Goal: Task Accomplishment & Management: Manage account settings

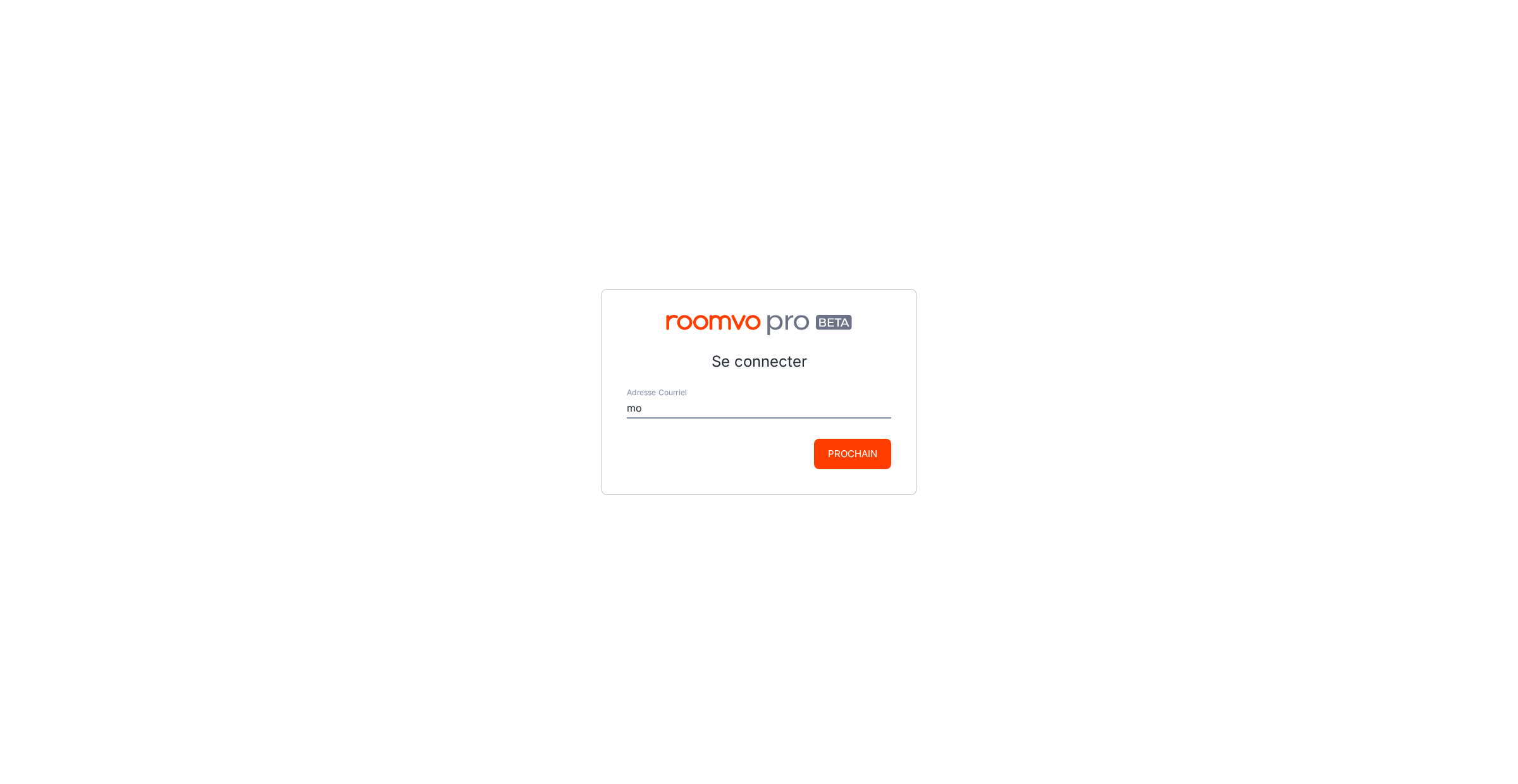
type input "[EMAIL_ADDRESS][US_STATE][DOMAIN_NAME]"
click at [867, 457] on button "Prochain" at bounding box center [853, 454] width 78 height 30
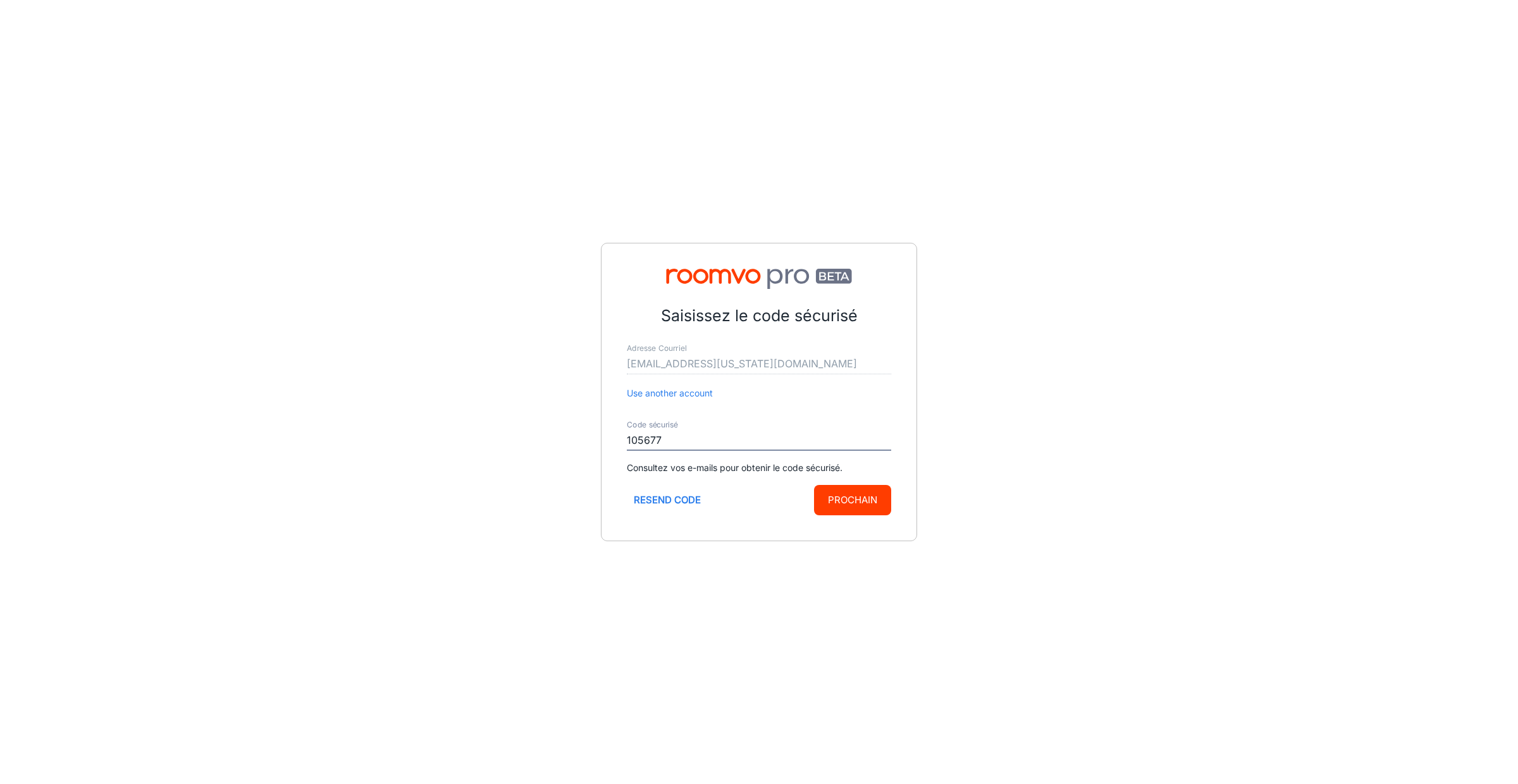
type input "105677"
click at [864, 502] on button "Prochain" at bounding box center [853, 500] width 78 height 30
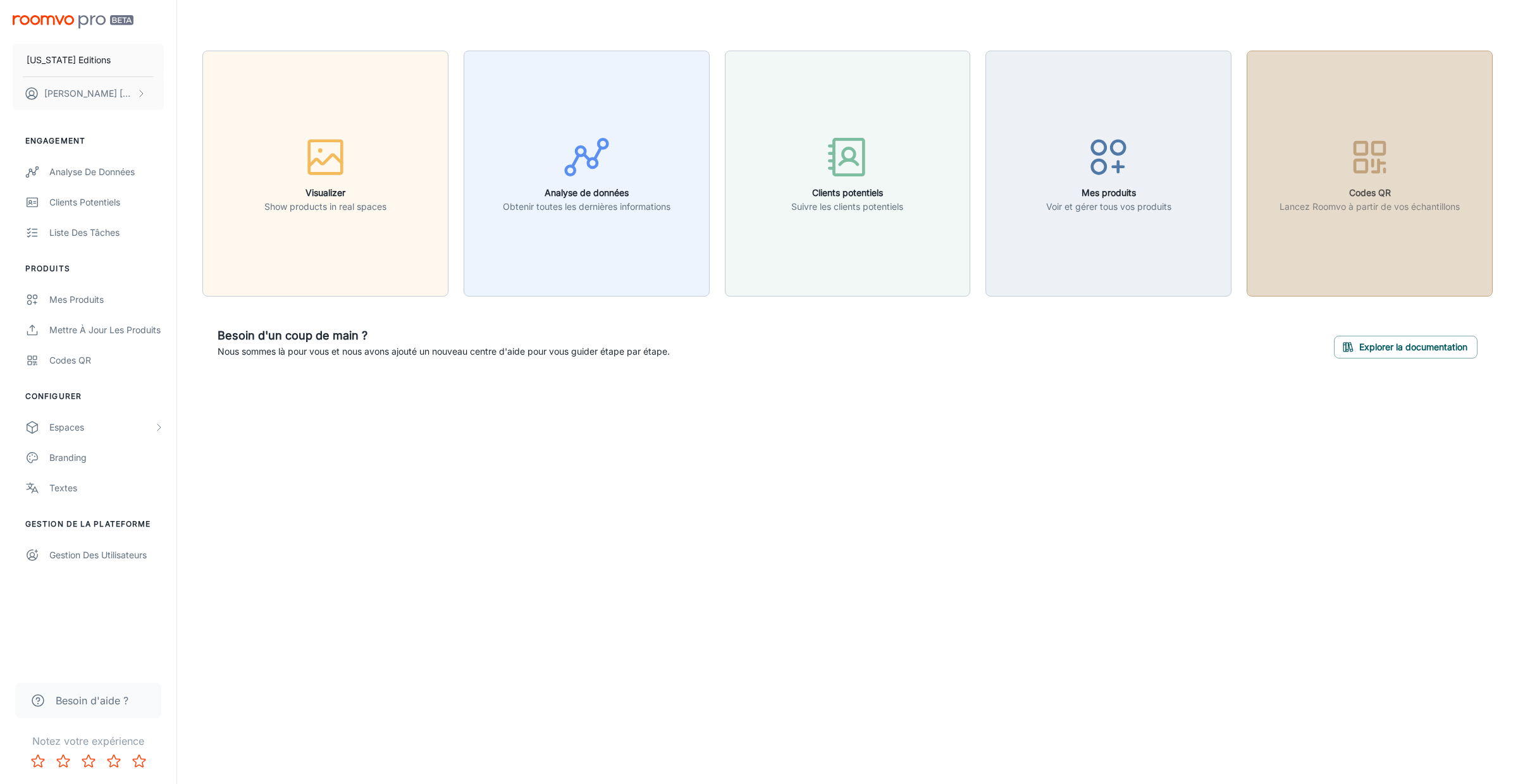
click at [1278, 251] on button "Codes QR Lancez Roomvo à partir de vos échantillons" at bounding box center [1370, 173] width 246 height 246
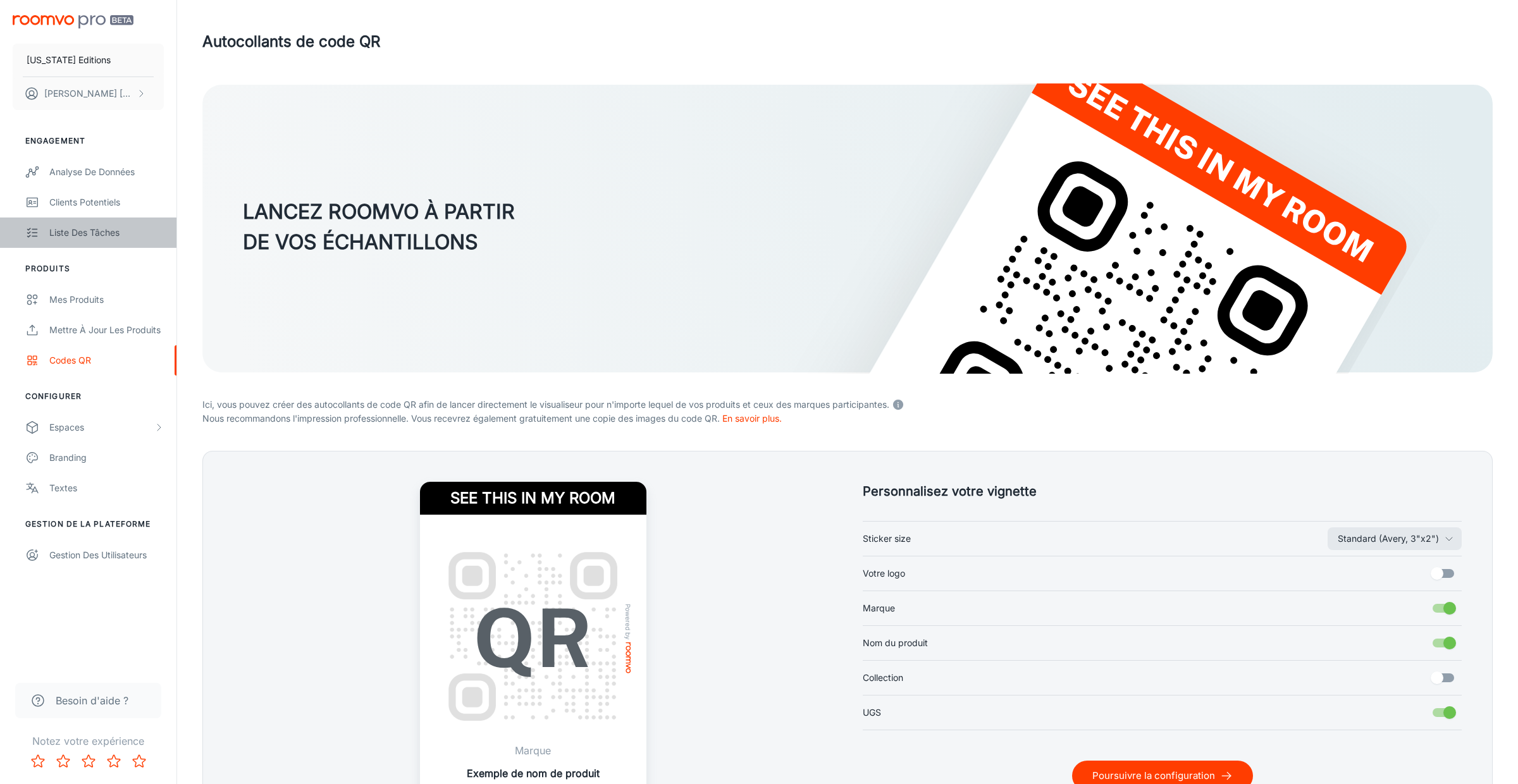
click at [116, 239] on div "Liste des tâches" at bounding box center [107, 233] width 115 height 14
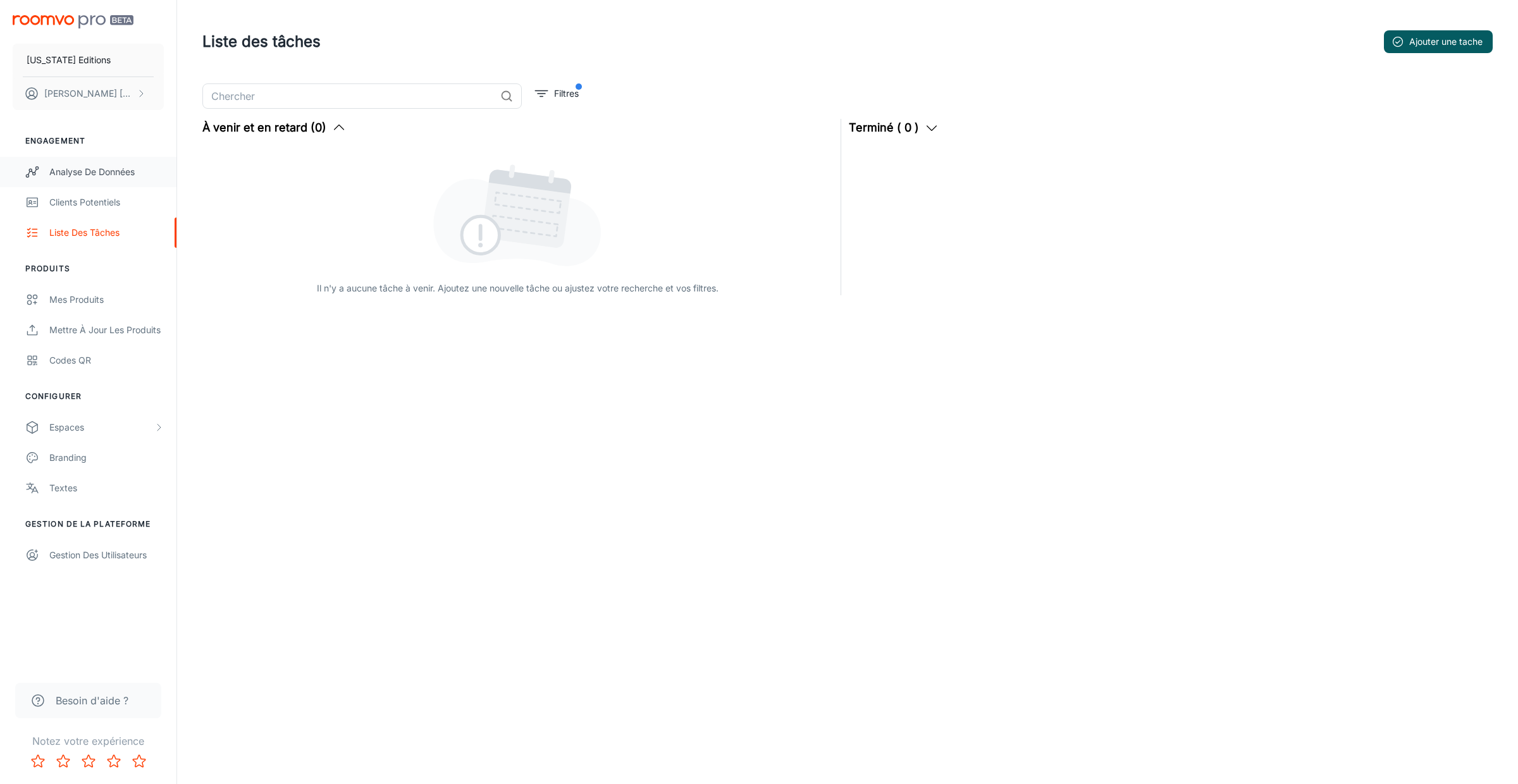
click at [85, 178] on div "Analyse de données" at bounding box center [107, 172] width 115 height 14
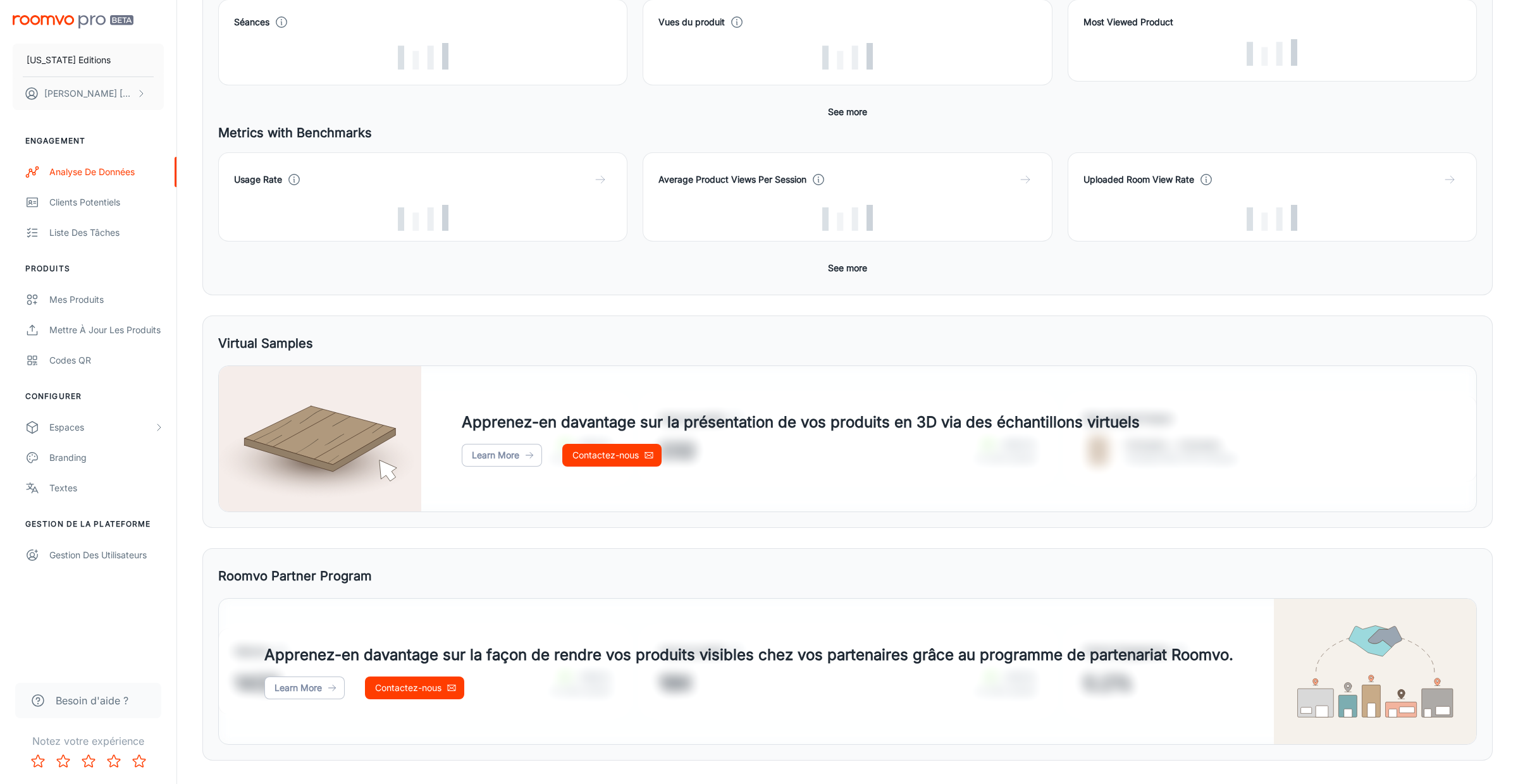
scroll to position [270, 0]
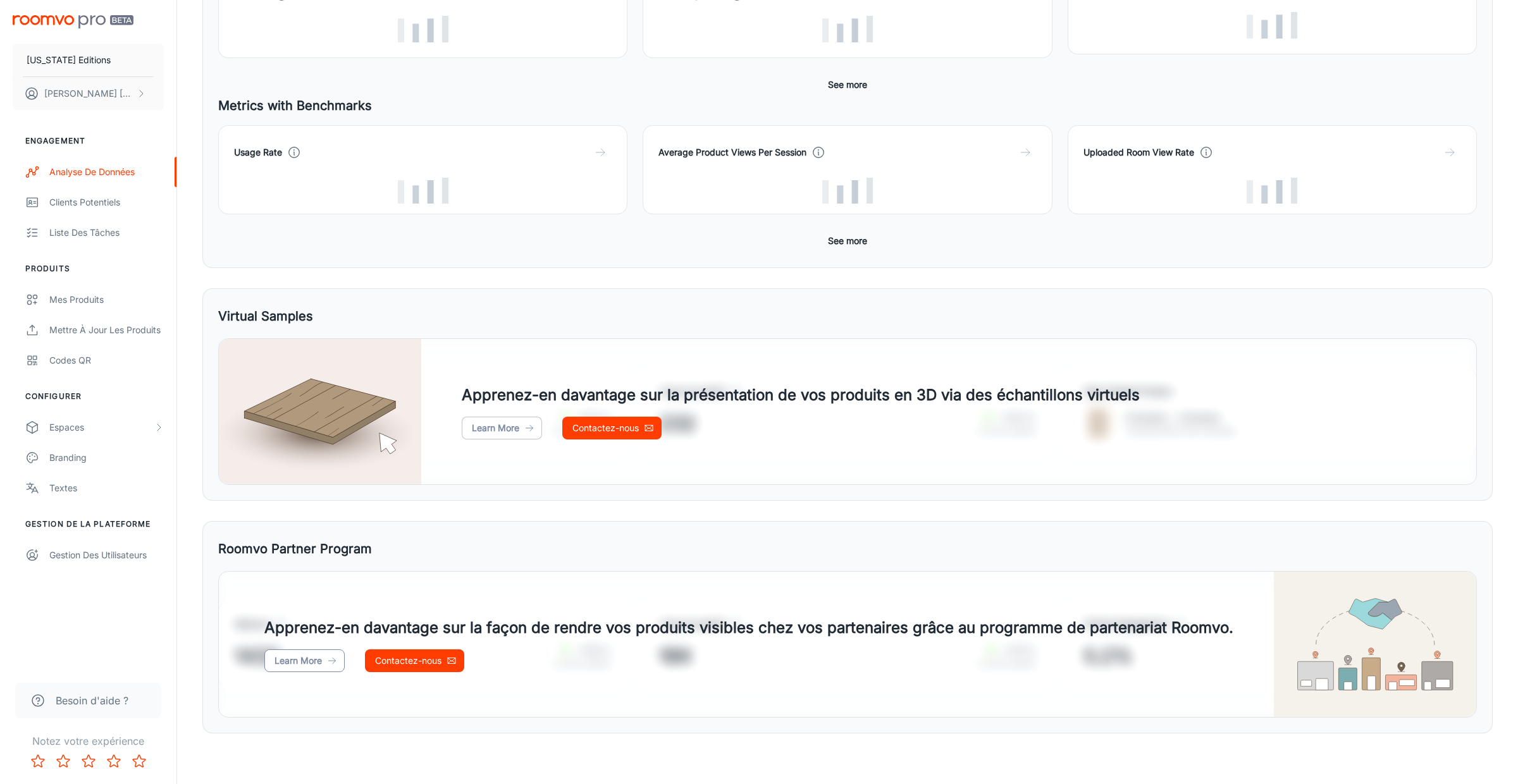
click at [321, 656] on link "Learn More" at bounding box center [304, 661] width 80 height 23
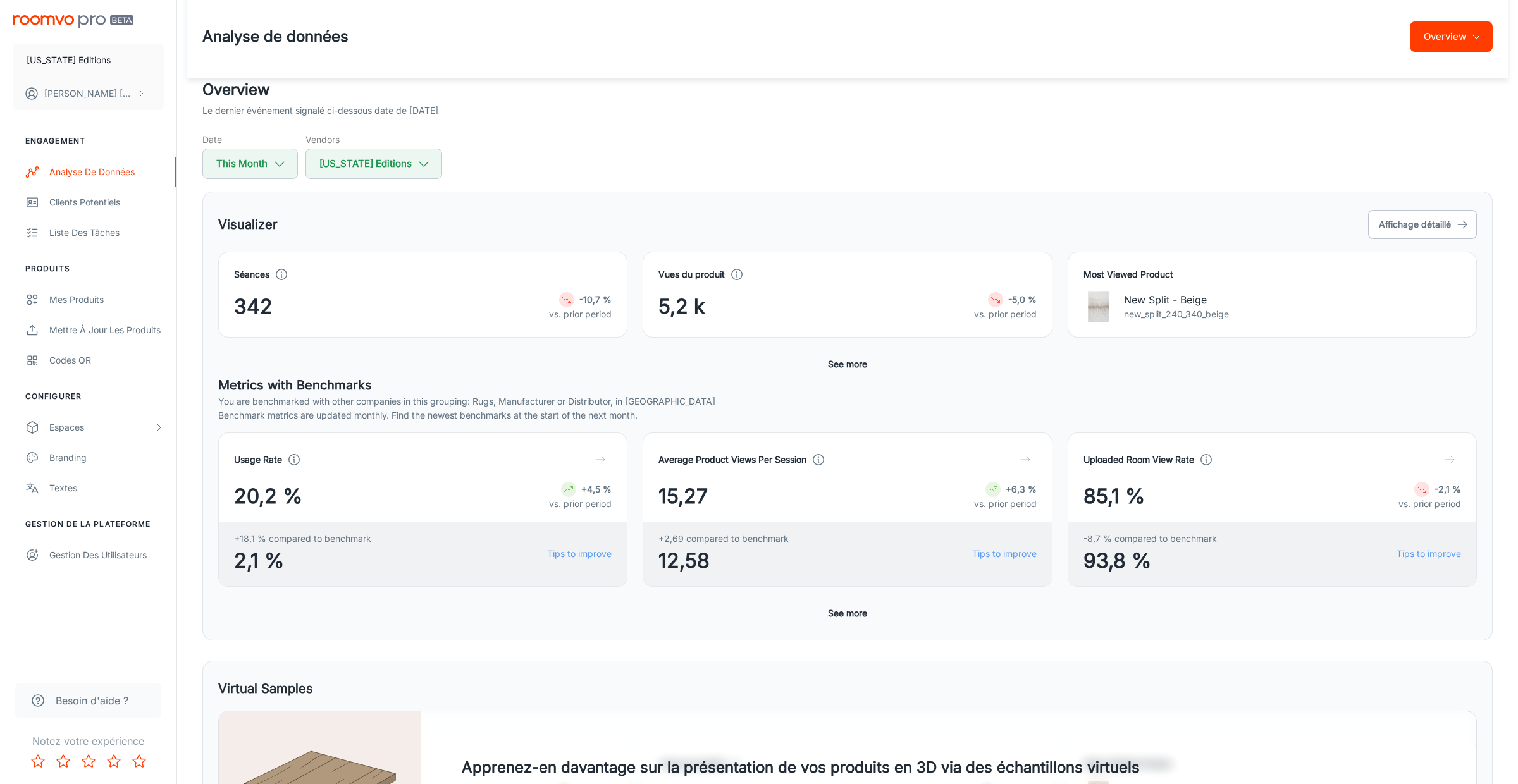
scroll to position [0, 0]
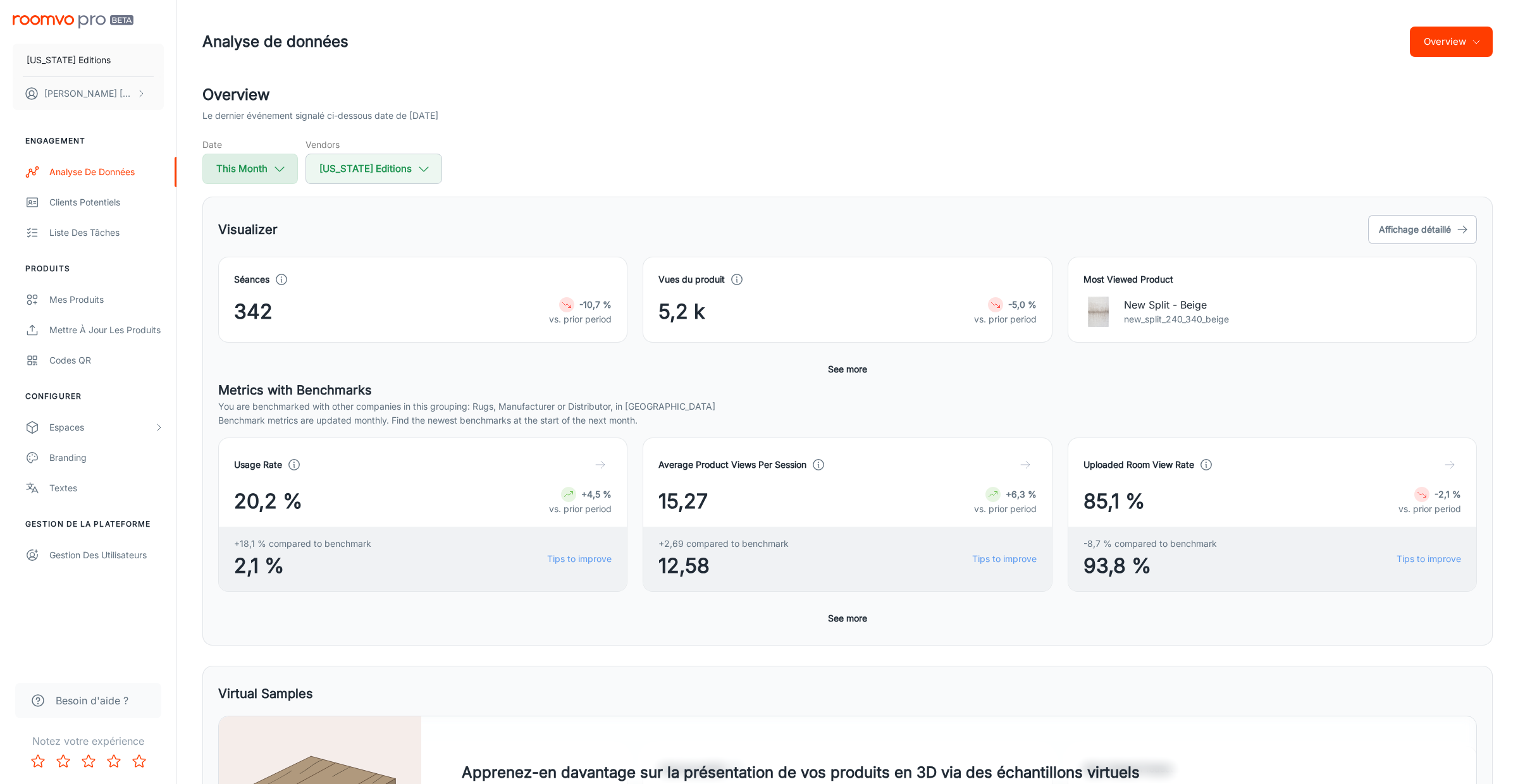
click at [267, 168] on button "This Month" at bounding box center [251, 168] width 95 height 30
select select "8"
select select "2025"
select select "8"
select select "2025"
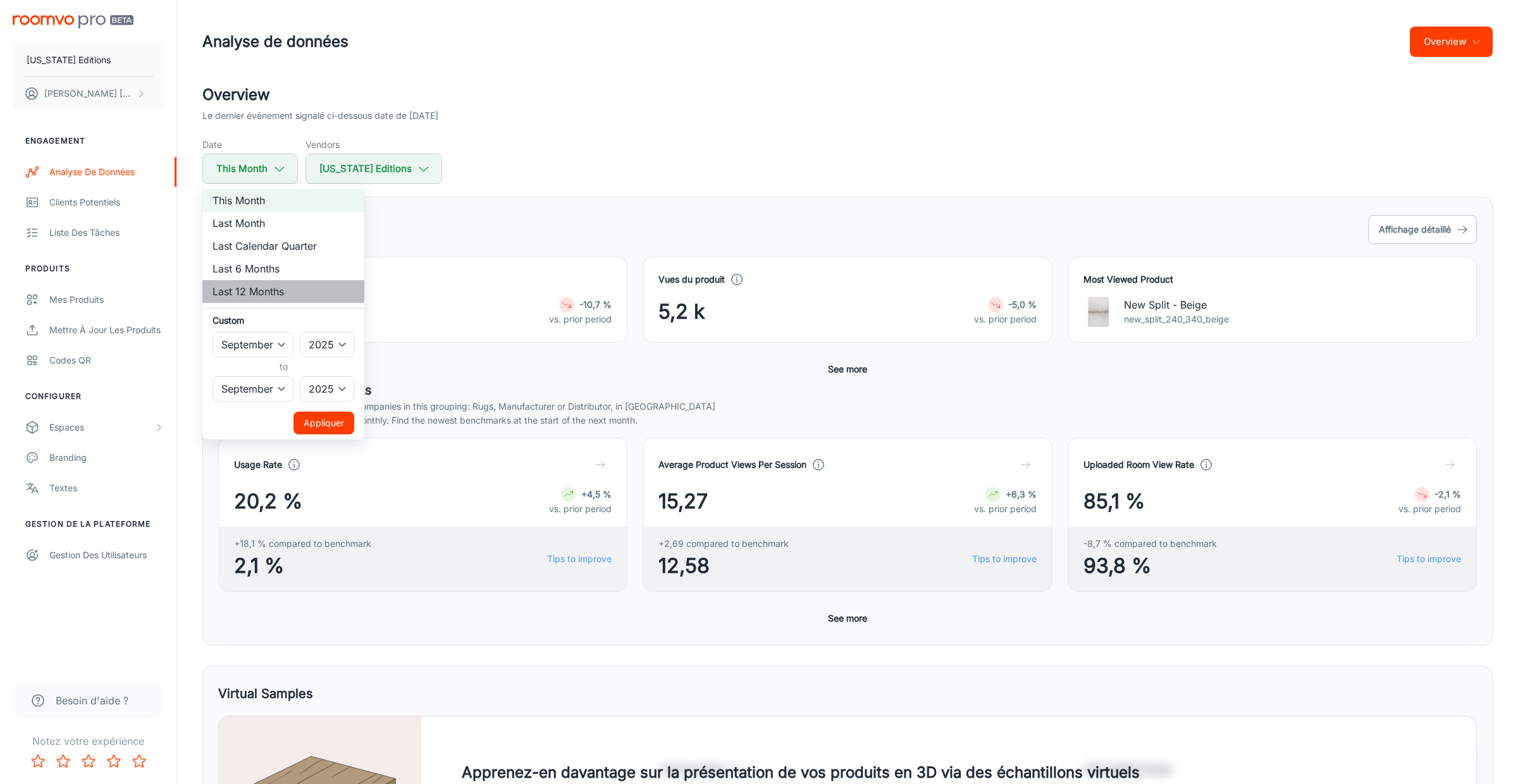
click at [285, 290] on li "Last 12 Months" at bounding box center [284, 292] width 162 height 23
select select "2024"
select select "7"
click at [333, 421] on button "Appliquer" at bounding box center [324, 423] width 61 height 23
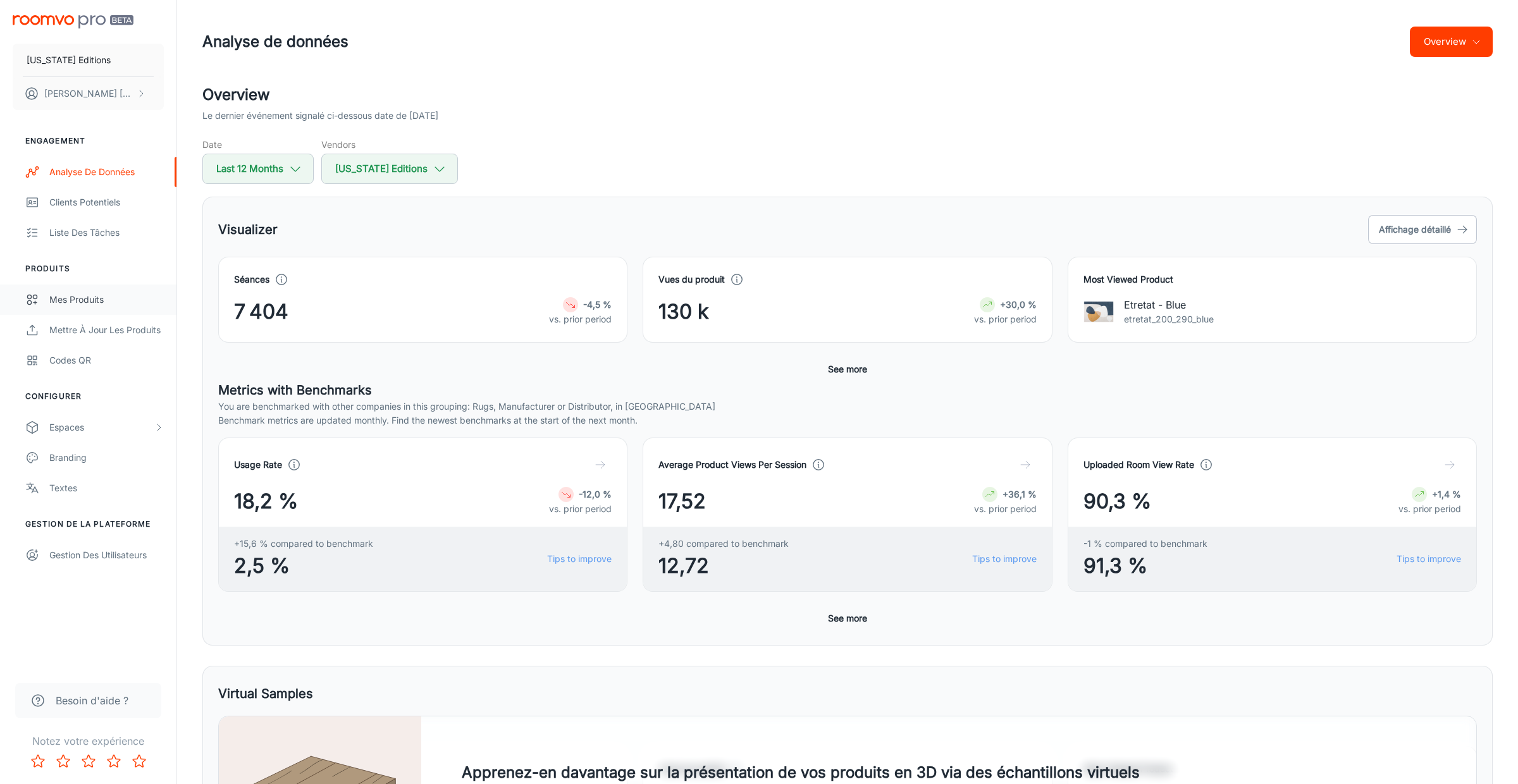
click at [97, 303] on div "Mes produits" at bounding box center [107, 300] width 115 height 14
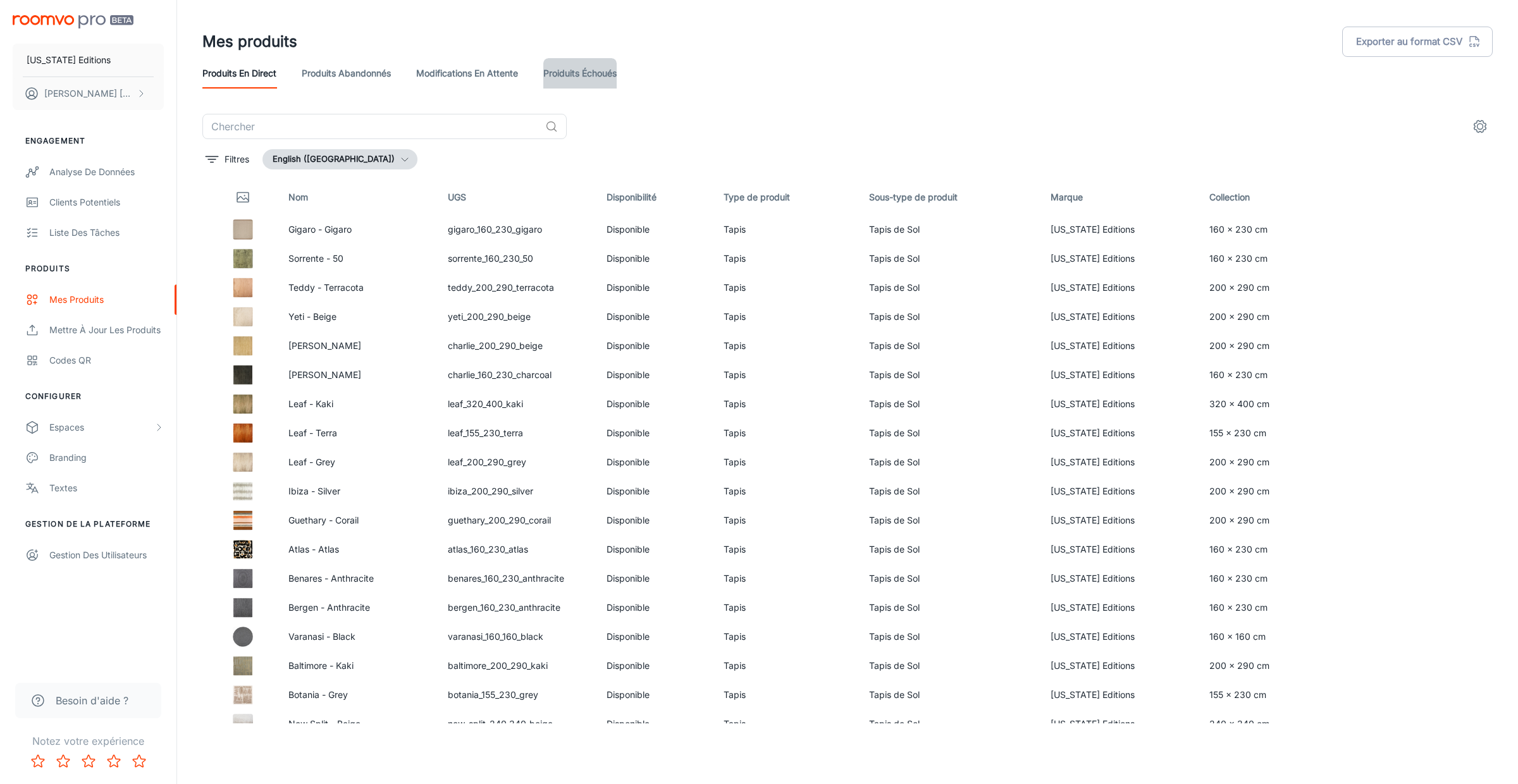
click at [586, 74] on link "Proiduits Échoués" at bounding box center [580, 73] width 73 height 30
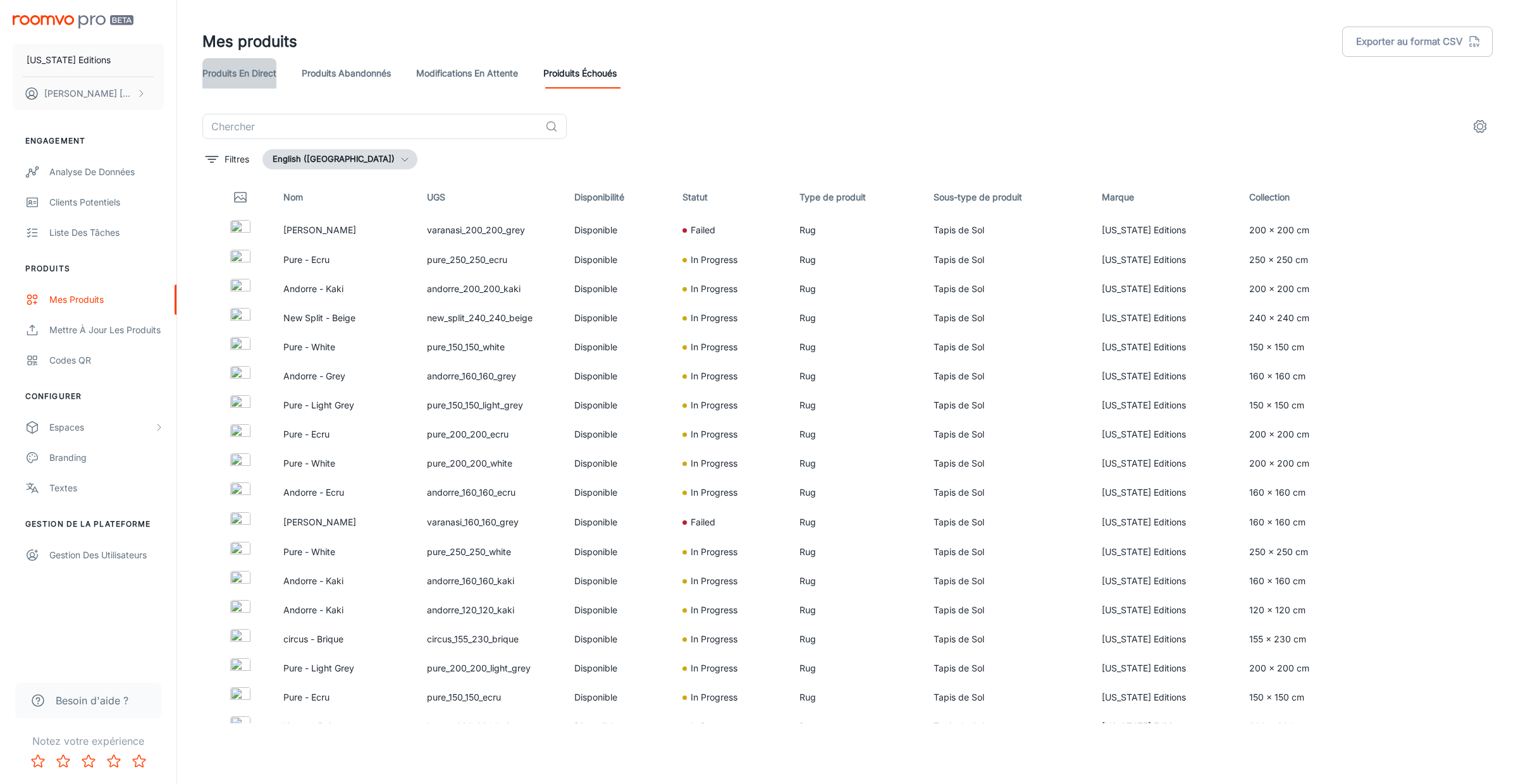
click at [260, 74] on link "Produits en direct" at bounding box center [240, 73] width 74 height 30
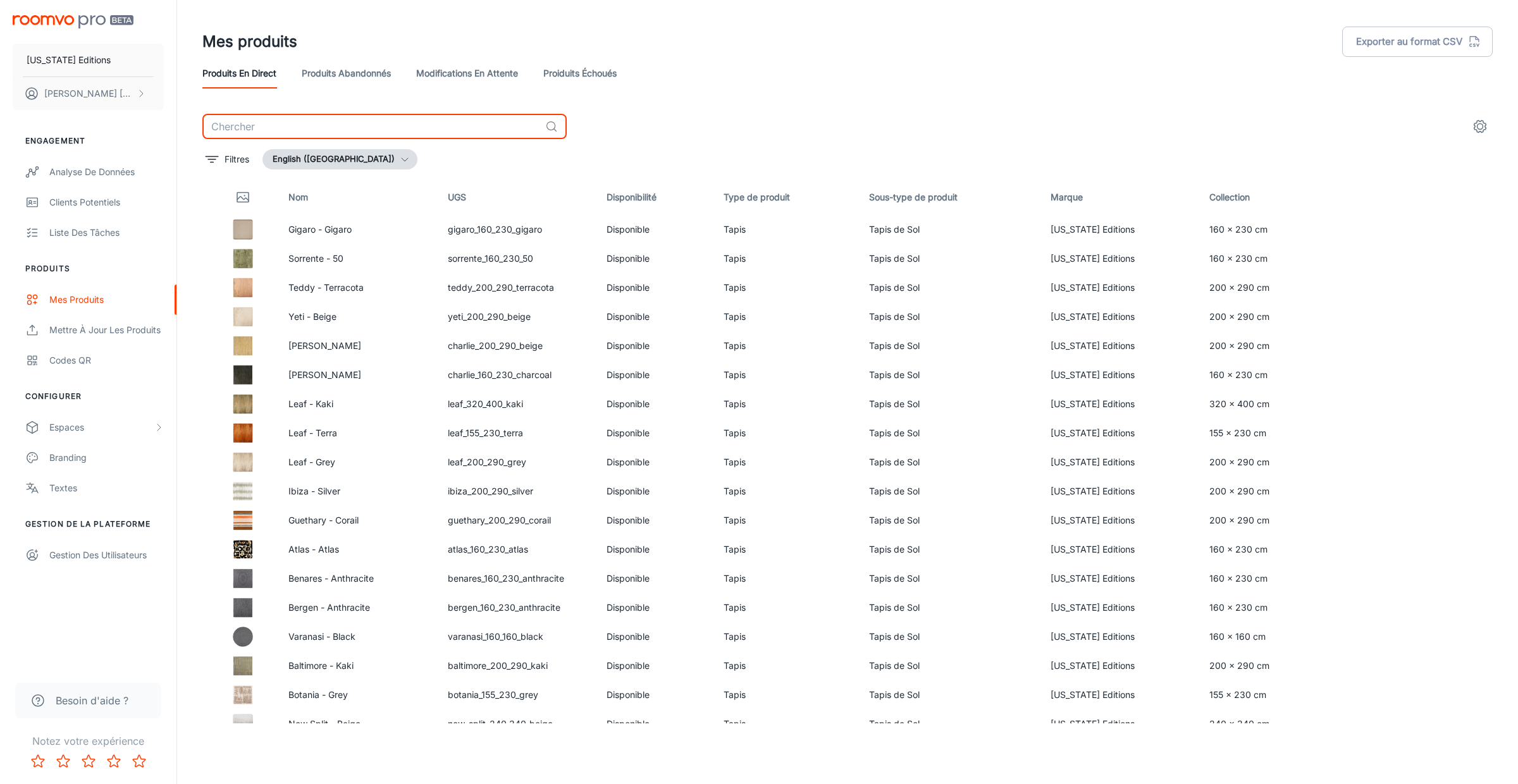
click at [360, 121] on input "text" at bounding box center [371, 126] width 338 height 26
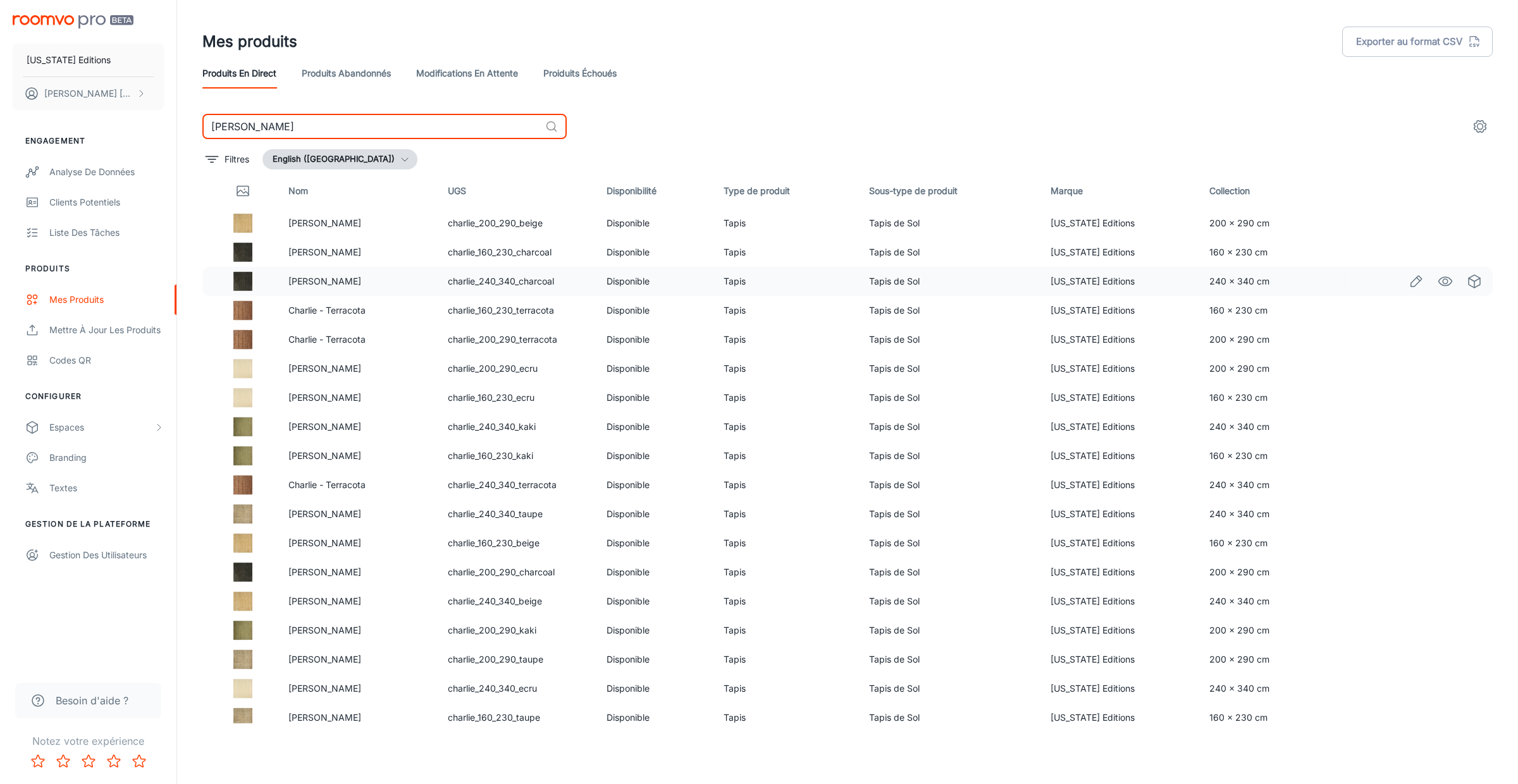
scroll to position [7, 0]
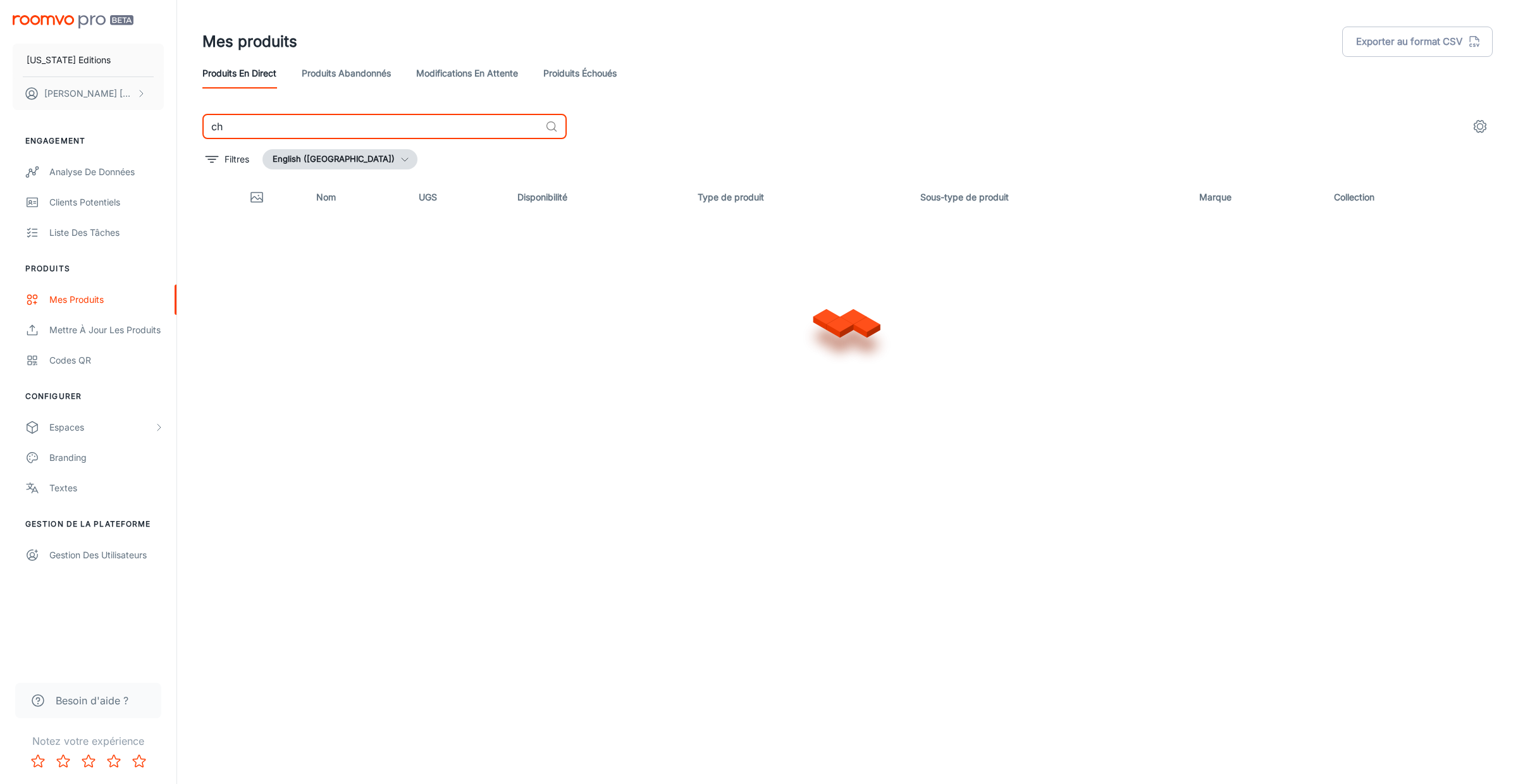
type input "c"
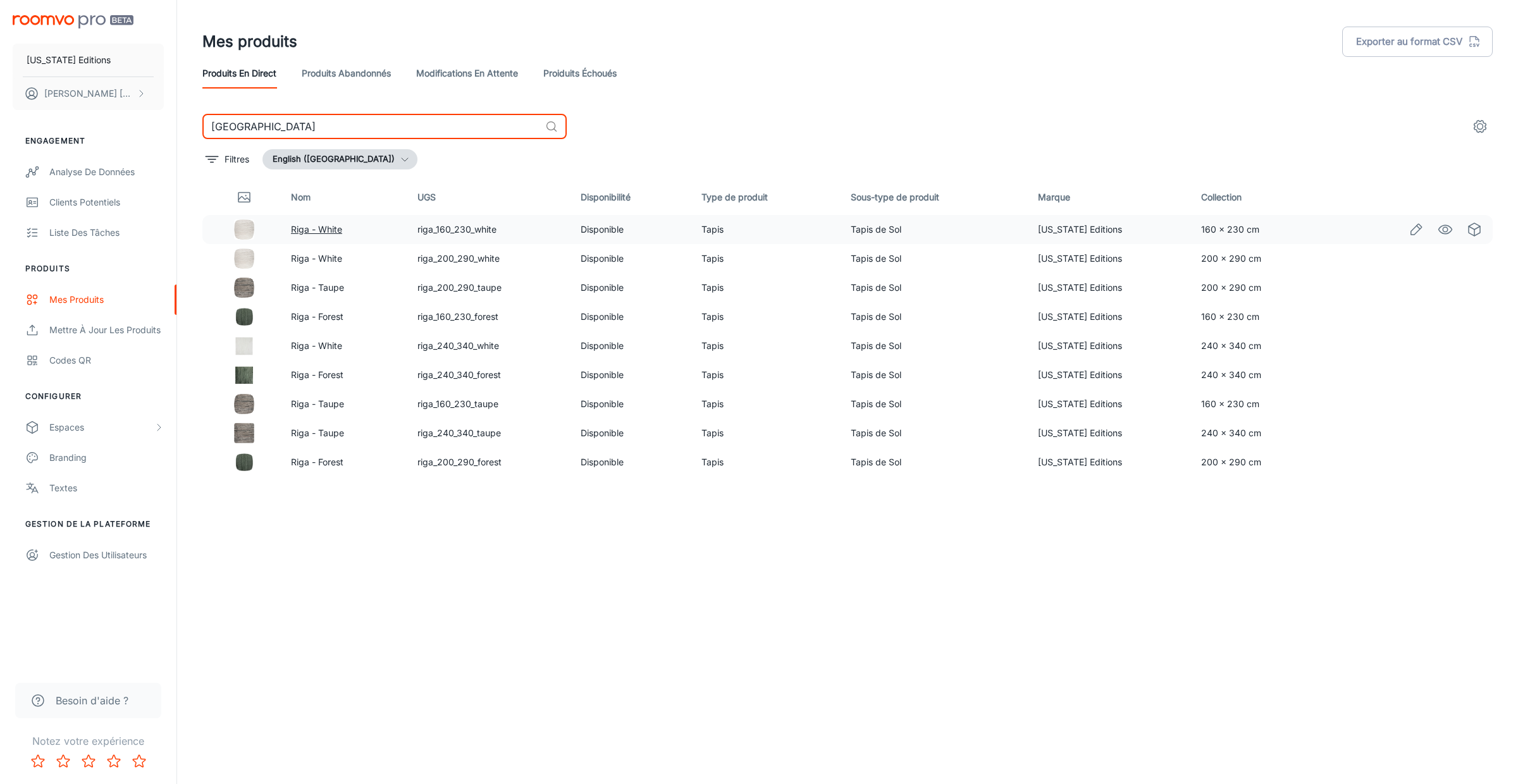
type input "riga"
click at [327, 228] on link "Riga - White" at bounding box center [317, 229] width 51 height 11
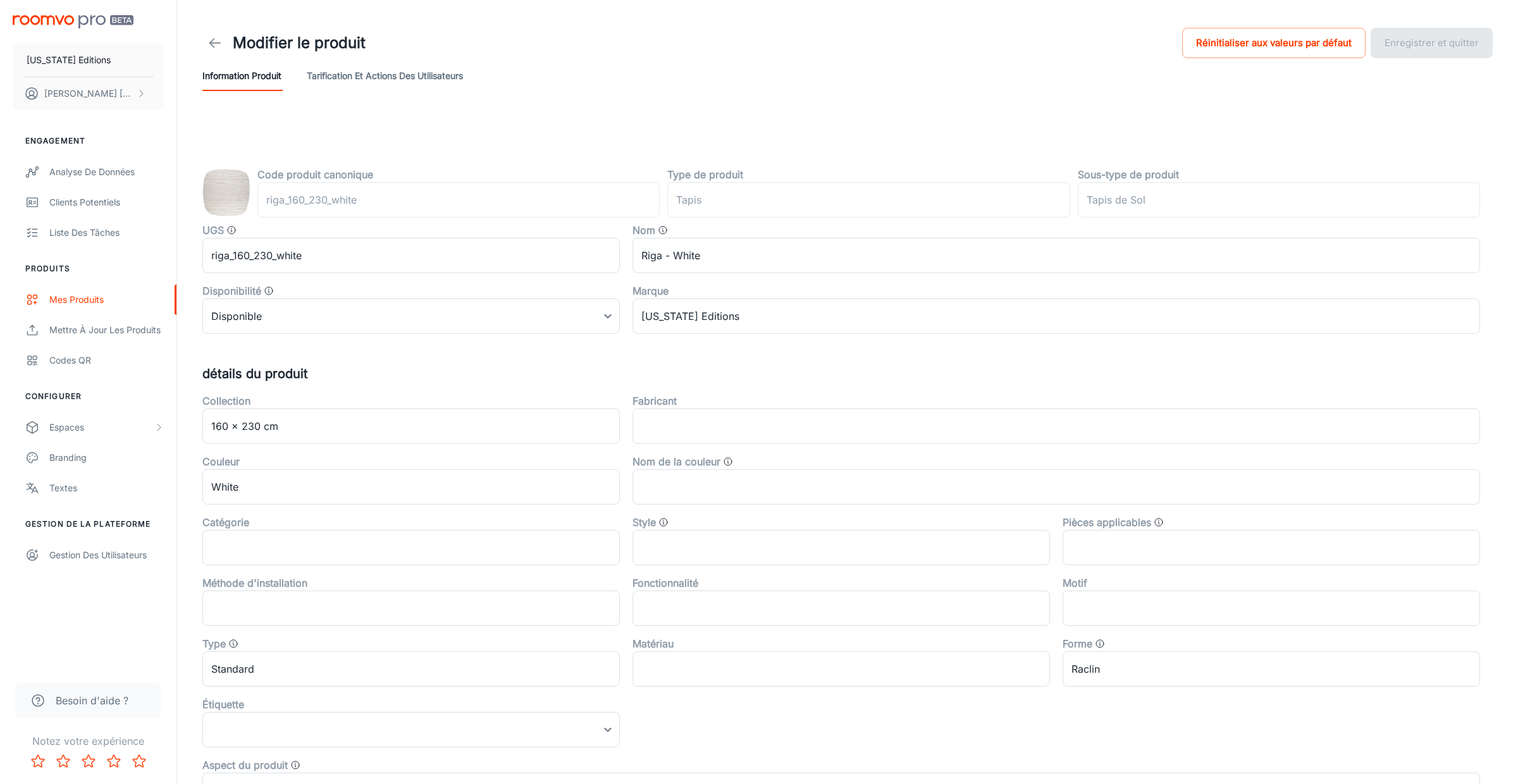
type input "rug"
type input "Area Rugs"
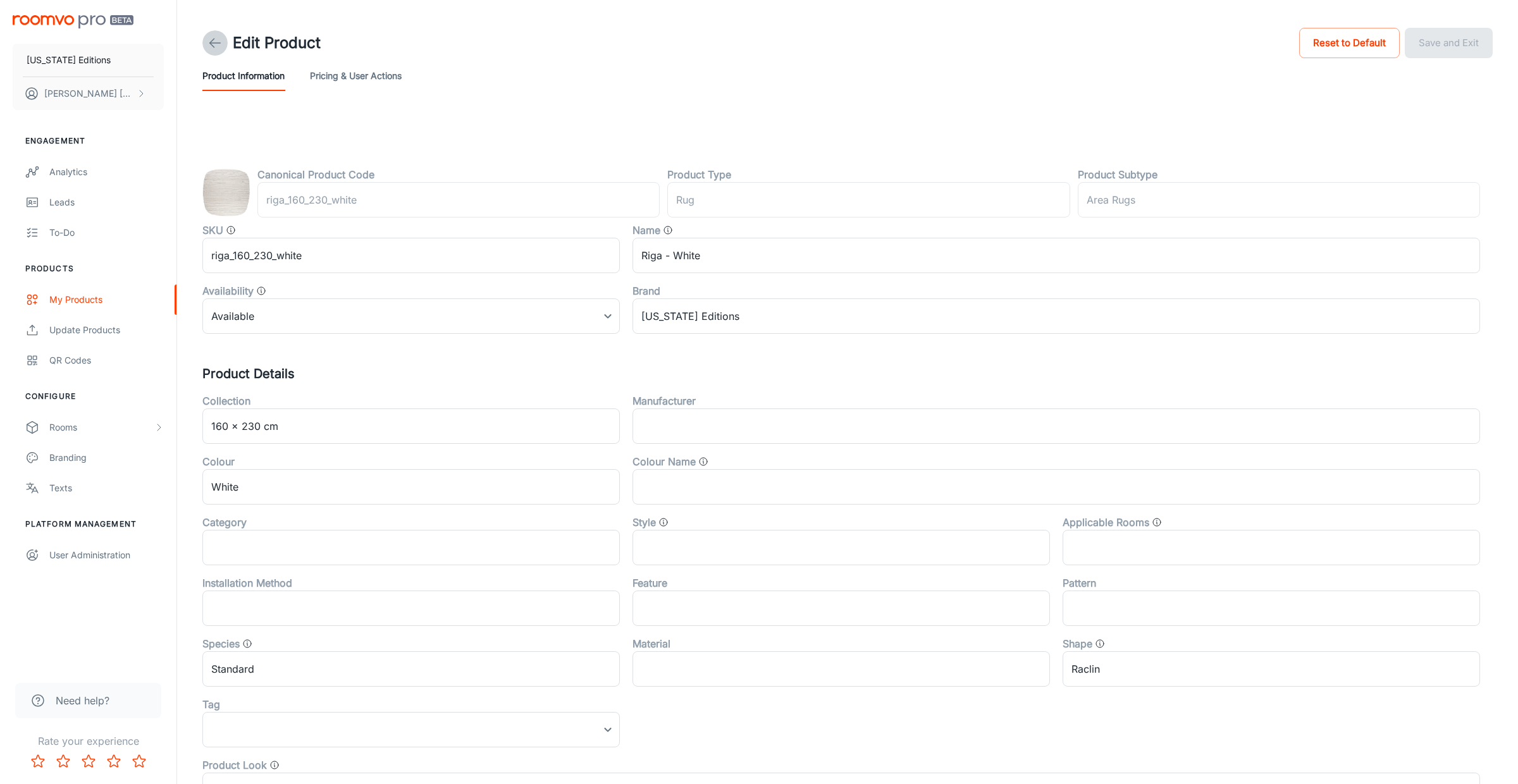
click at [205, 44] on link at bounding box center [215, 42] width 26 height 26
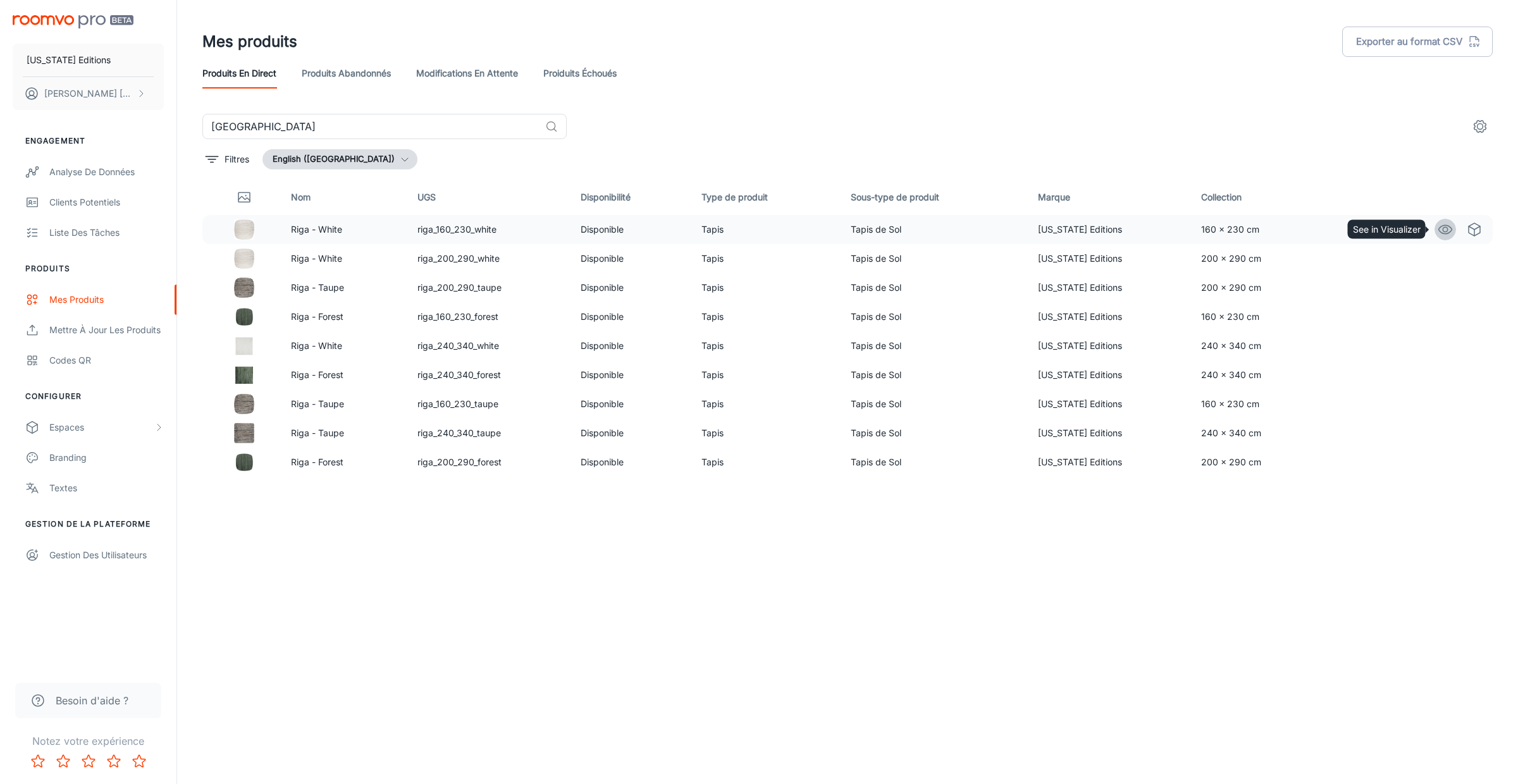
click at [1442, 230] on icon "See in Visualizer" at bounding box center [1445, 229] width 15 height 15
click at [89, 330] on div "Mettre à jour les produits" at bounding box center [107, 330] width 115 height 14
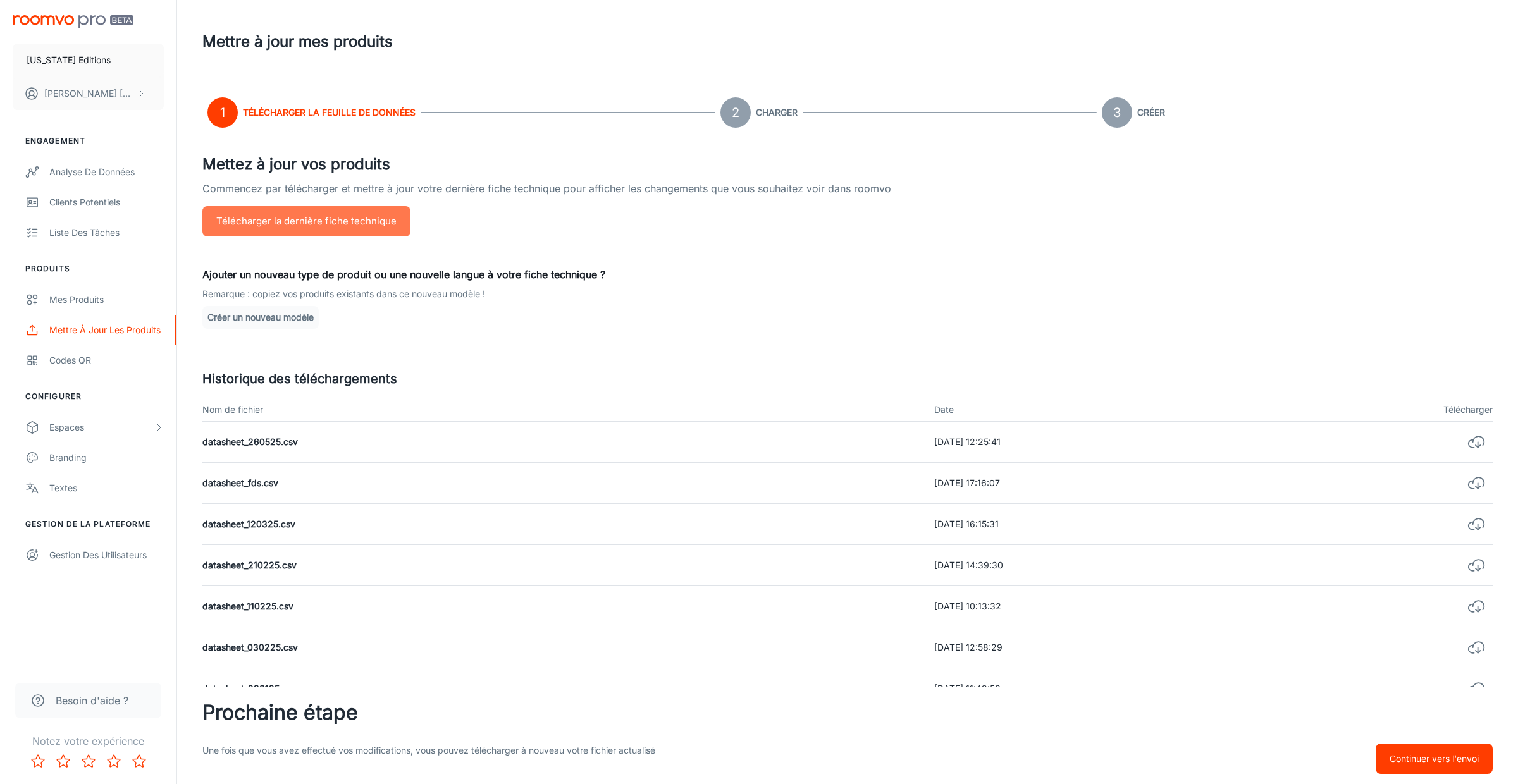
click at [345, 221] on button "Télécharger la dernière fiche technique" at bounding box center [307, 221] width 208 height 30
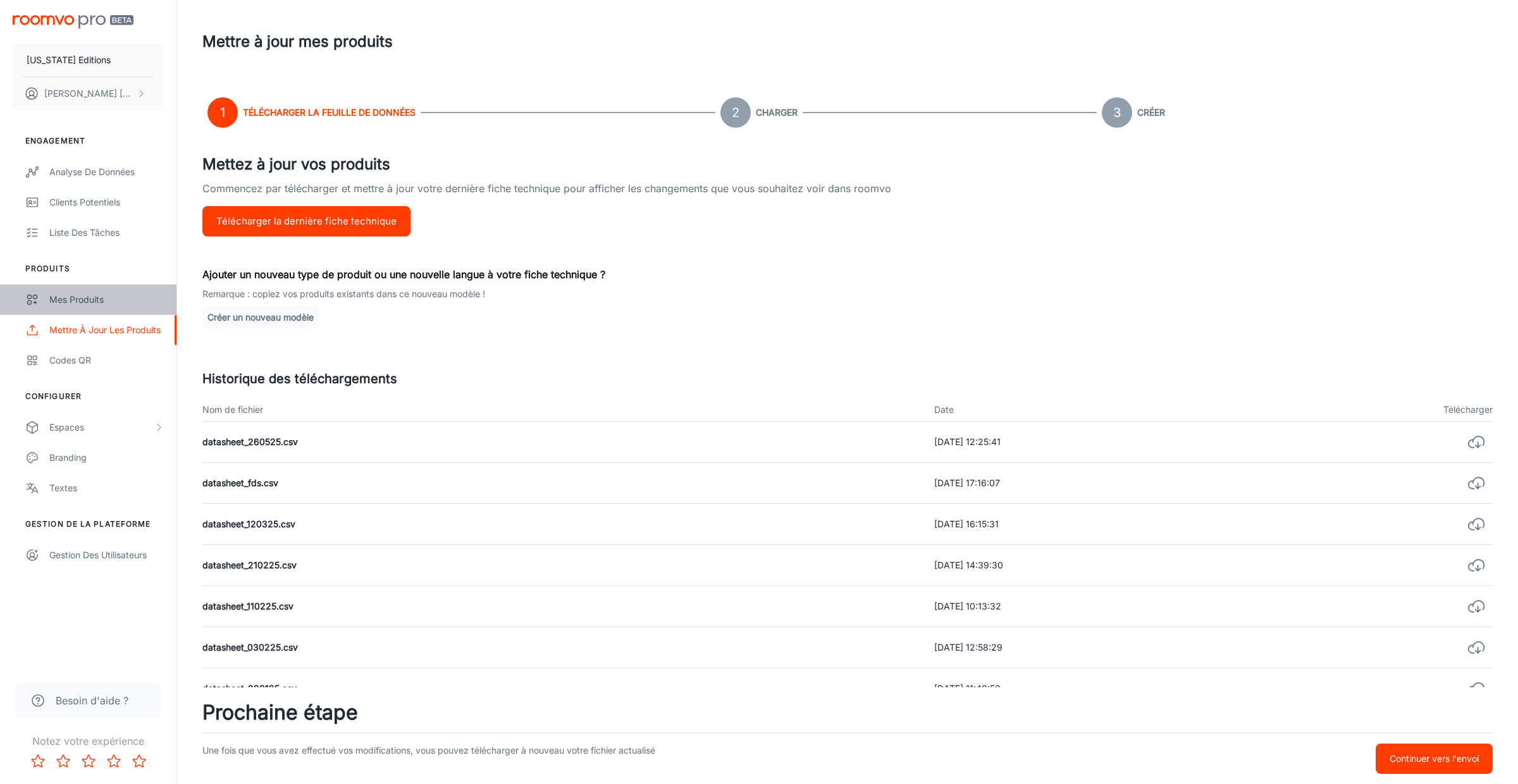
click at [104, 297] on div "Mes produits" at bounding box center [107, 300] width 115 height 14
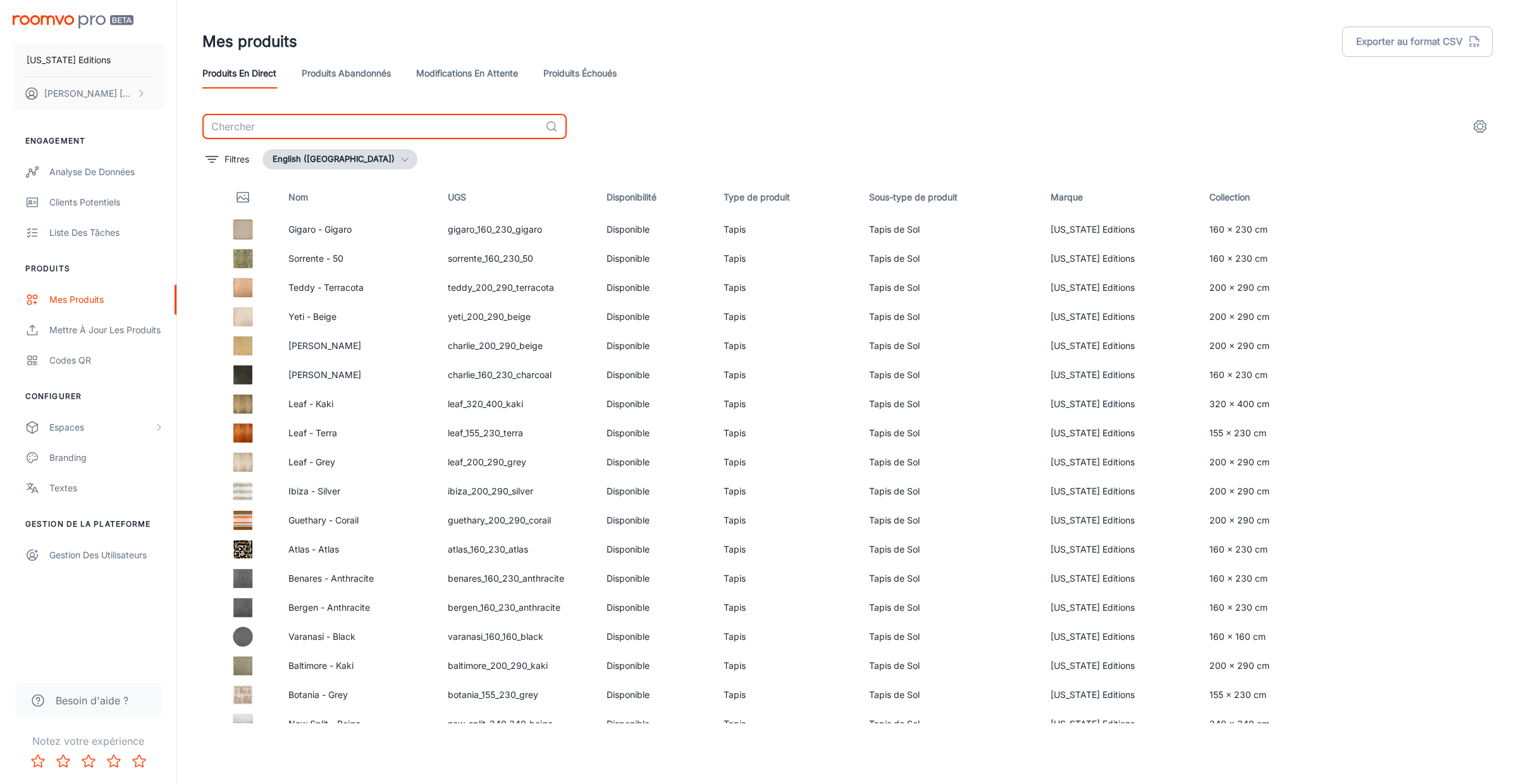
click at [387, 126] on input "text" at bounding box center [371, 126] width 338 height 26
click at [346, 66] on link "Produits abandonnés" at bounding box center [346, 73] width 89 height 30
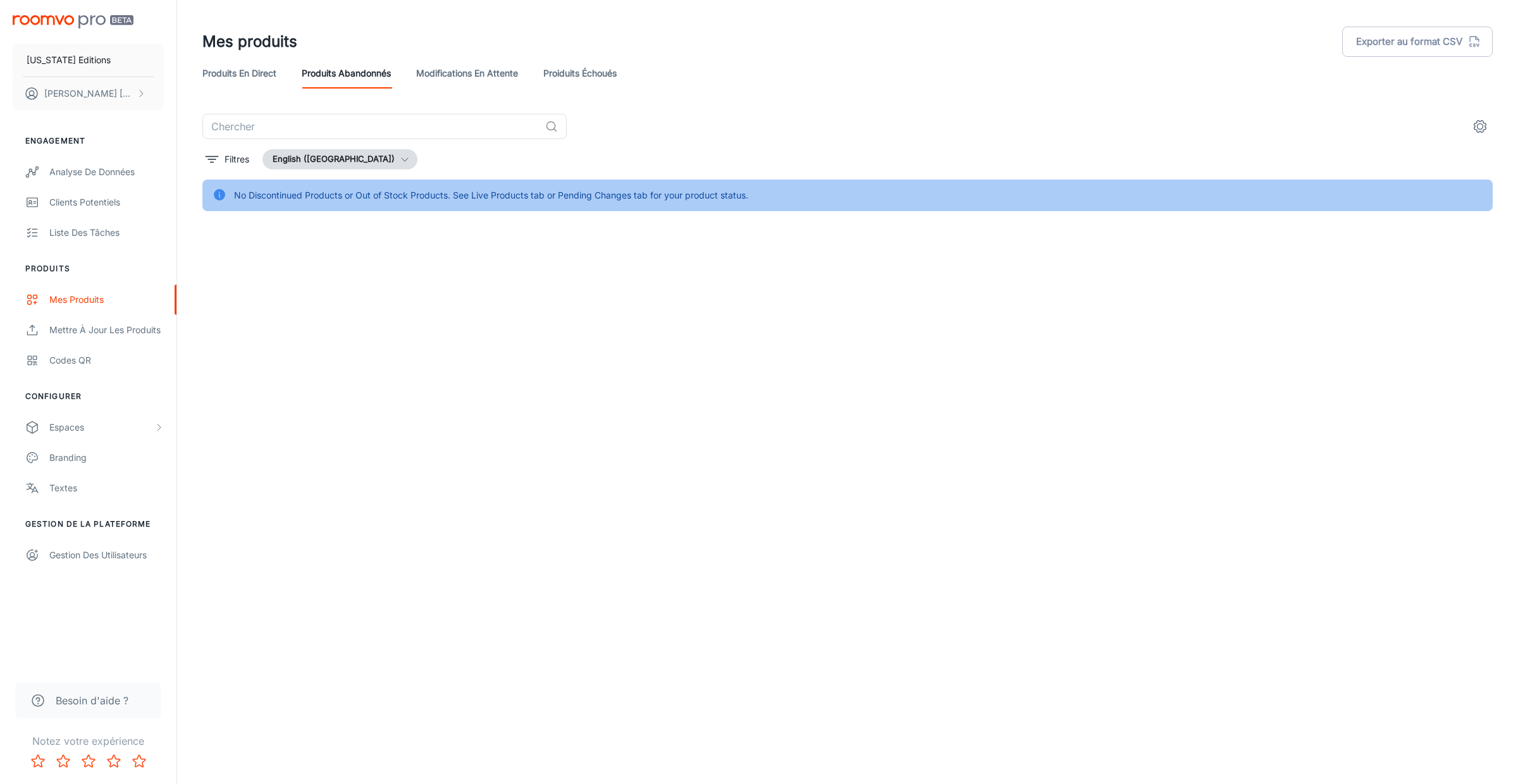
click at [454, 79] on link "Modifications en attente" at bounding box center [467, 73] width 101 height 30
click at [267, 78] on link "Produits en direct" at bounding box center [240, 73] width 74 height 30
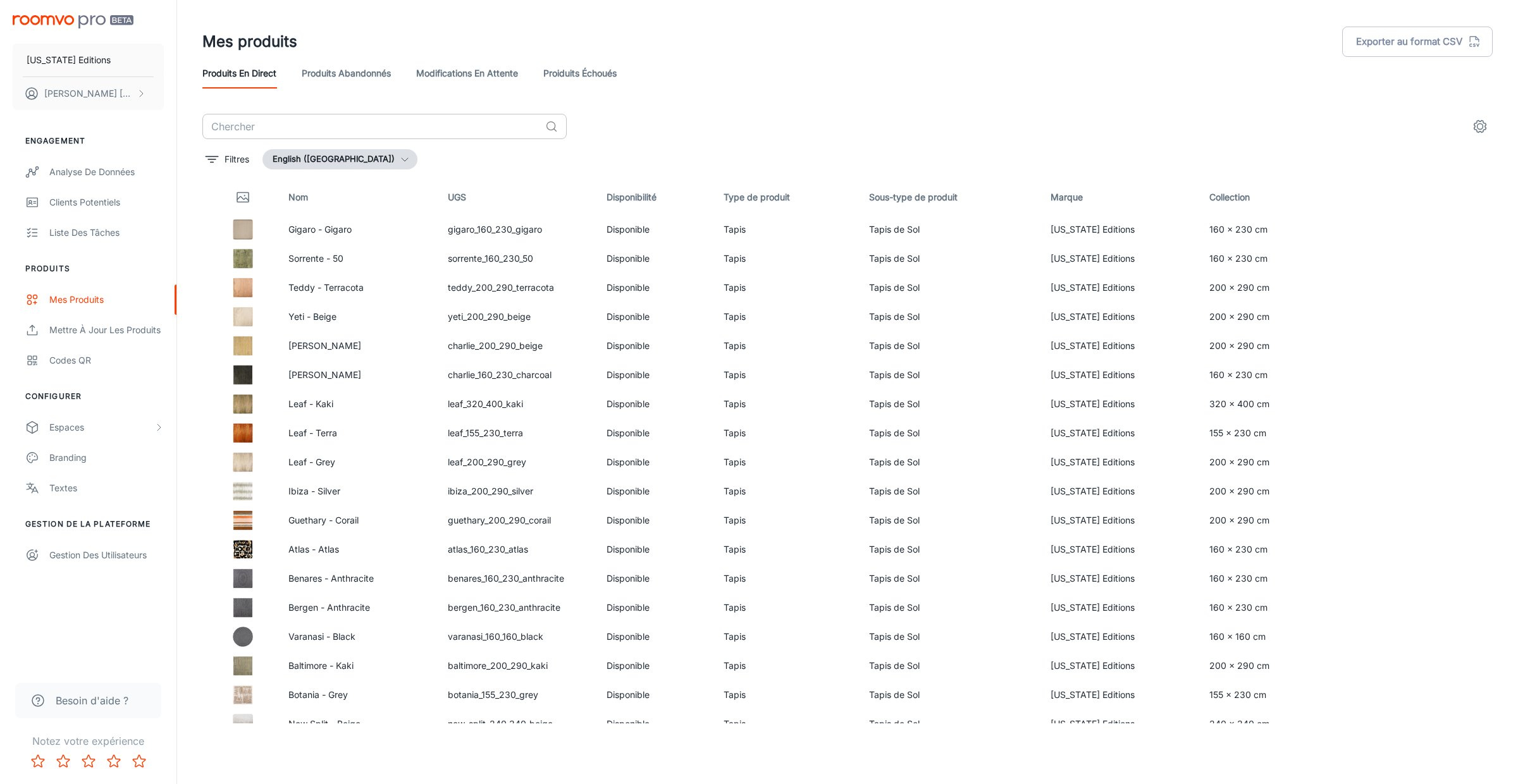
click at [403, 131] on input "text" at bounding box center [371, 126] width 338 height 26
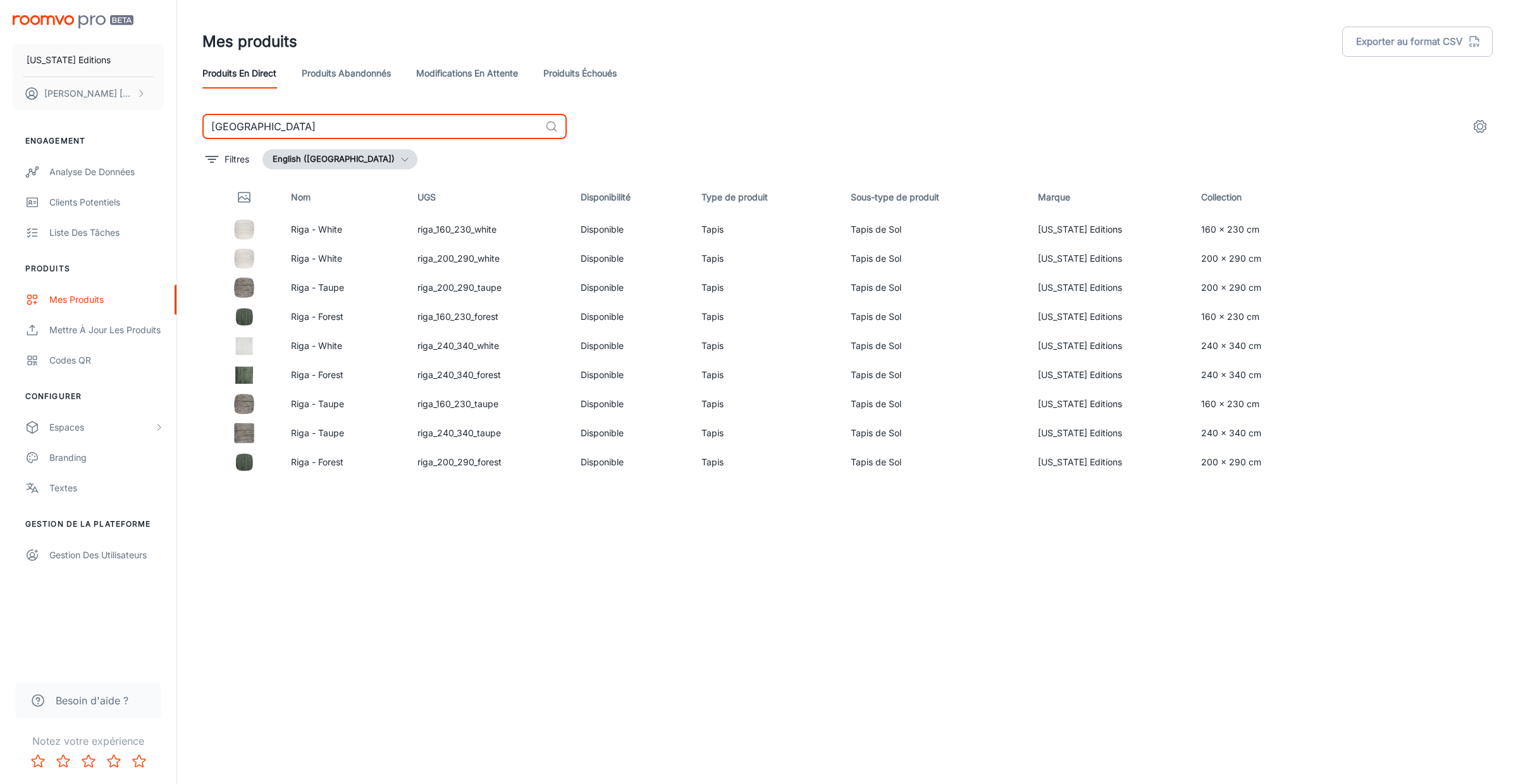
type input "riga"
click at [658, 564] on div "Nom UGS Disponibilité Type de produit Sous-type de produit Marque Collection Ri…" at bounding box center [848, 452] width 1290 height 544
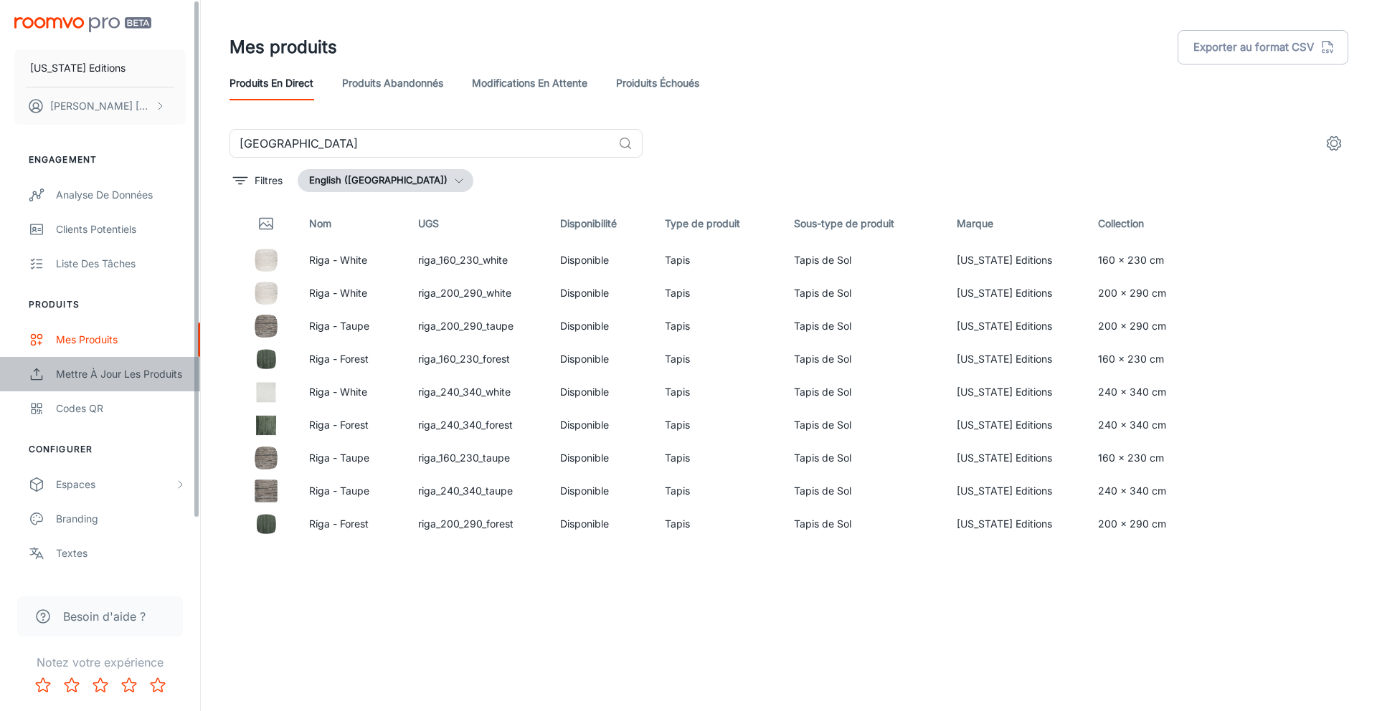
click at [110, 376] on div "Mettre à jour les produits" at bounding box center [121, 374] width 130 height 16
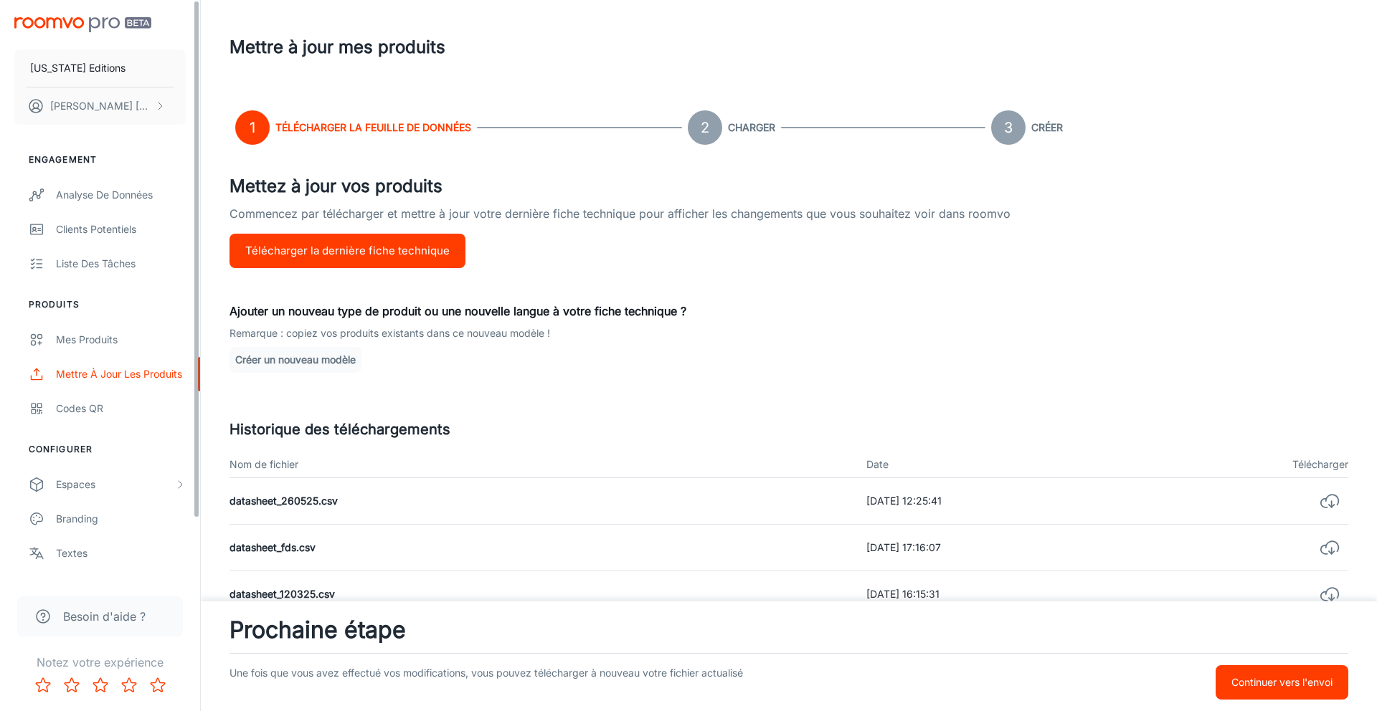
scroll to position [1, 0]
click at [354, 249] on button "Télécharger la dernière fiche technique" at bounding box center [348, 251] width 236 height 34
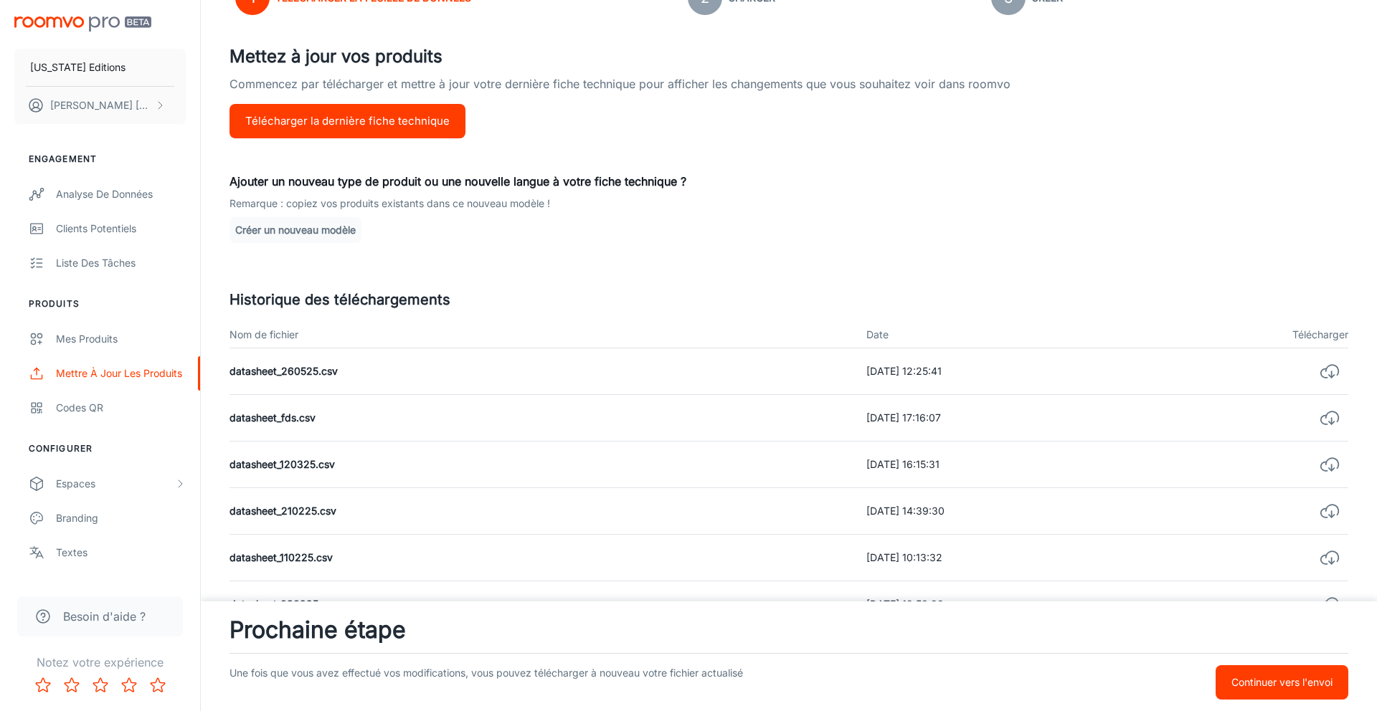
scroll to position [131, 0]
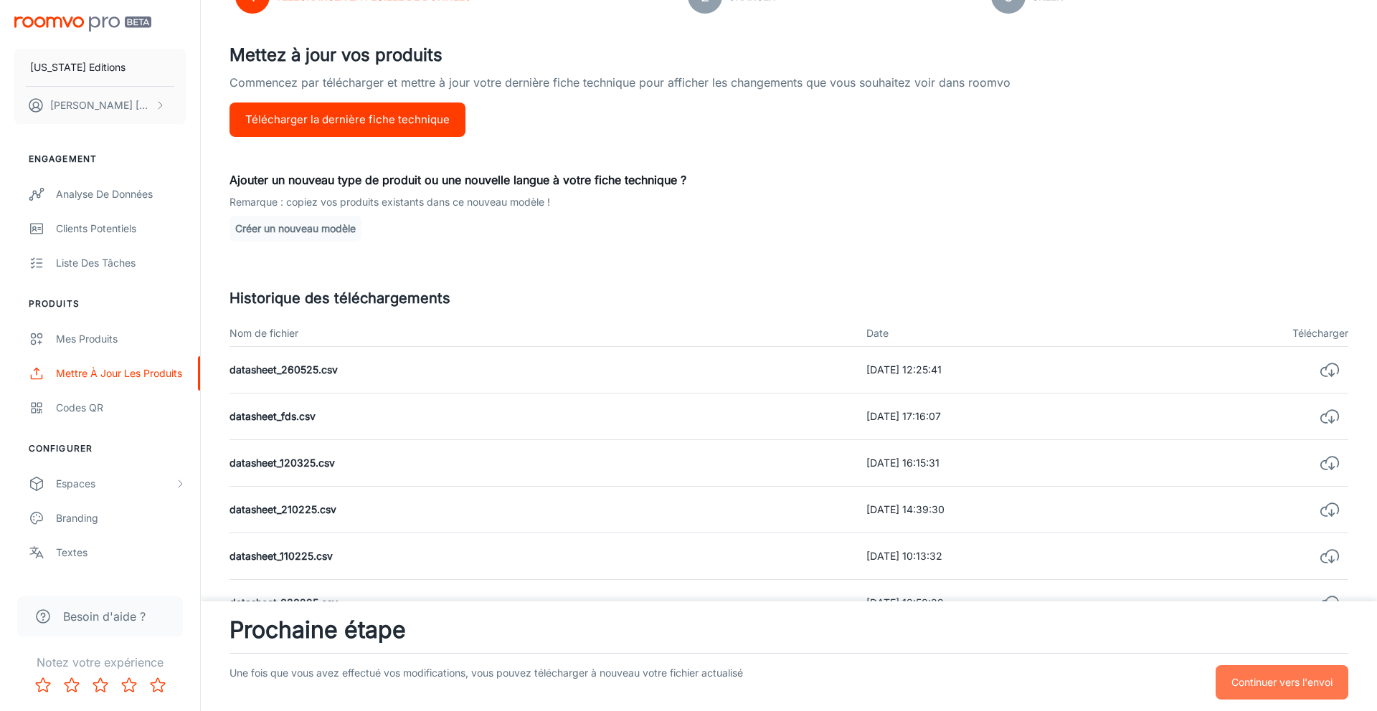
click at [1254, 684] on p "Continuer vers l'envoi" at bounding box center [1281, 683] width 101 height 16
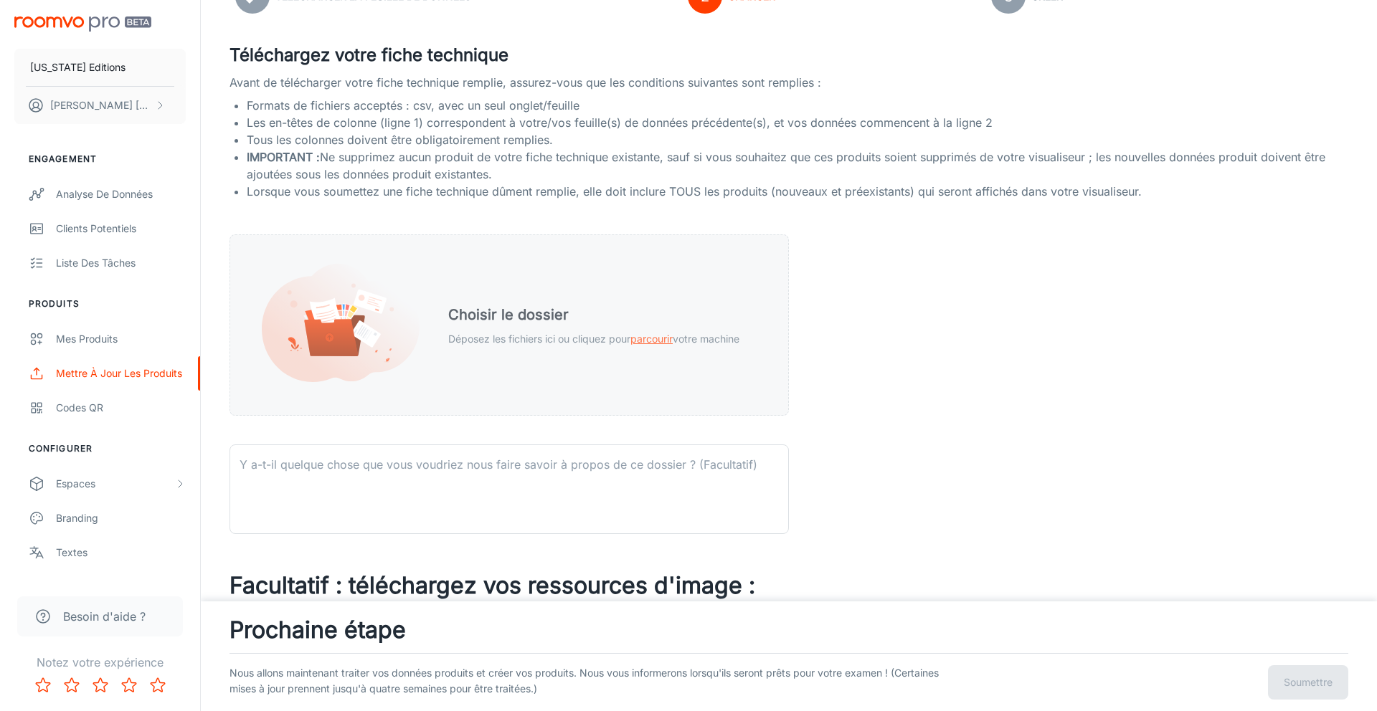
click at [652, 345] on p "Déposez les fichiers ici ou cliquez pour parcourir votre machine" at bounding box center [593, 339] width 291 height 16
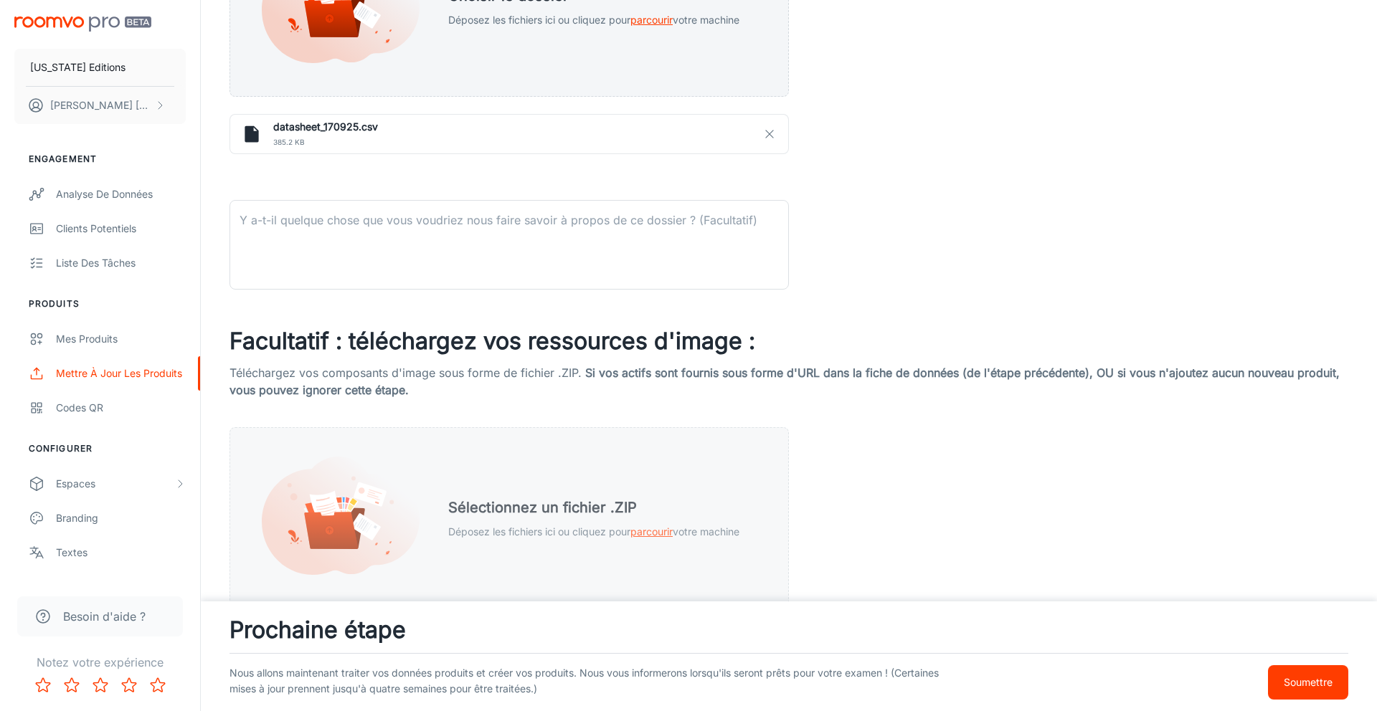
scroll to position [491, 0]
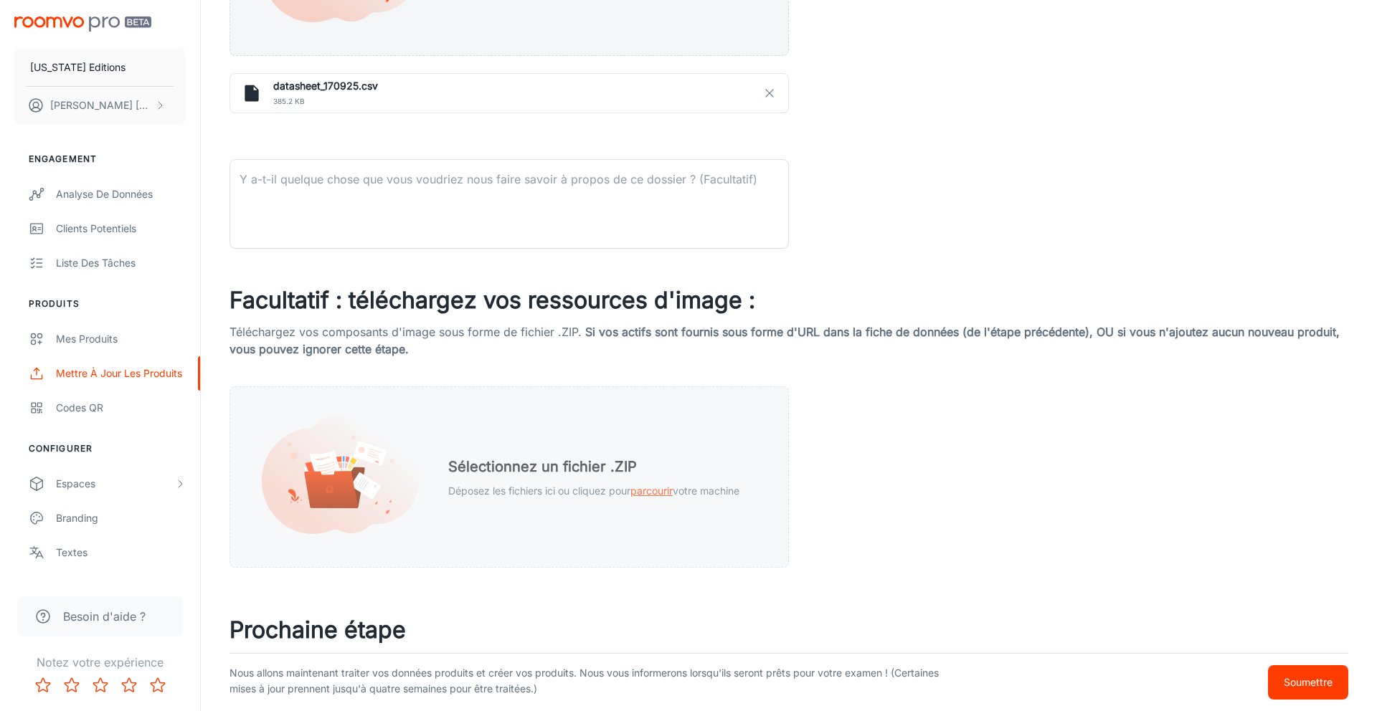
click at [651, 488] on span "parcourir" at bounding box center [651, 491] width 42 height 12
click at [639, 490] on span "parcourir" at bounding box center [651, 491] width 42 height 12
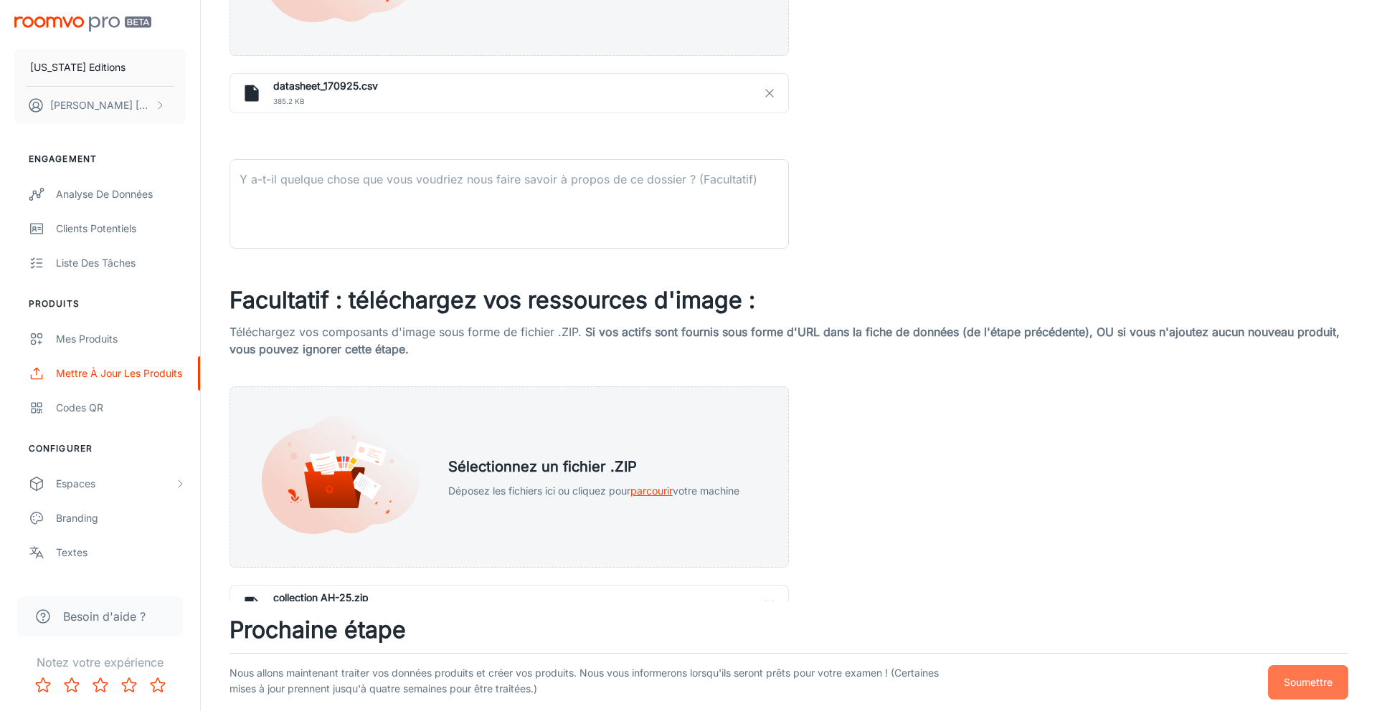
click at [1300, 675] on p "Soumettre" at bounding box center [1308, 683] width 49 height 16
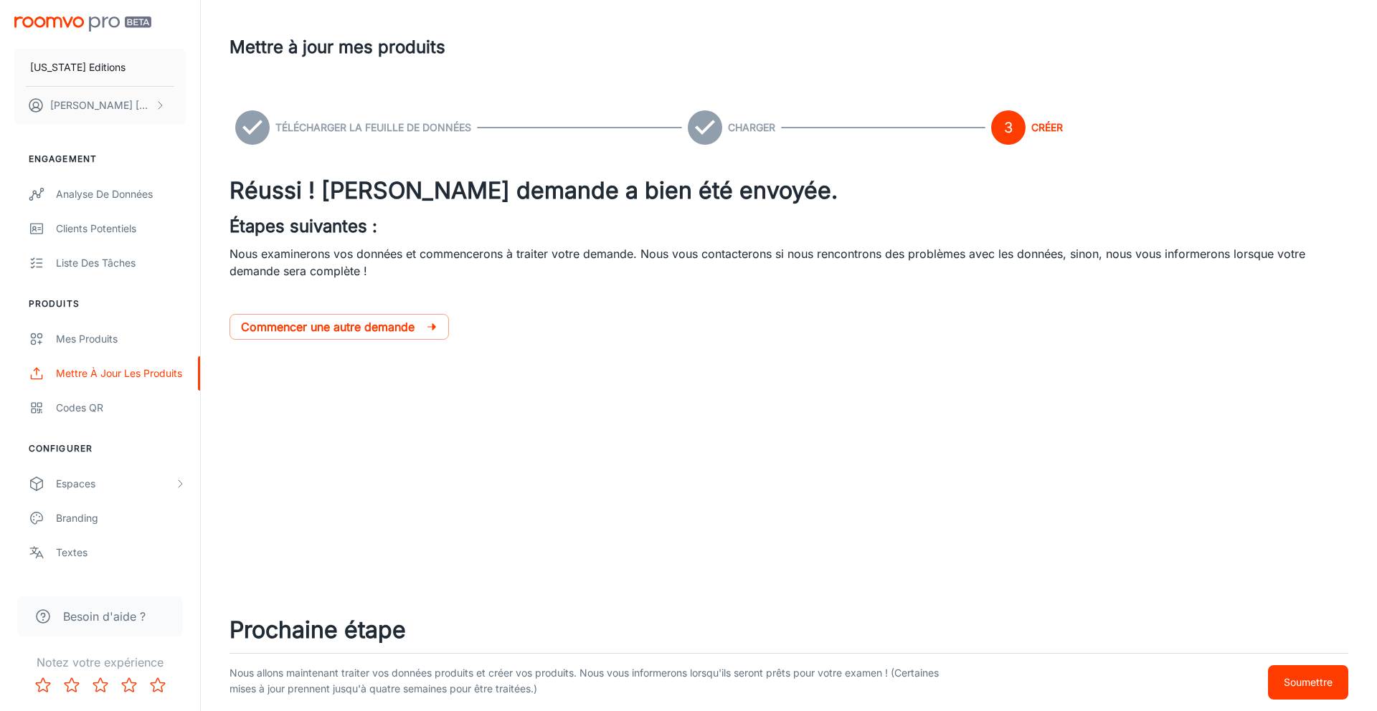
click at [1302, 680] on p "Soumettre" at bounding box center [1308, 683] width 49 height 16
click at [909, 511] on div "IDAHO Editions Mohamed Diallo Engagement Analyse de données Clients potentiels …" at bounding box center [688, 355] width 1377 height 711
click at [134, 621] on span "Besoin d'aide ?" at bounding box center [104, 616] width 82 height 17
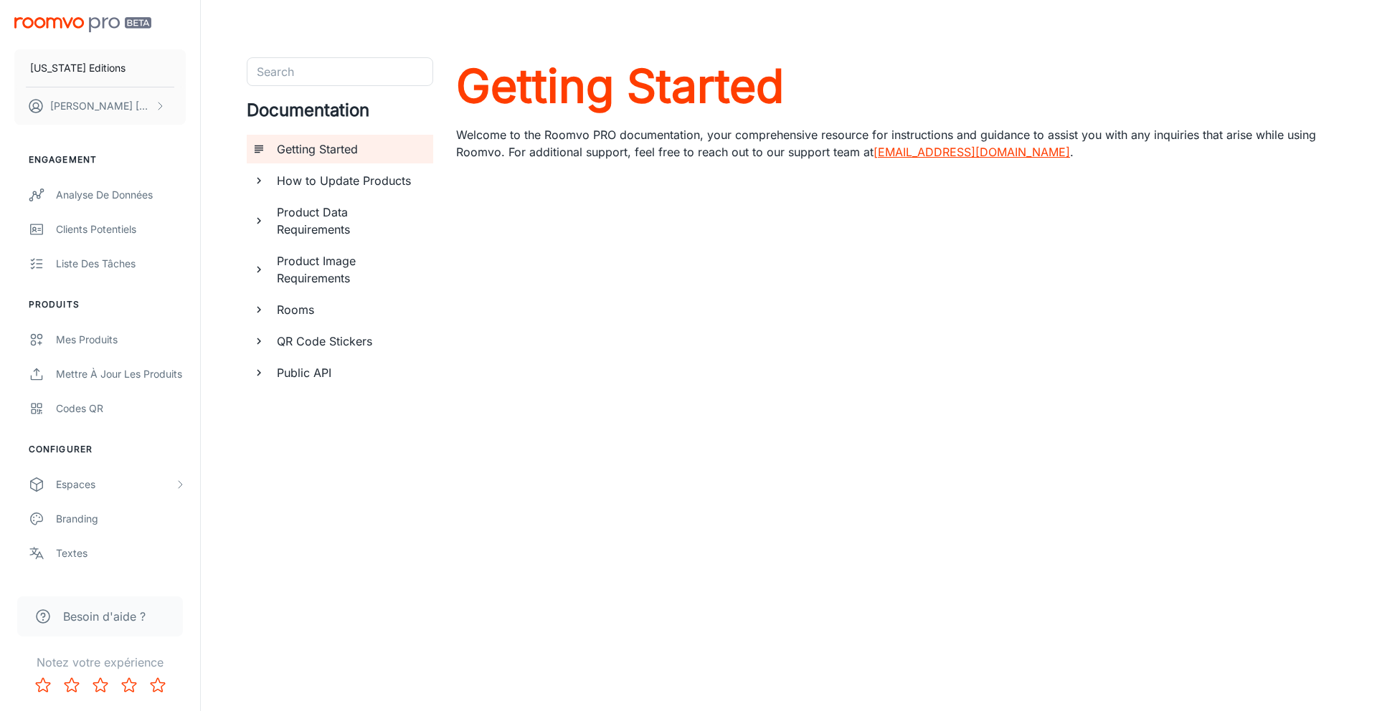
click at [262, 376] on icon "documentation page list" at bounding box center [258, 372] width 13 height 13
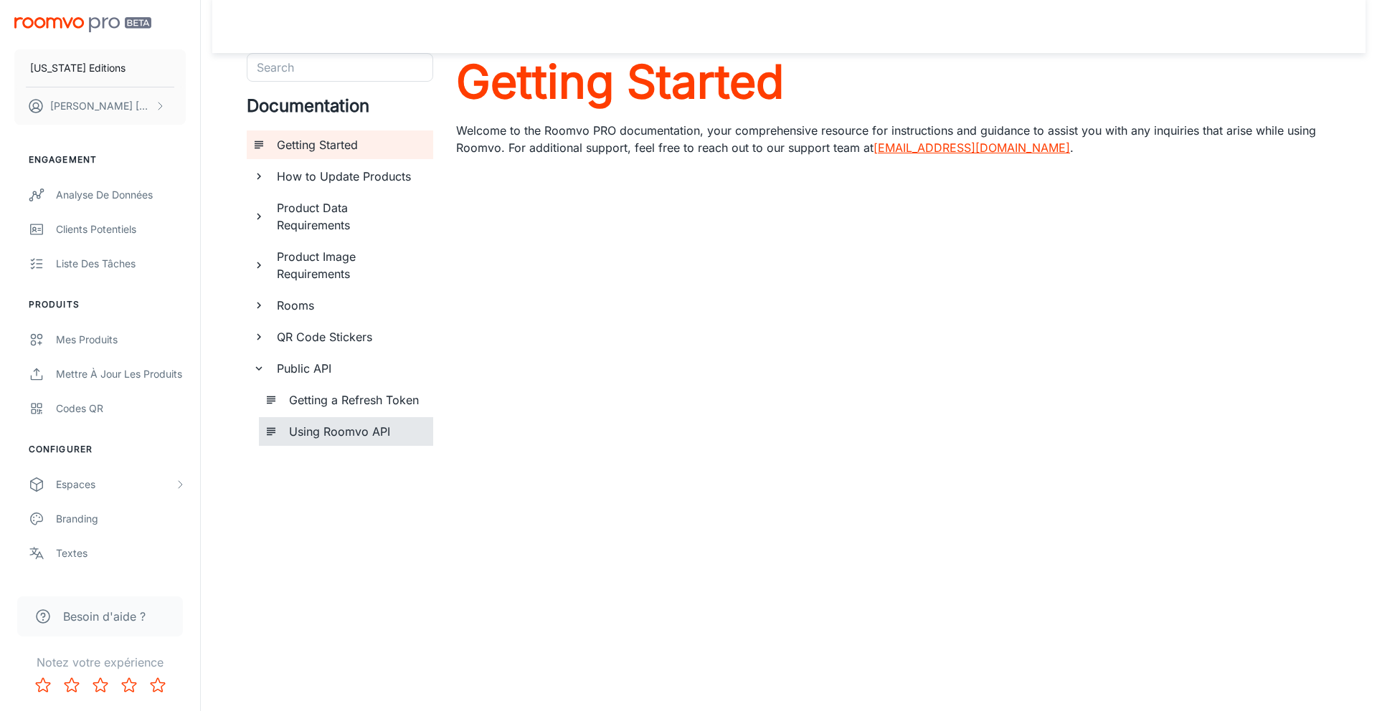
click at [334, 426] on h6 "Using Roomvo API" at bounding box center [355, 431] width 133 height 17
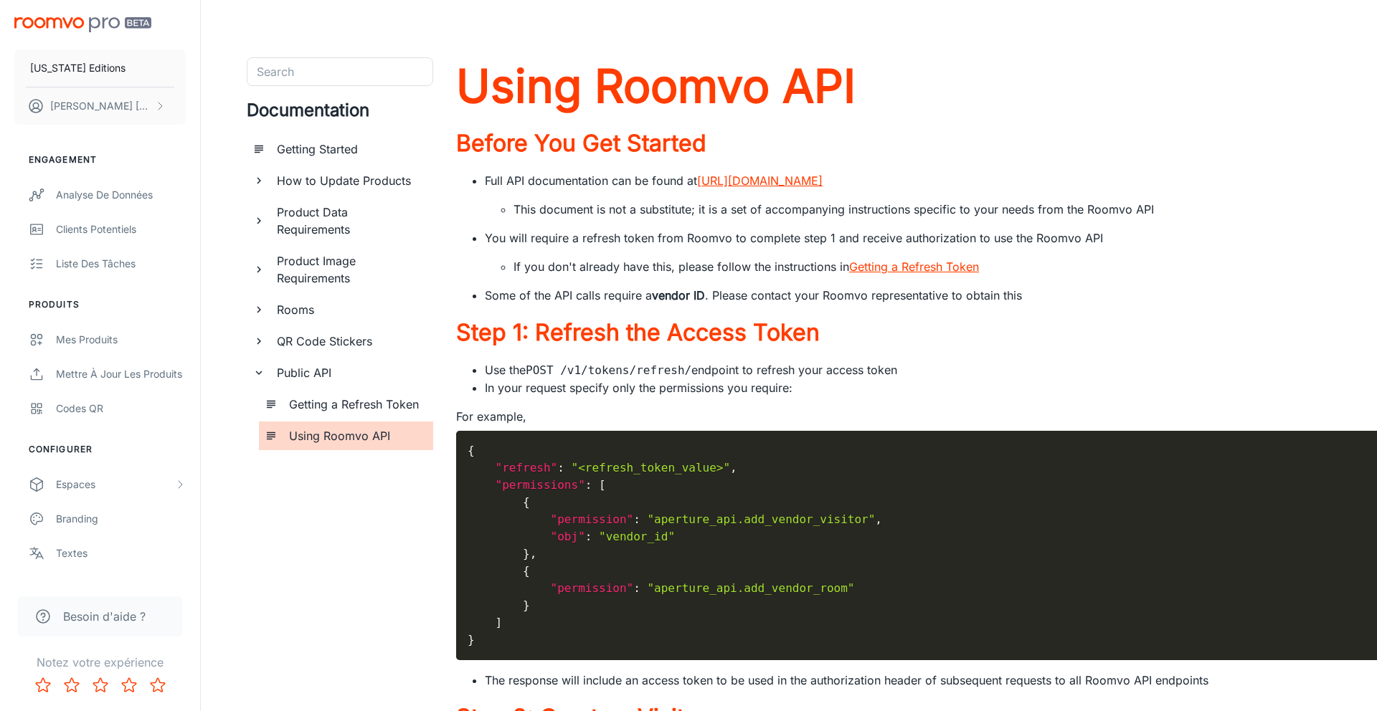
click at [305, 260] on h6 "Product Image Requirements" at bounding box center [349, 269] width 145 height 34
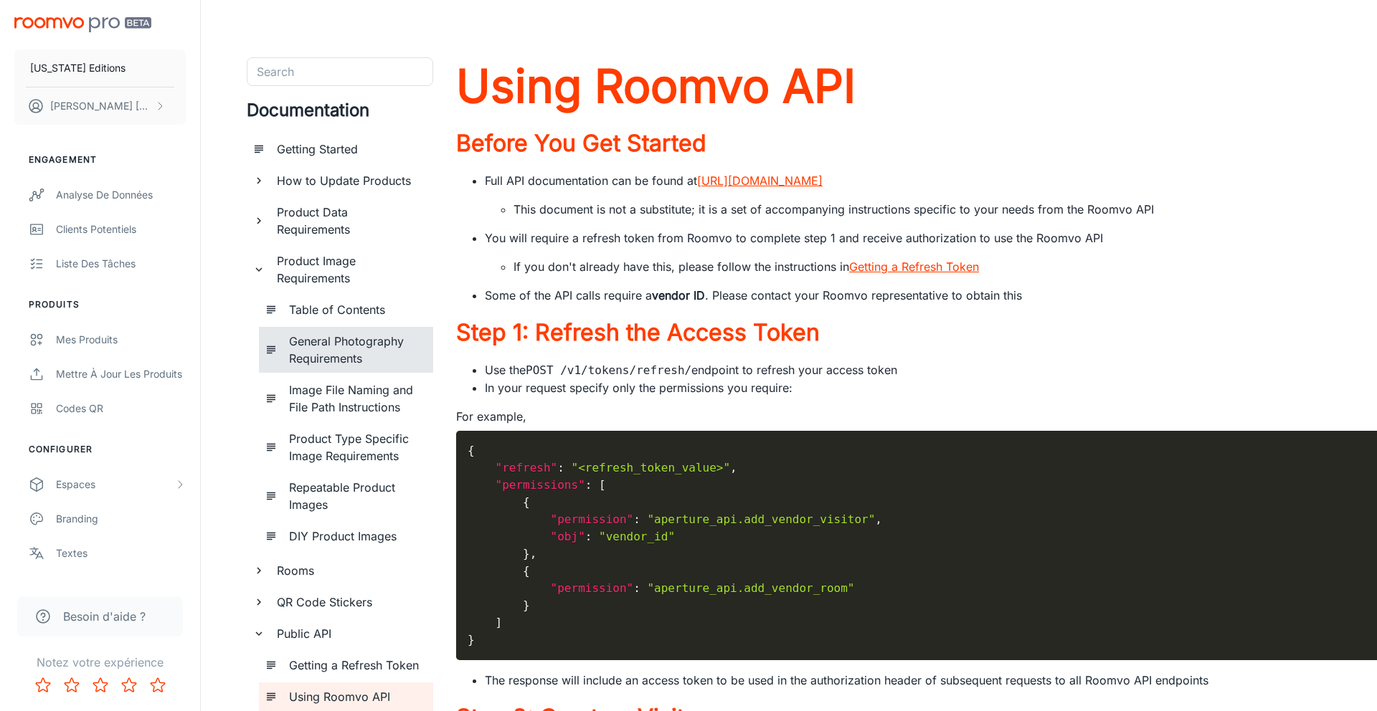
click at [361, 359] on h6 "General Photography Requirements" at bounding box center [355, 350] width 133 height 34
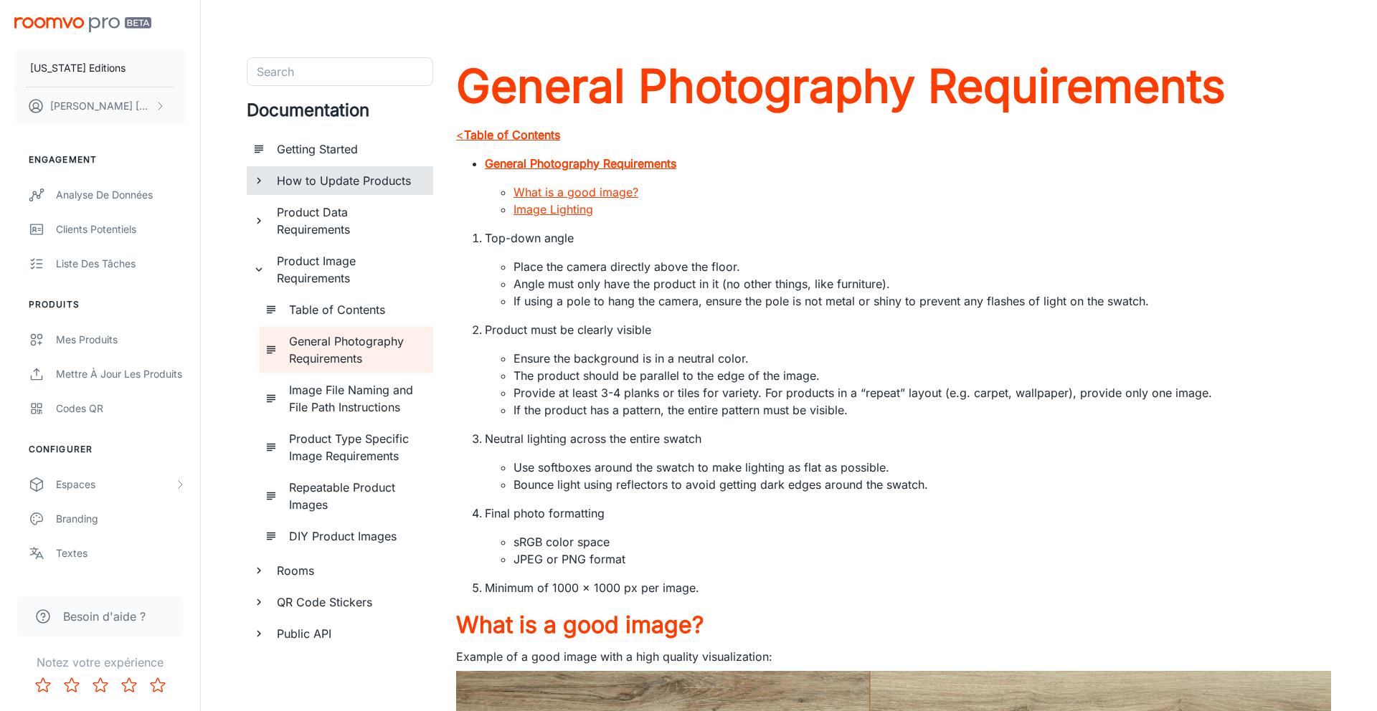
click at [280, 189] on h6 "How to Update Products" at bounding box center [349, 180] width 145 height 17
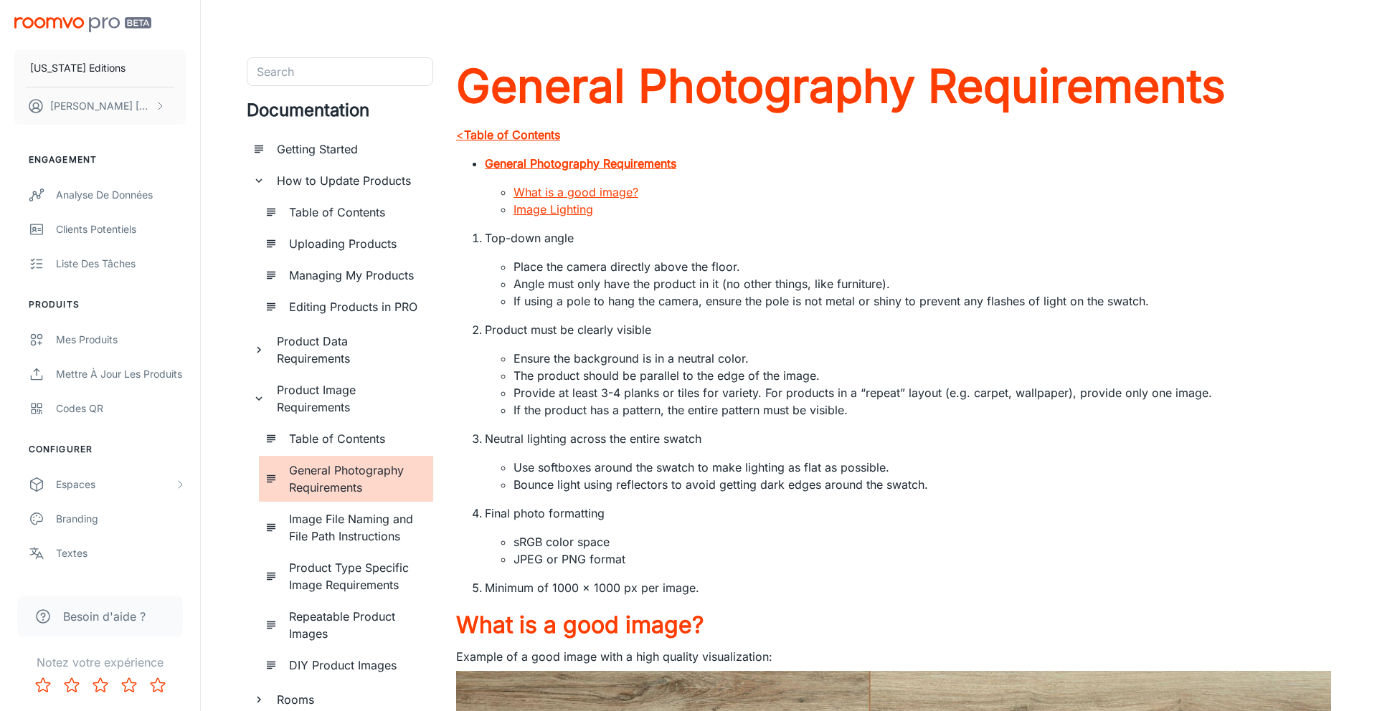
click at [255, 183] on icon "documentation page list" at bounding box center [258, 180] width 13 height 13
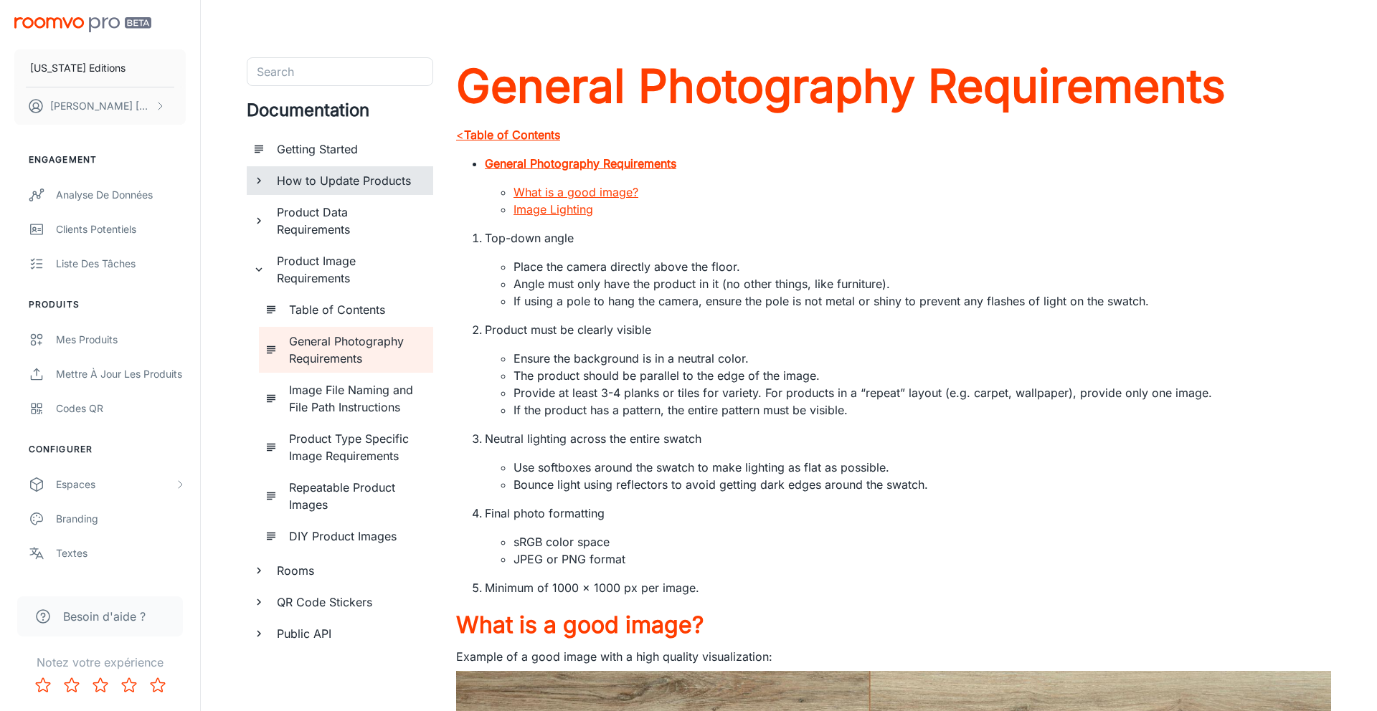
click at [257, 275] on icon "documentation page list" at bounding box center [258, 269] width 13 height 13
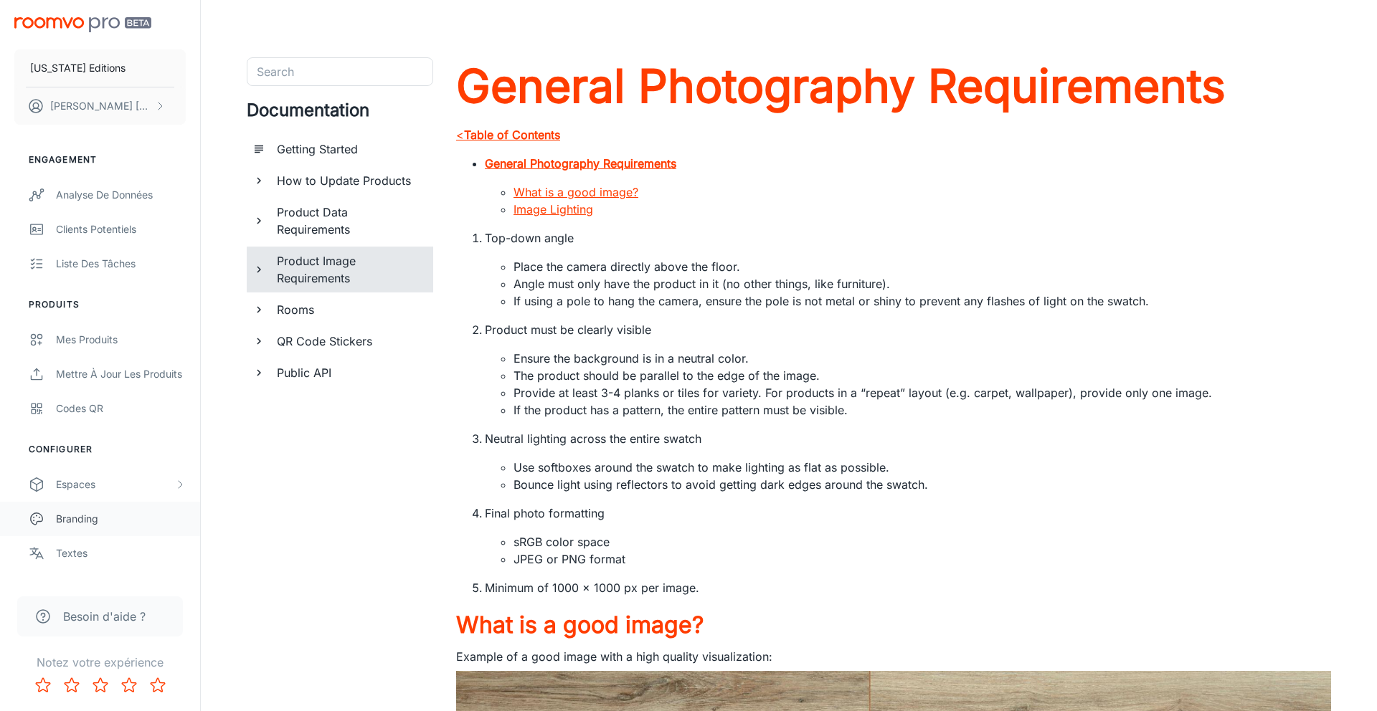
scroll to position [67, 0]
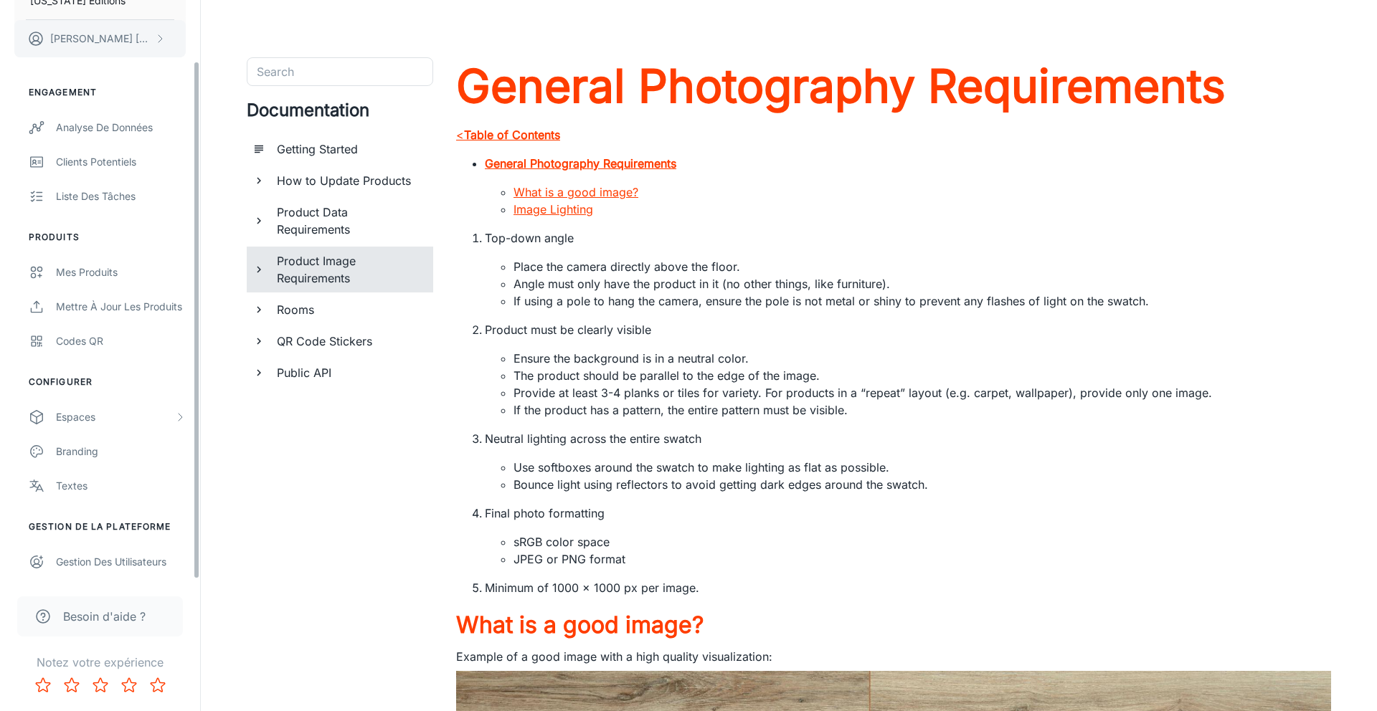
click at [136, 54] on button "Mohamed Diallo" at bounding box center [99, 38] width 171 height 37
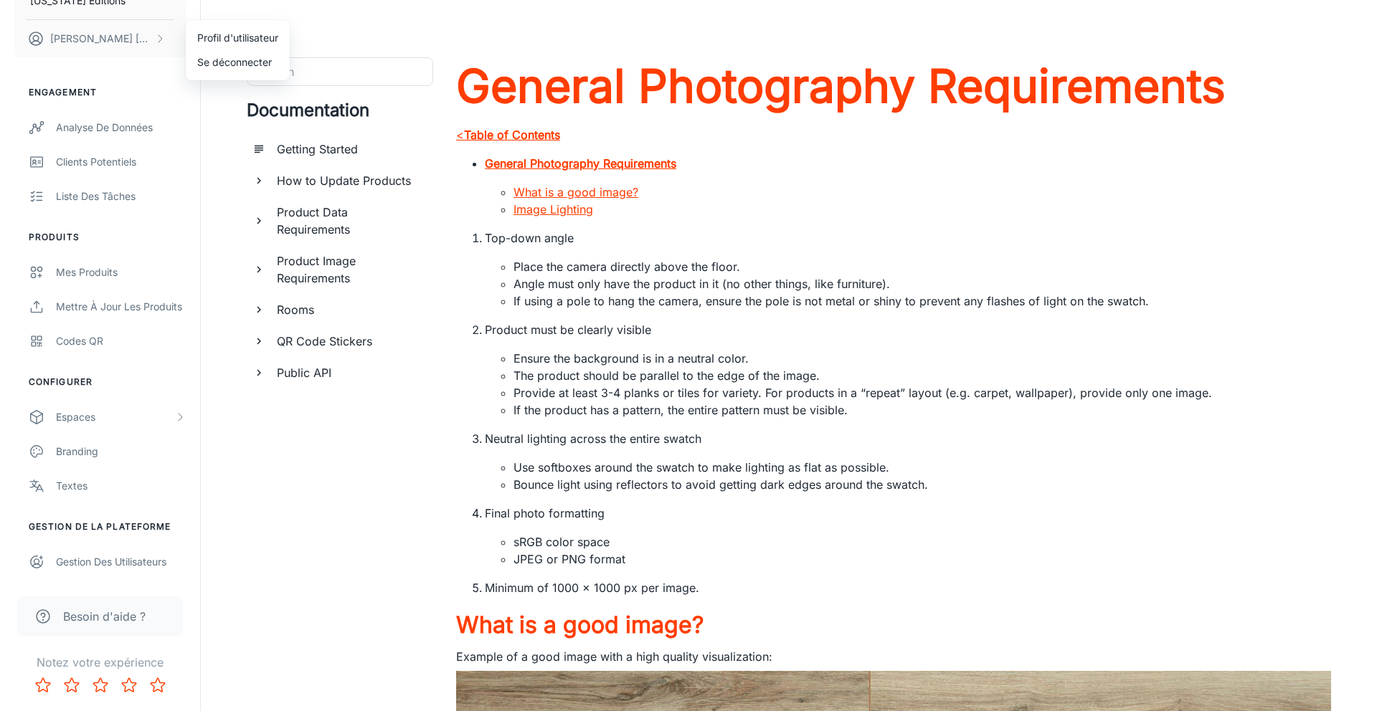
click at [196, 38] on li "Profil d'utilisateur" at bounding box center [238, 38] width 104 height 24
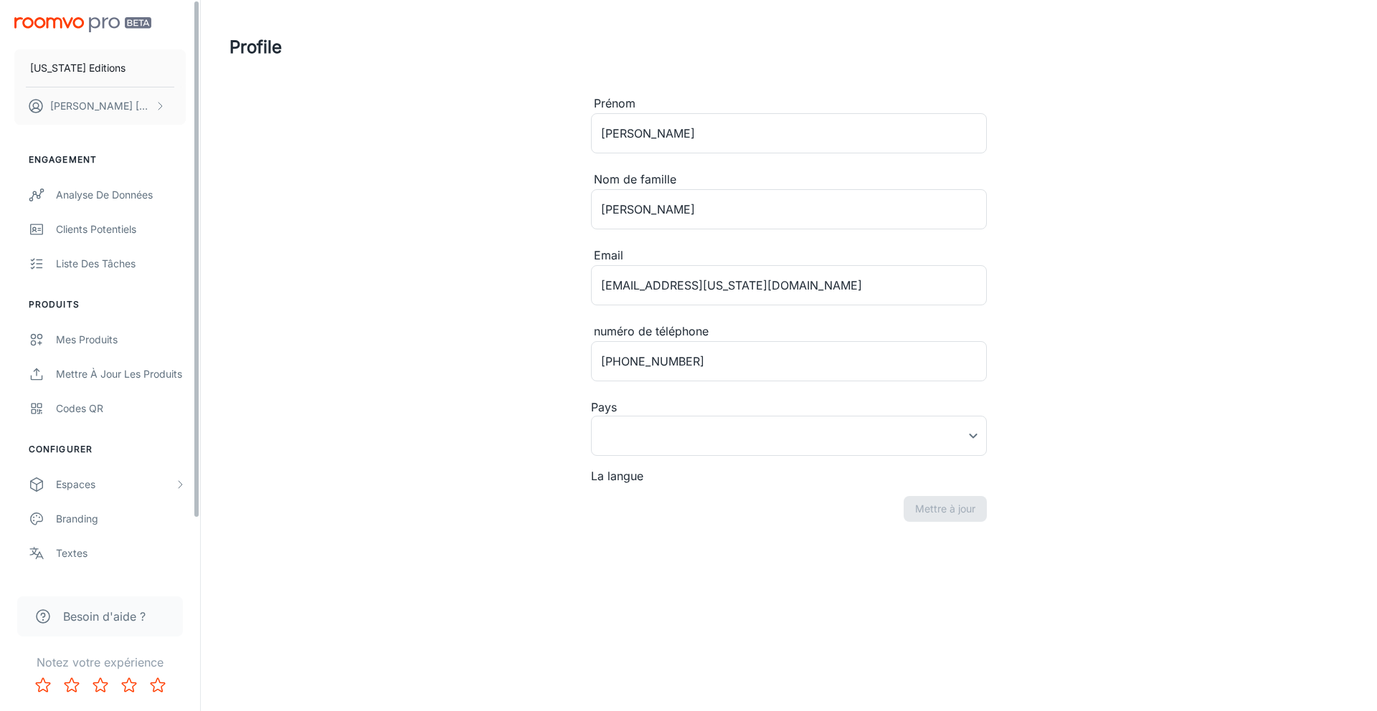
type input "France"
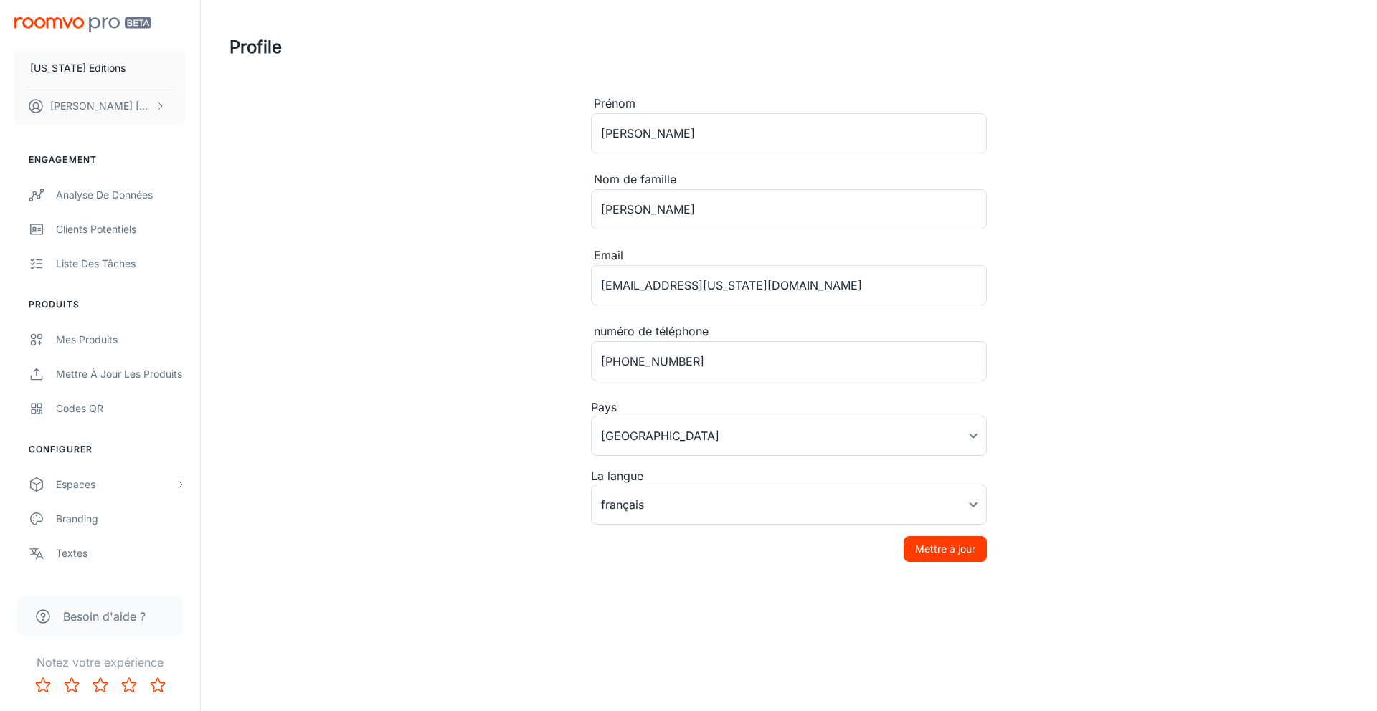
scroll to position [67, 0]
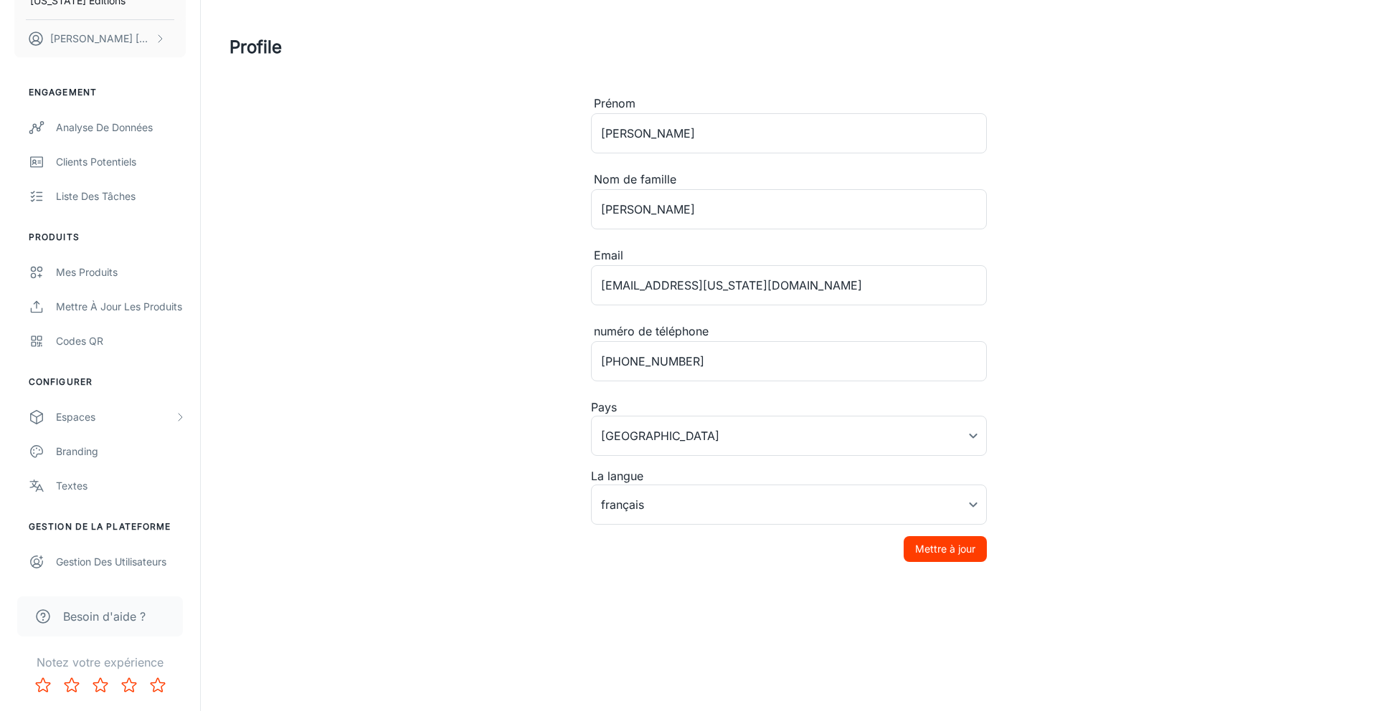
click at [108, 616] on span "Besoin d'aide ?" at bounding box center [104, 616] width 82 height 17
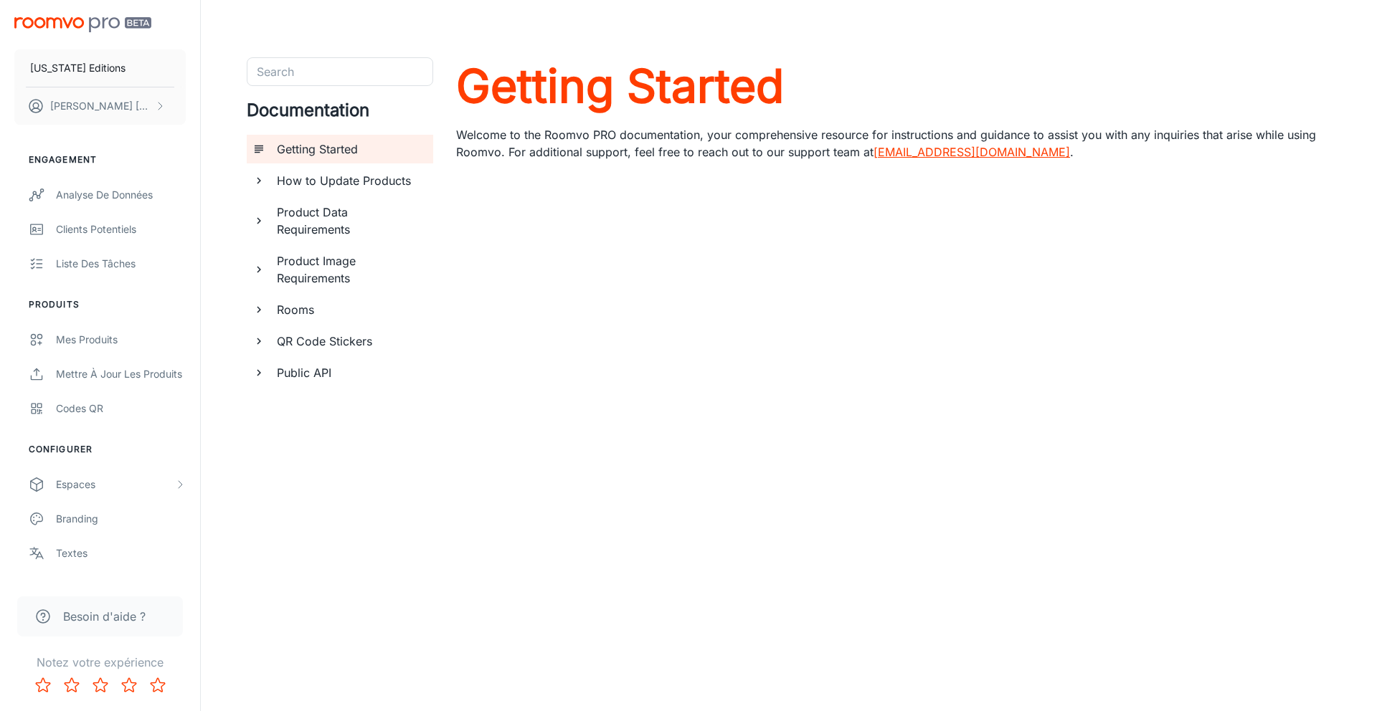
click at [914, 154] on link "support@roomvo.com" at bounding box center [972, 152] width 197 height 14
click at [108, 340] on div "Mes produits" at bounding box center [121, 340] width 130 height 16
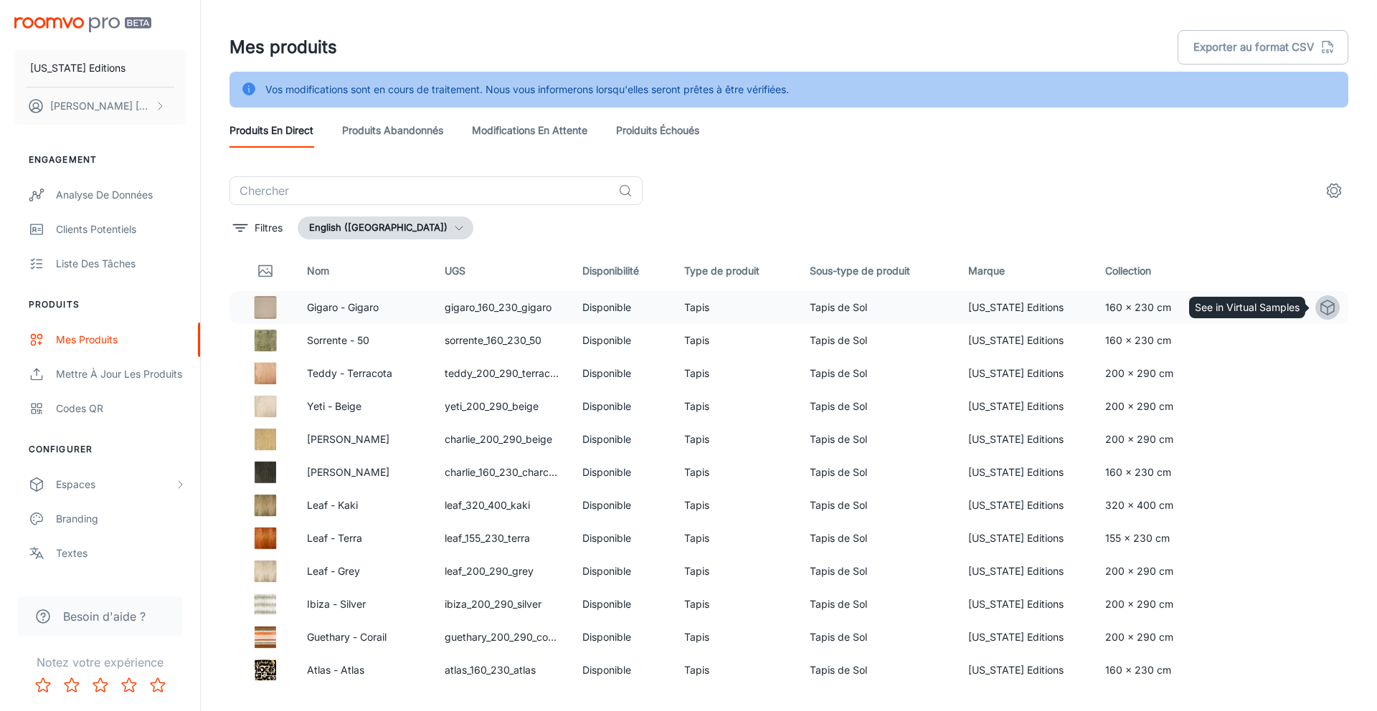
click at [1330, 307] on icon "See in Virtual Samples" at bounding box center [1327, 307] width 17 height 17
click at [956, 303] on td "Tapis de Sol" at bounding box center [877, 307] width 158 height 33
click at [328, 310] on link "Gigaro - Gigaro" at bounding box center [343, 307] width 72 height 12
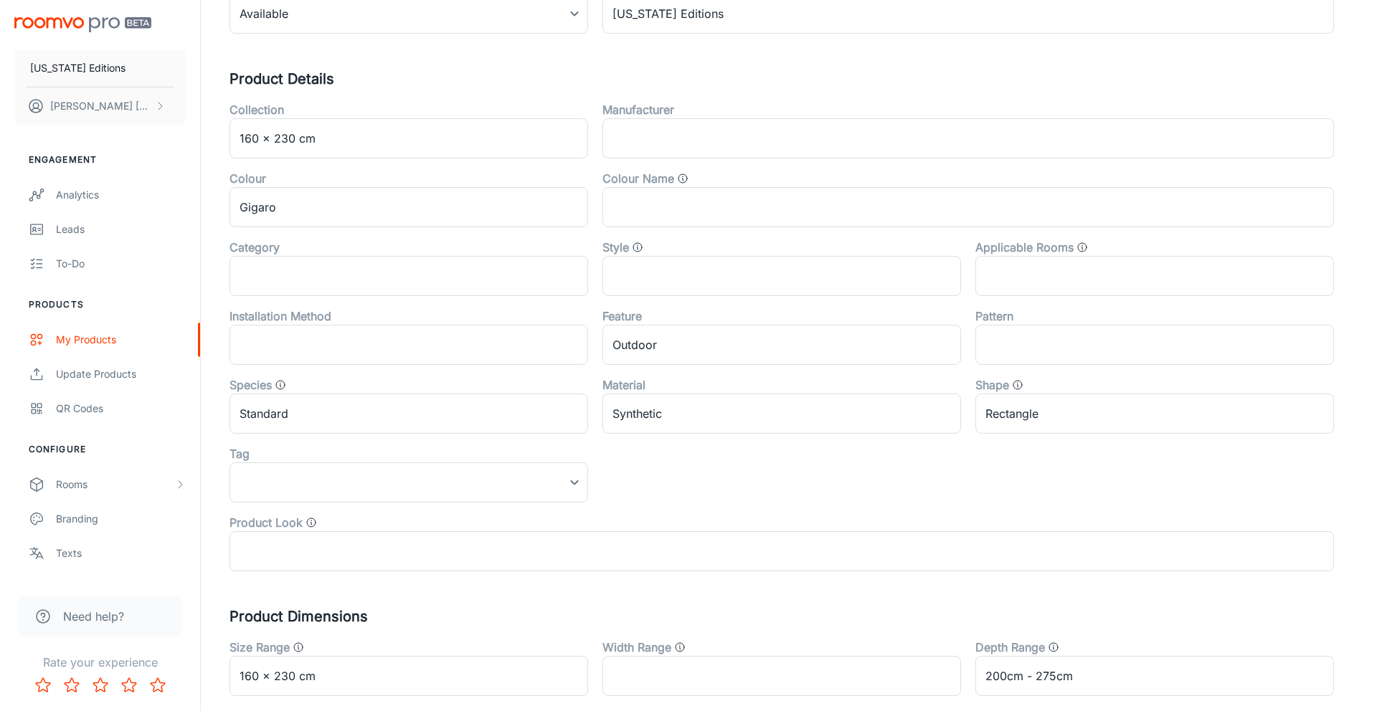
scroll to position [422, 0]
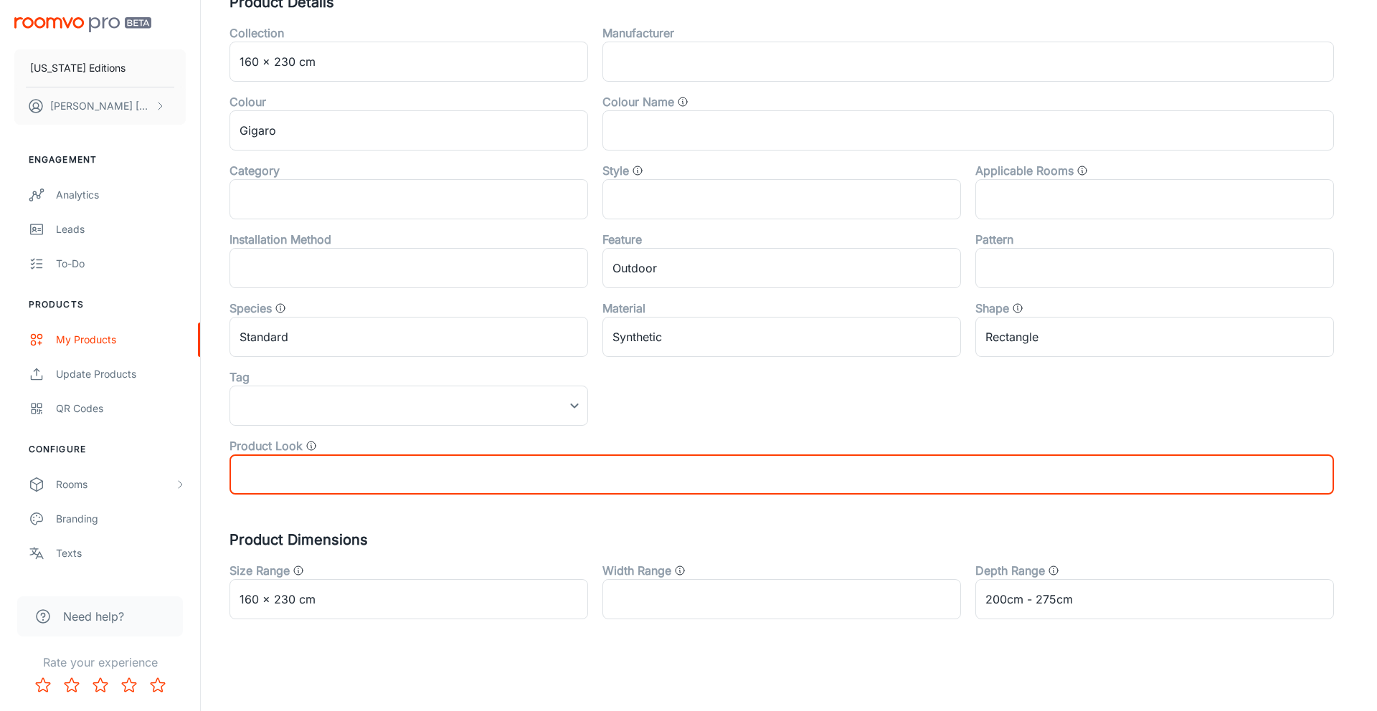
click at [569, 473] on input "text" at bounding box center [782, 475] width 1105 height 40
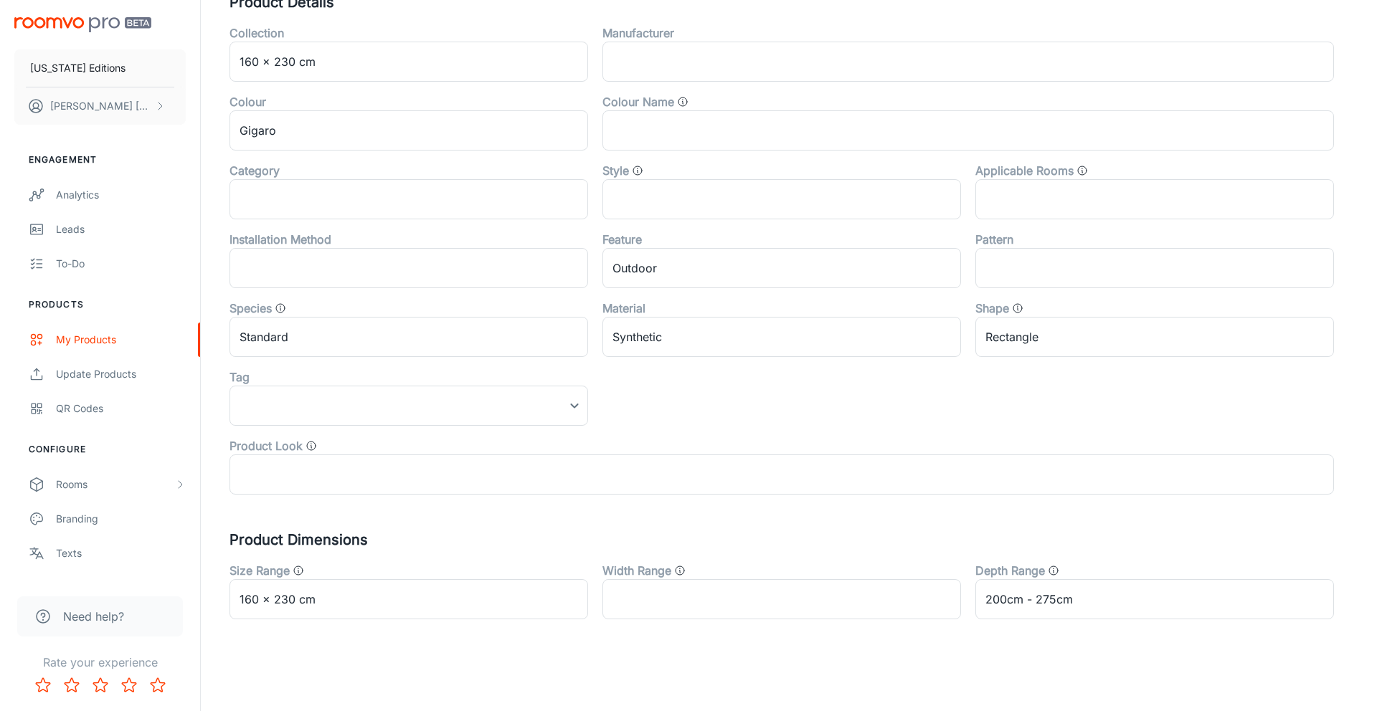
click at [549, 527] on div "Canonical Product Code gigaro_160_230_gigaro ​ Product Type rug ​ Product Subty…" at bounding box center [789, 194] width 1119 height 852
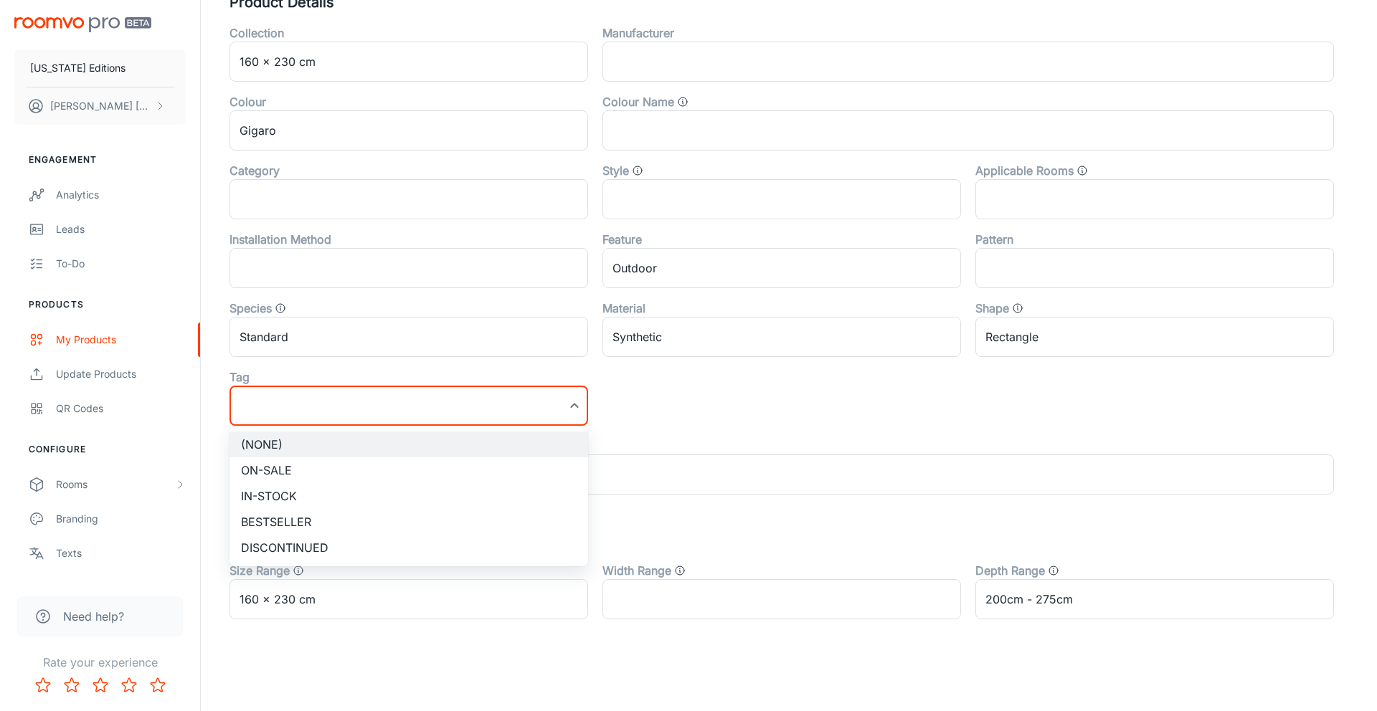
click at [681, 403] on div at bounding box center [688, 355] width 1377 height 711
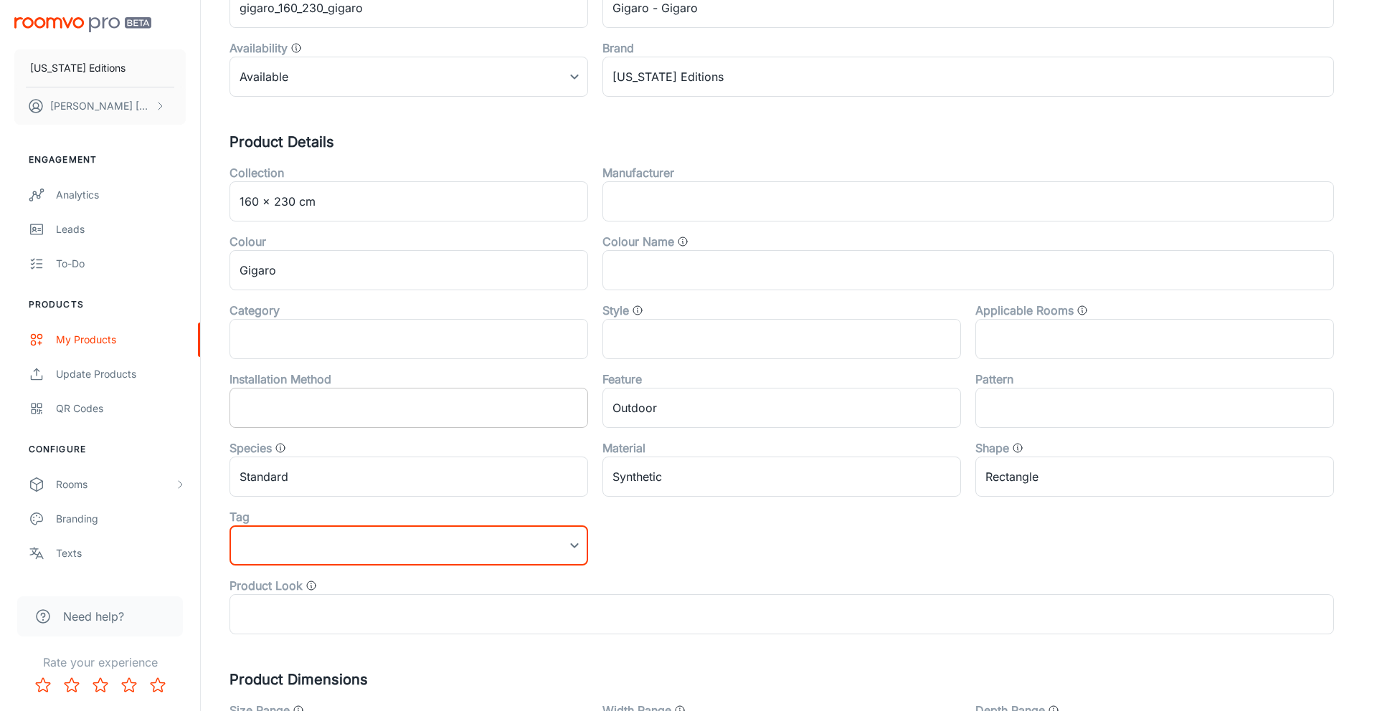
scroll to position [281, 0]
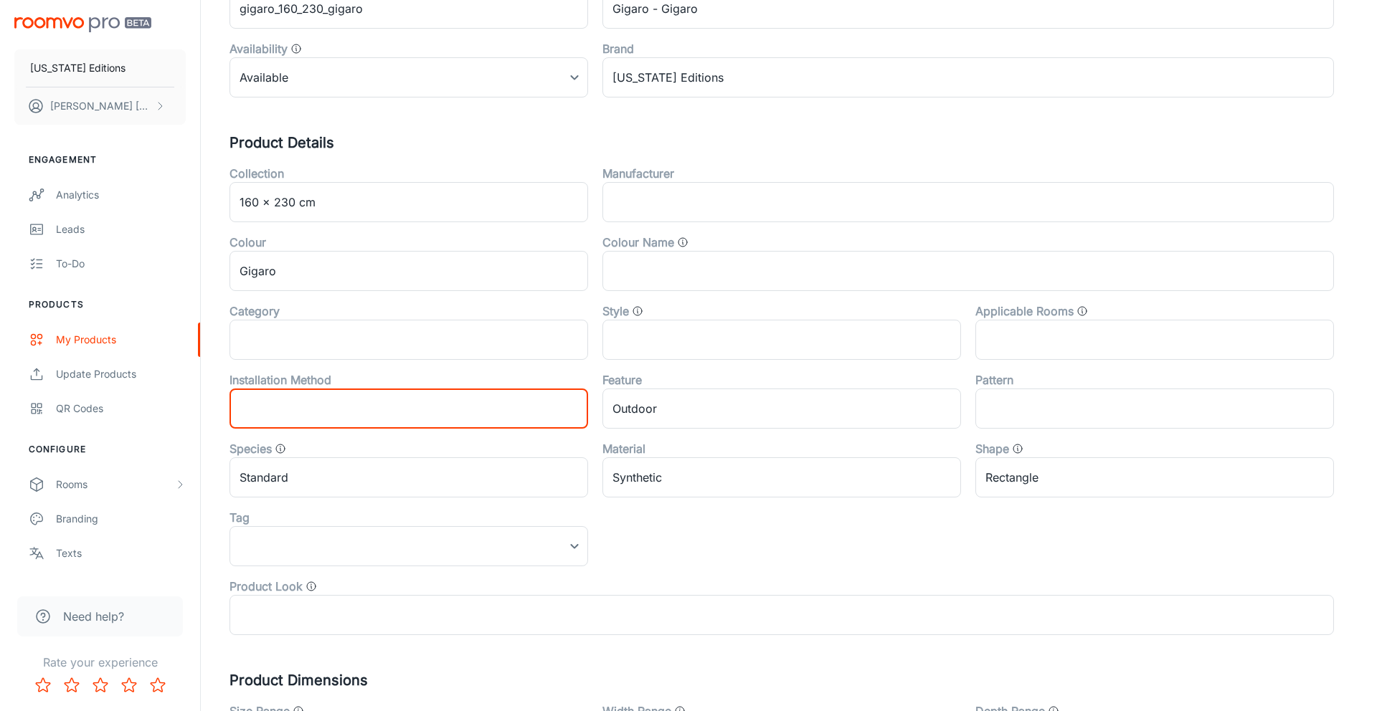
click at [503, 403] on input "text" at bounding box center [409, 409] width 359 height 40
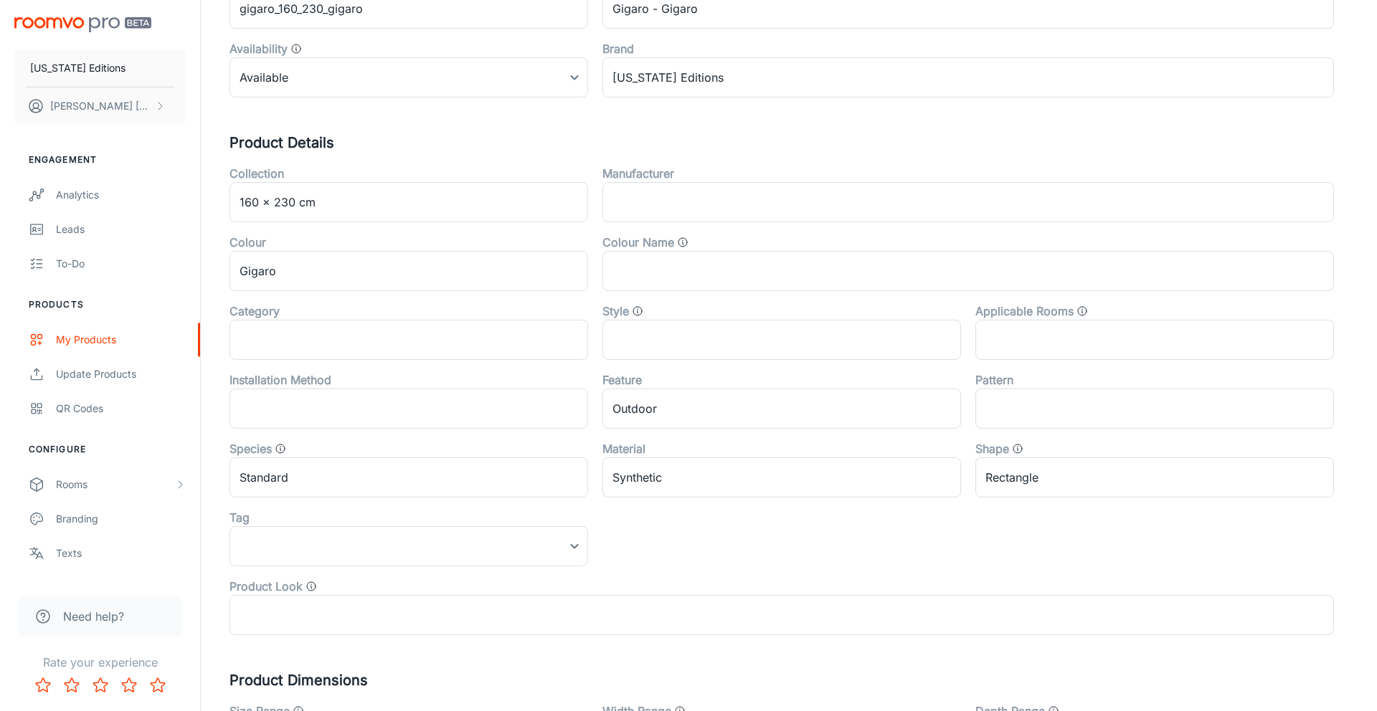
click at [481, 362] on div "Installation Method ​" at bounding box center [401, 394] width 373 height 69
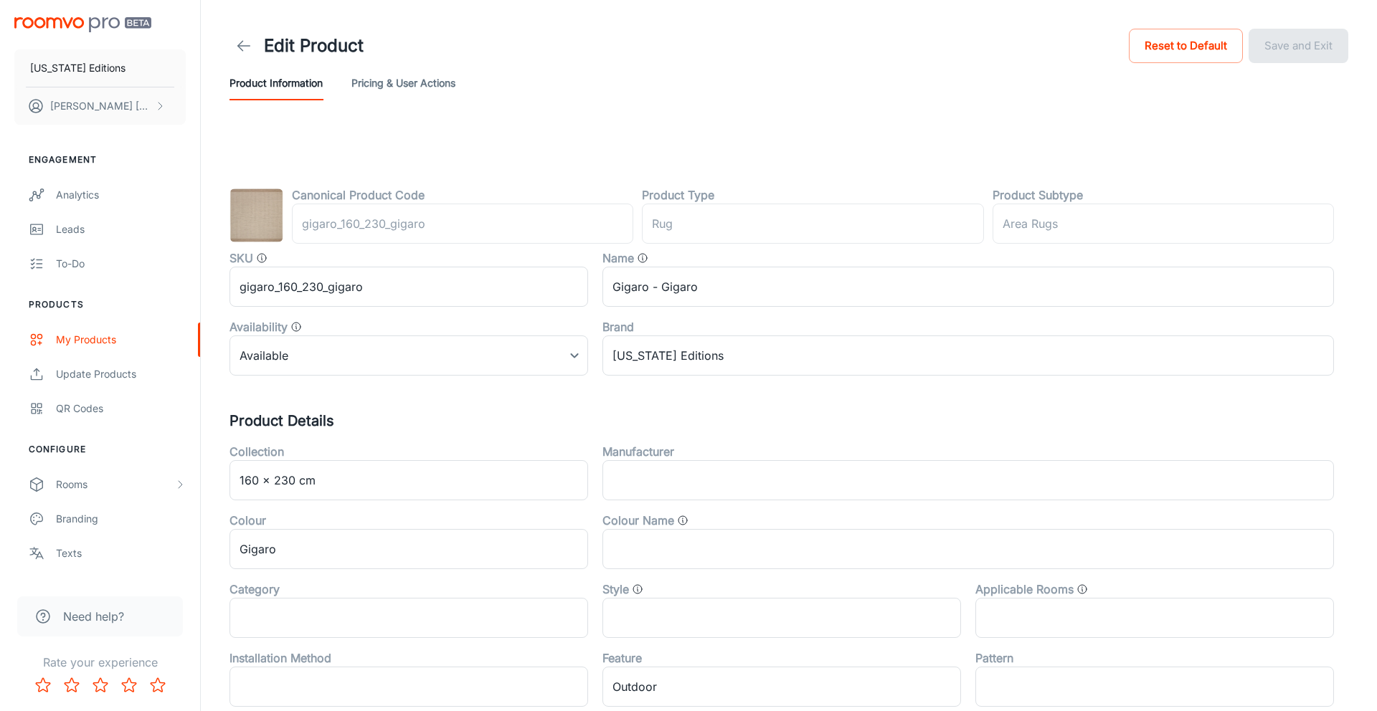
scroll to position [0, 0]
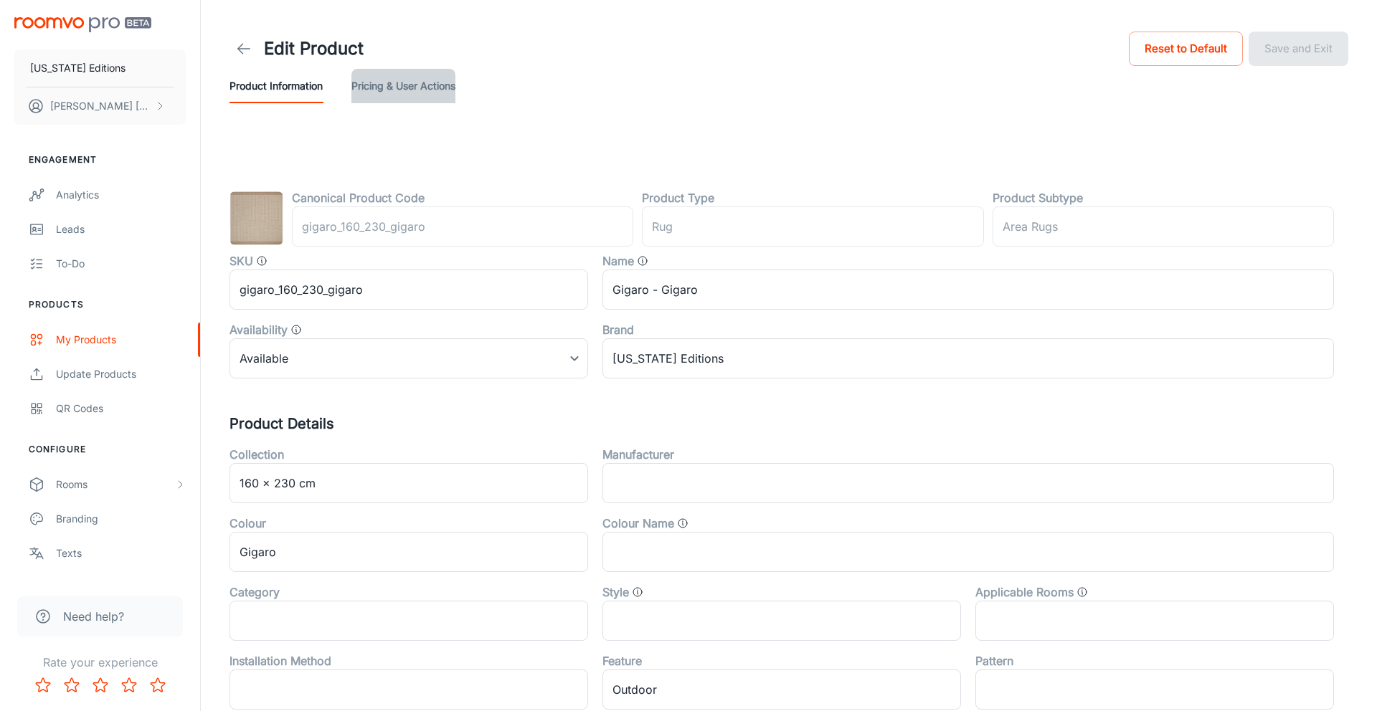
click at [395, 92] on button "Pricing & User Actions" at bounding box center [403, 86] width 104 height 34
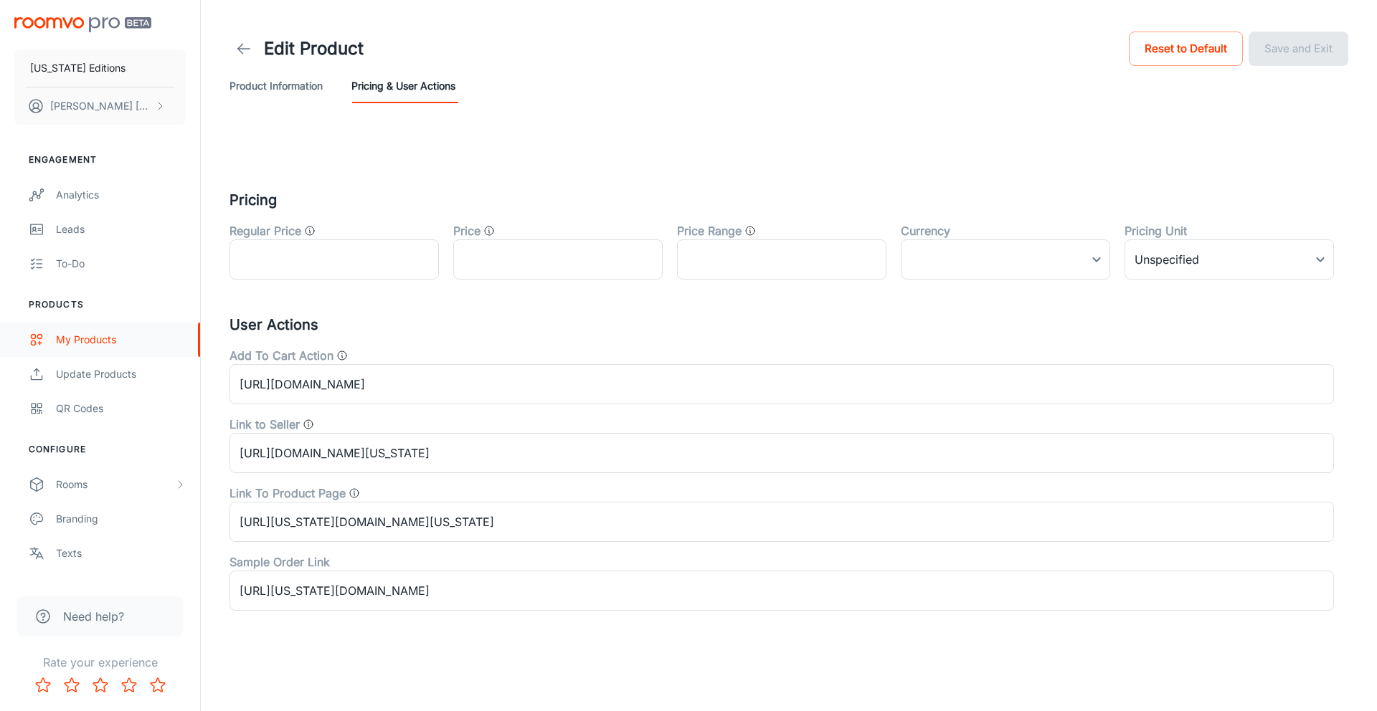
click at [114, 344] on div "My Products" at bounding box center [121, 340] width 130 height 16
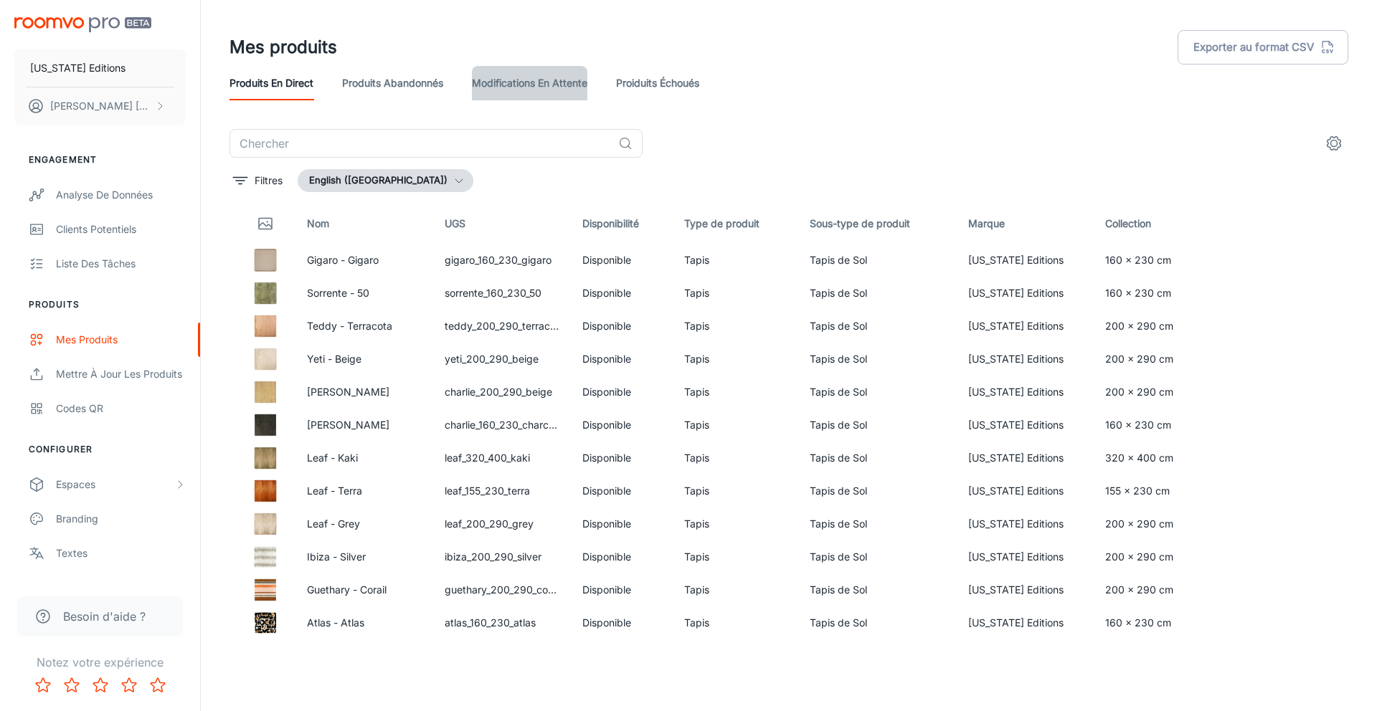
click at [529, 79] on link "Modifications en attente" at bounding box center [529, 83] width 115 height 34
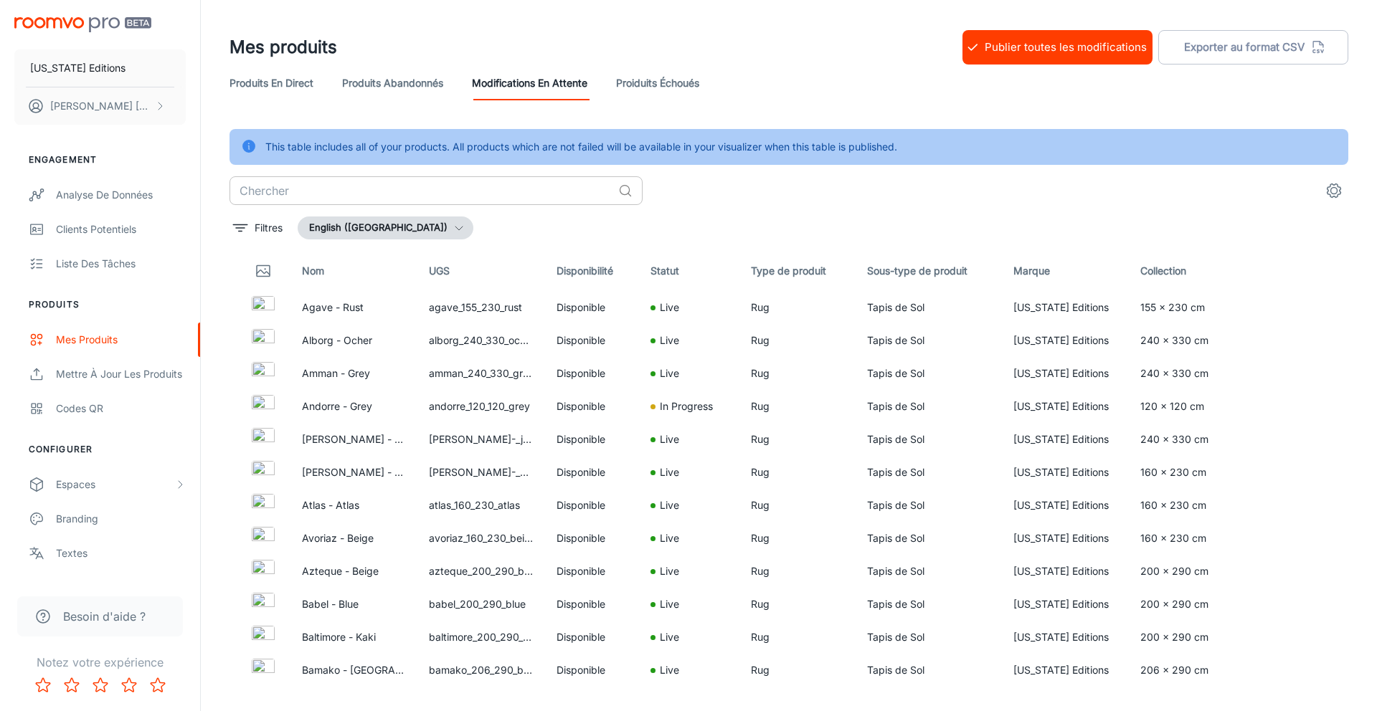
click at [514, 186] on input "text" at bounding box center [421, 190] width 383 height 29
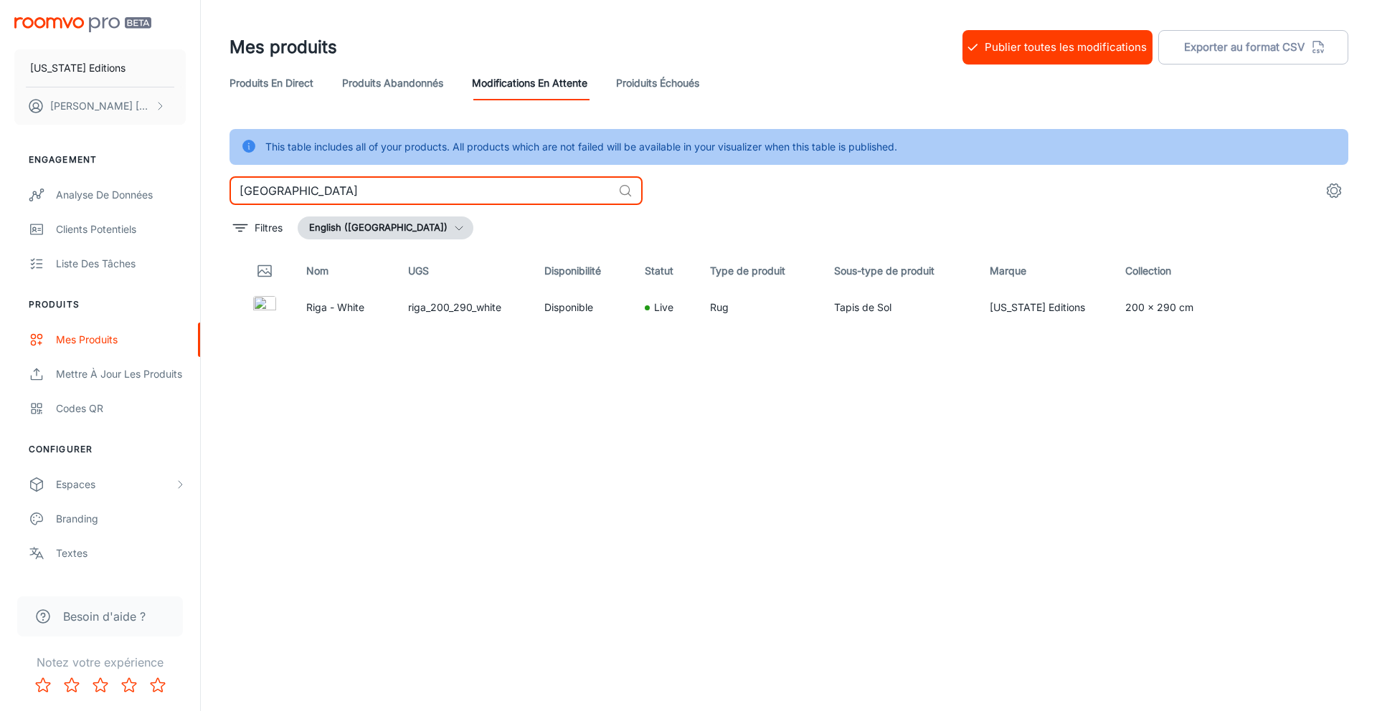
type input "riga"
click at [414, 83] on link "Produits abandonnés" at bounding box center [392, 83] width 101 height 34
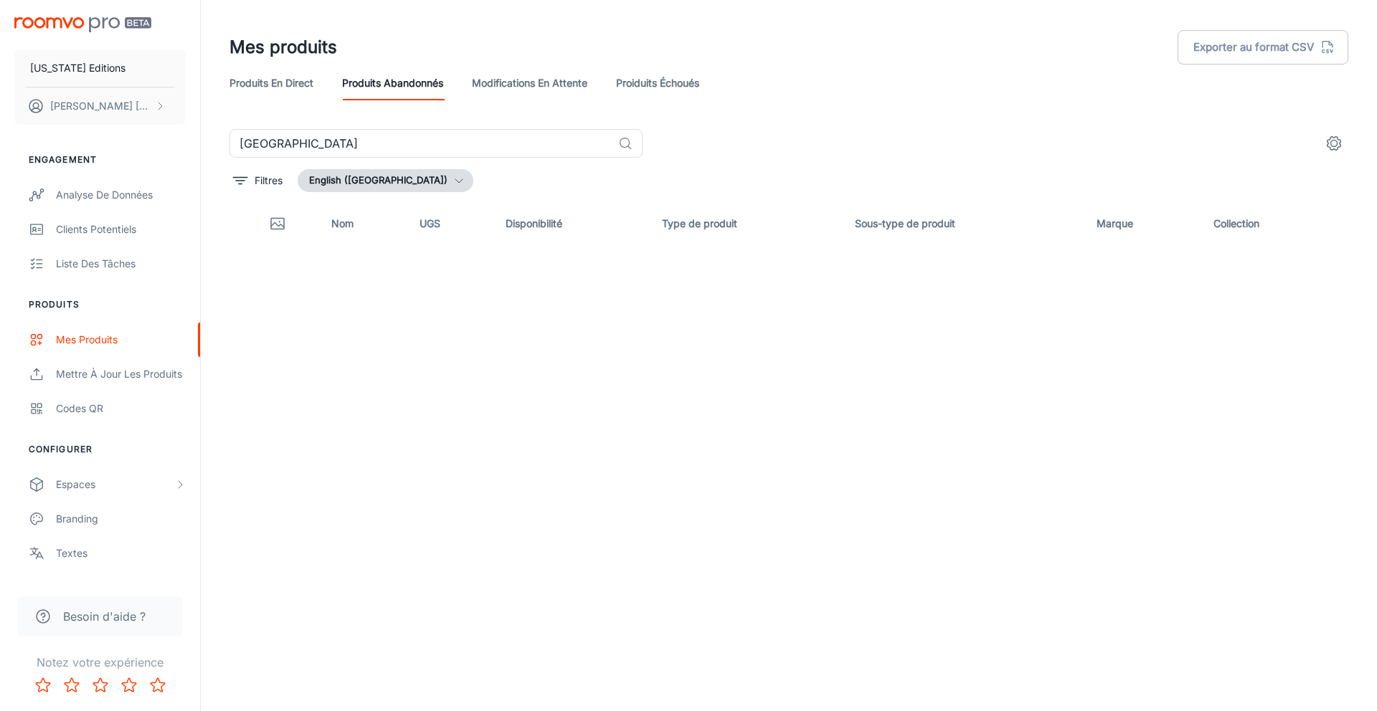
click at [507, 81] on link "Modifications en attente" at bounding box center [529, 83] width 115 height 34
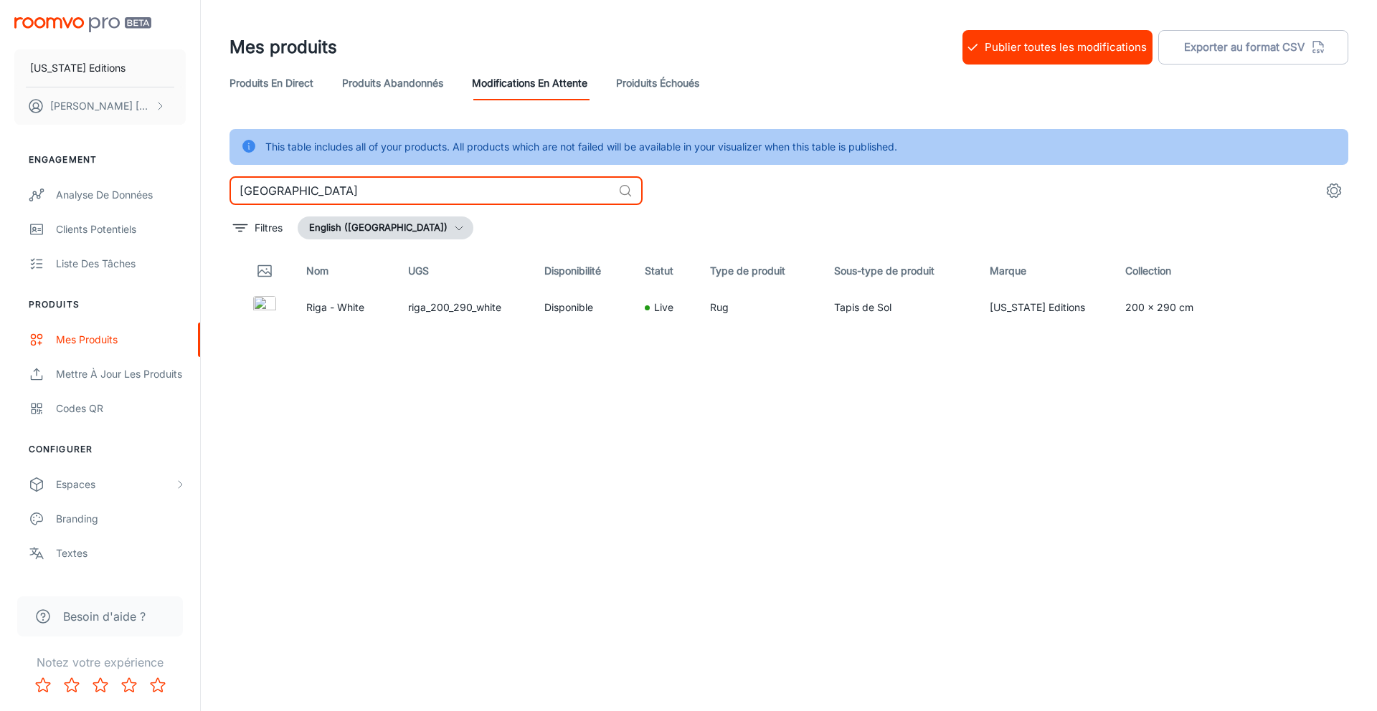
click at [577, 193] on input "riga" at bounding box center [421, 190] width 383 height 29
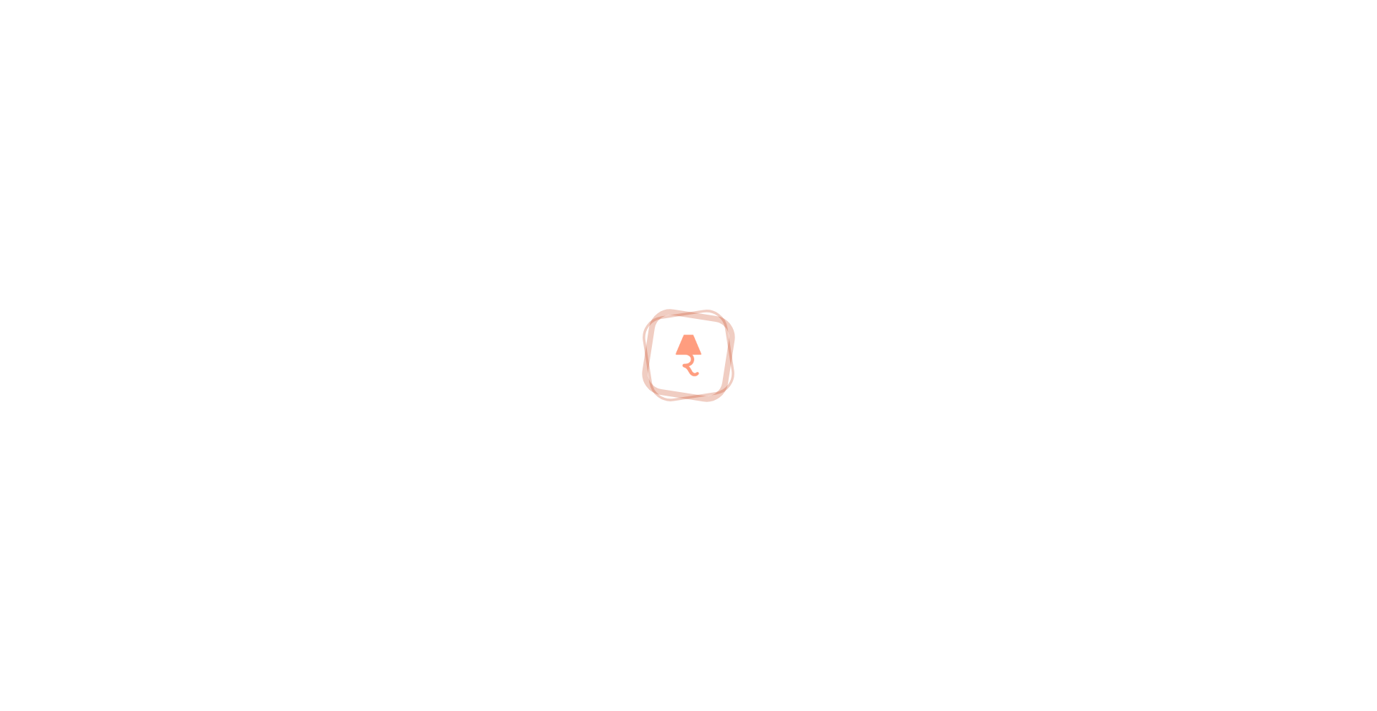
type input "r"
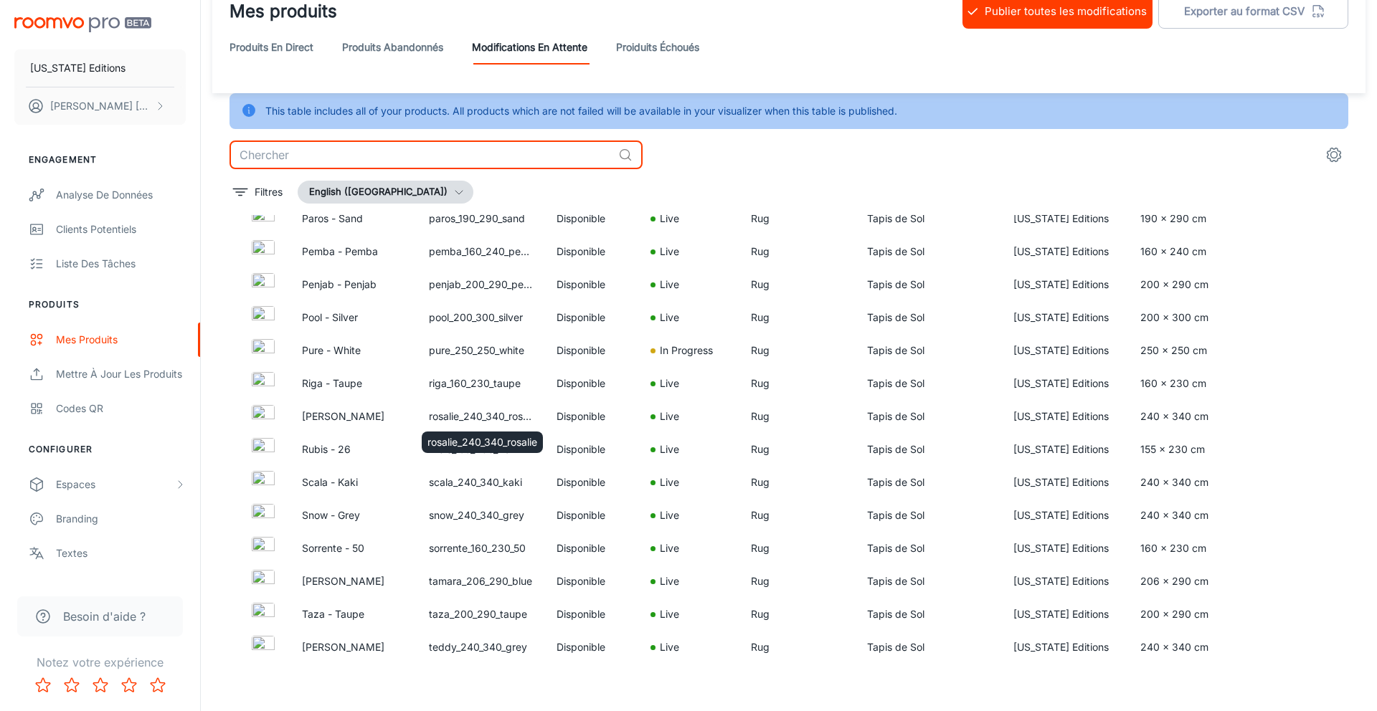
scroll to position [2855, 0]
click at [646, 44] on link "Proiduits Échoués" at bounding box center [657, 47] width 83 height 34
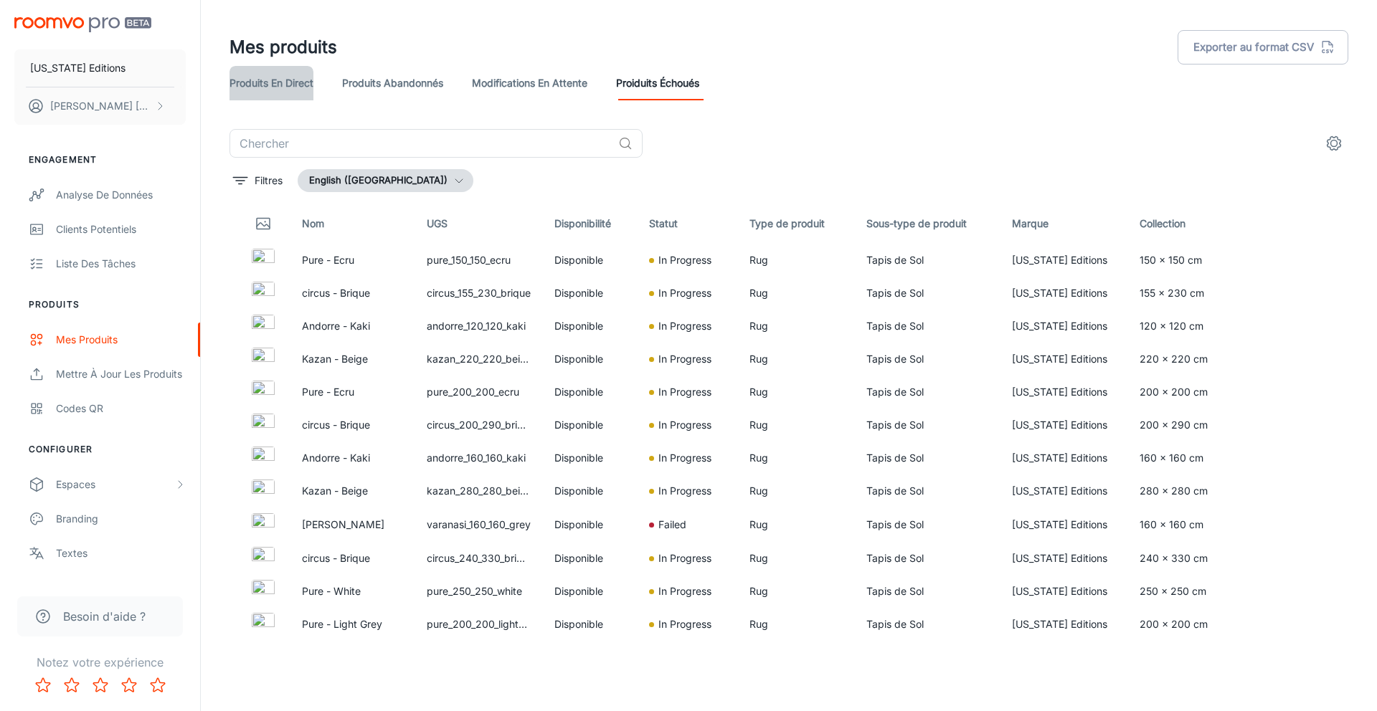
click at [268, 88] on link "Produits en direct" at bounding box center [272, 83] width 84 height 34
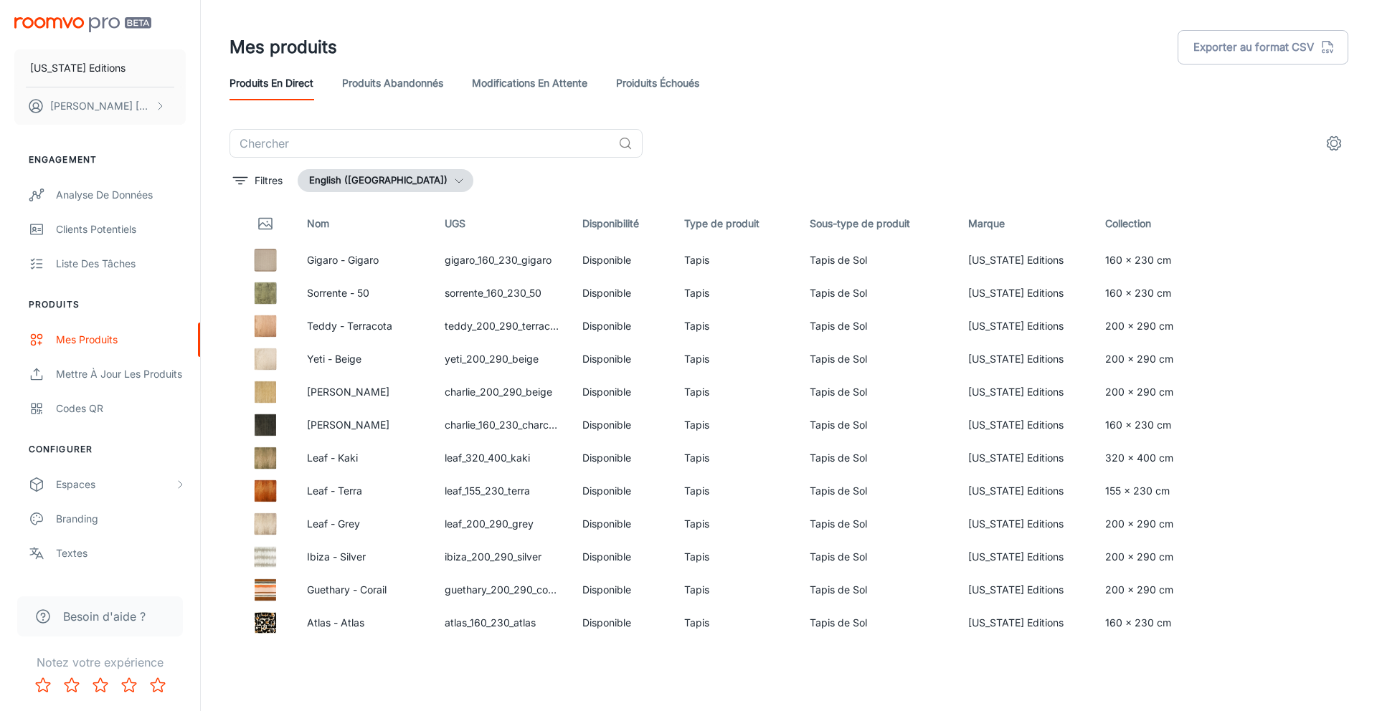
click at [511, 88] on link "Modifications en attente" at bounding box center [529, 83] width 115 height 34
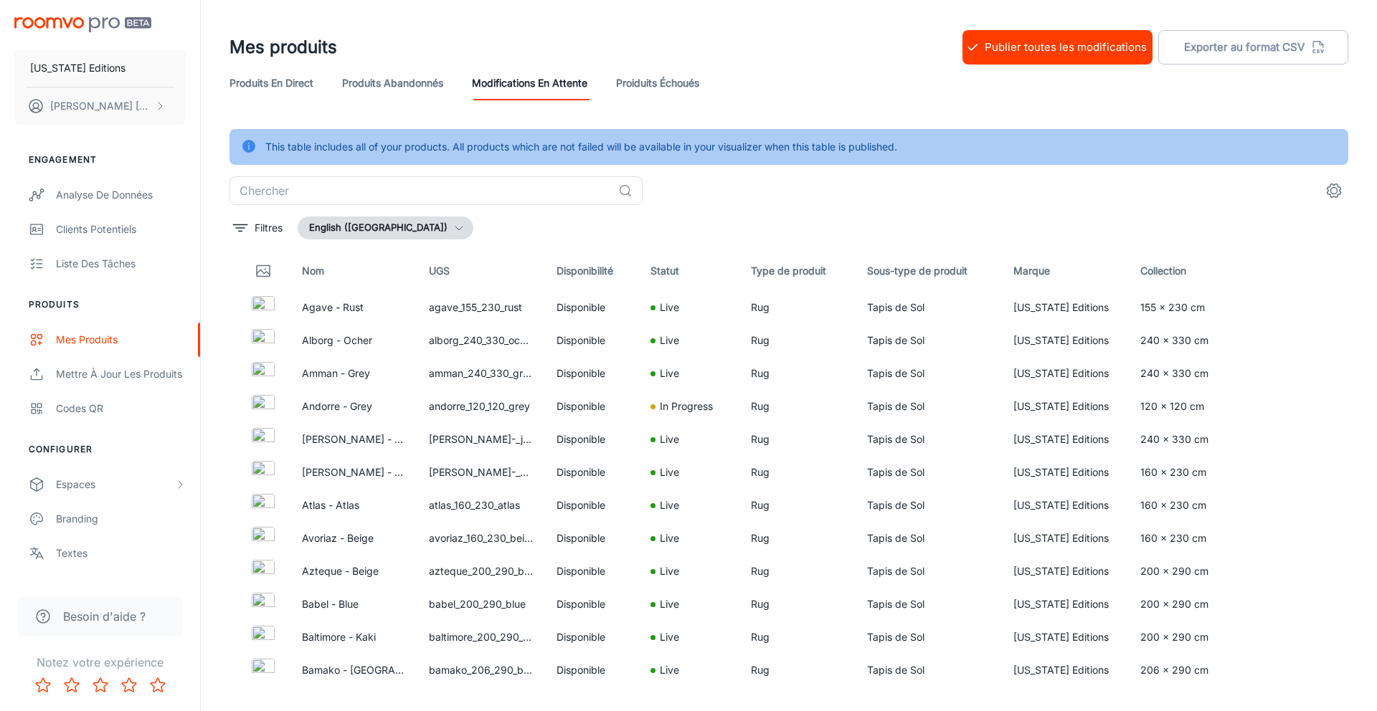
scroll to position [3, 0]
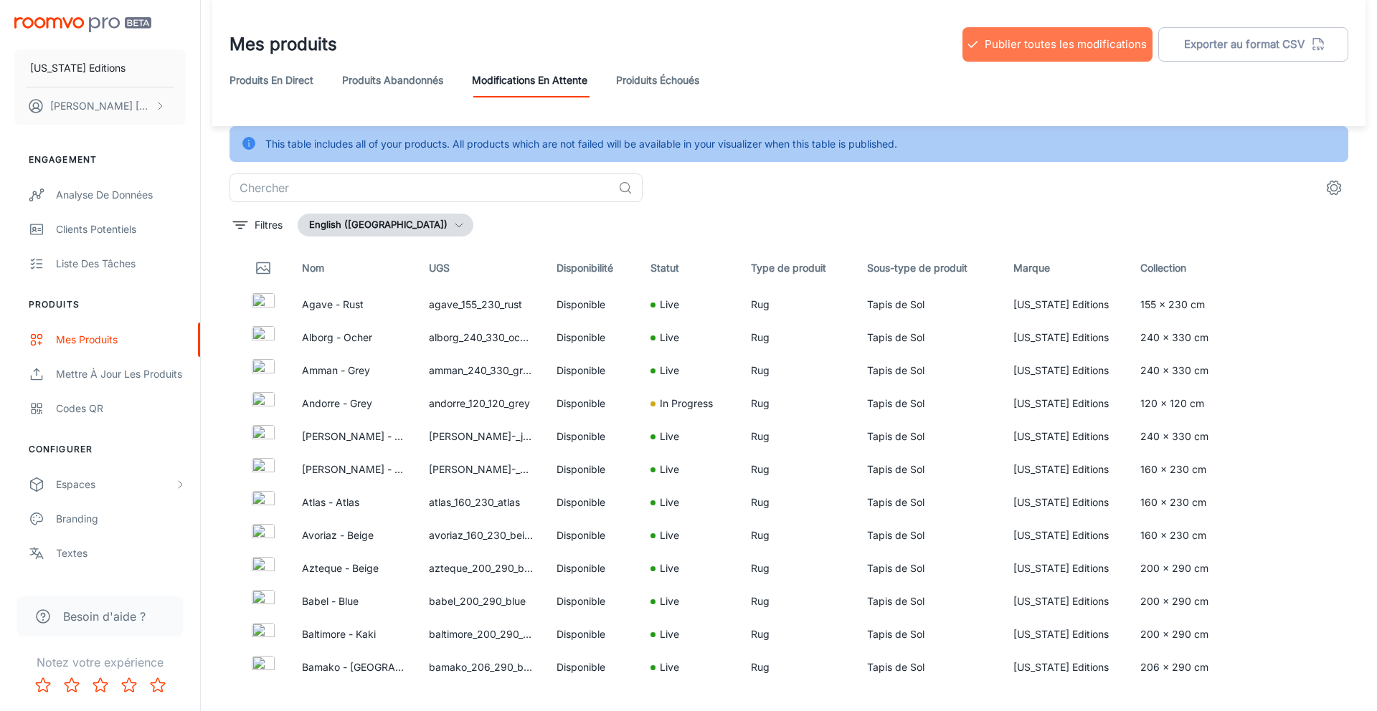
click at [1001, 42] on button "Publier toutes les modifications" at bounding box center [1058, 44] width 190 height 34
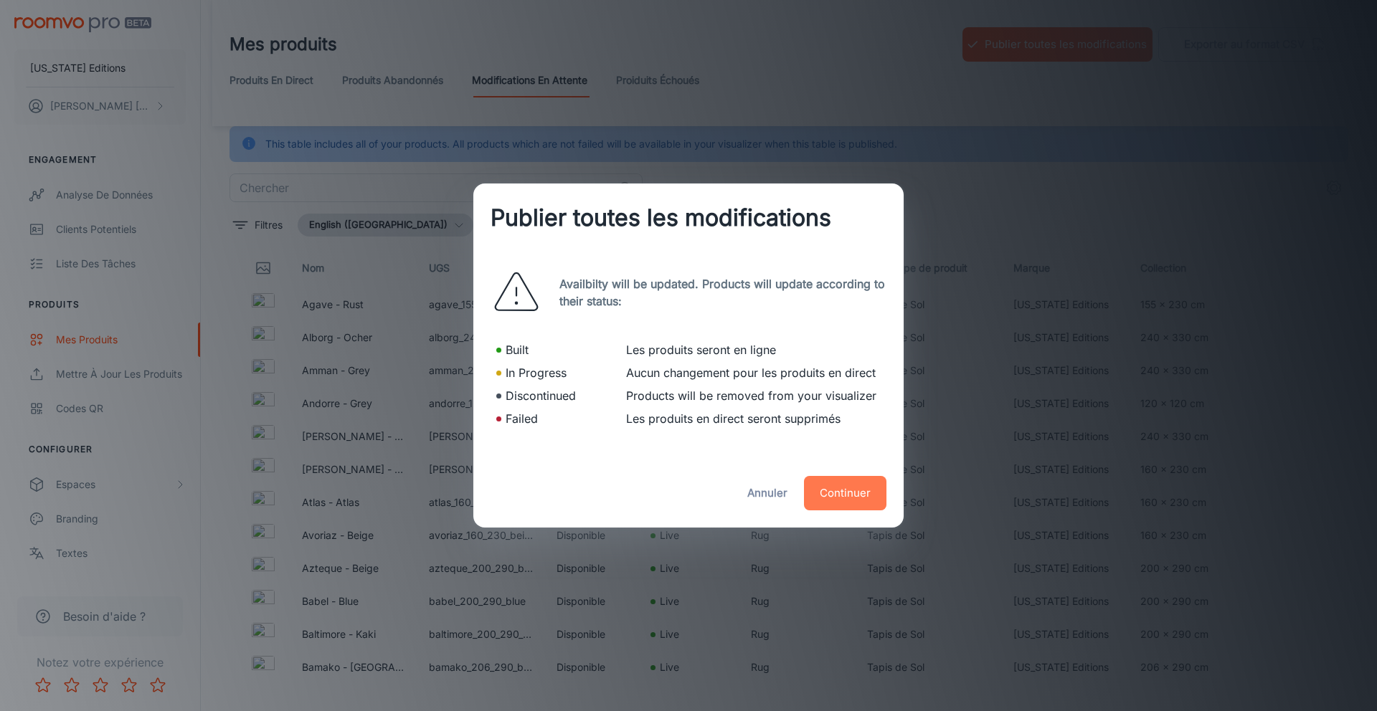
click at [855, 489] on button "Continuer" at bounding box center [845, 493] width 82 height 34
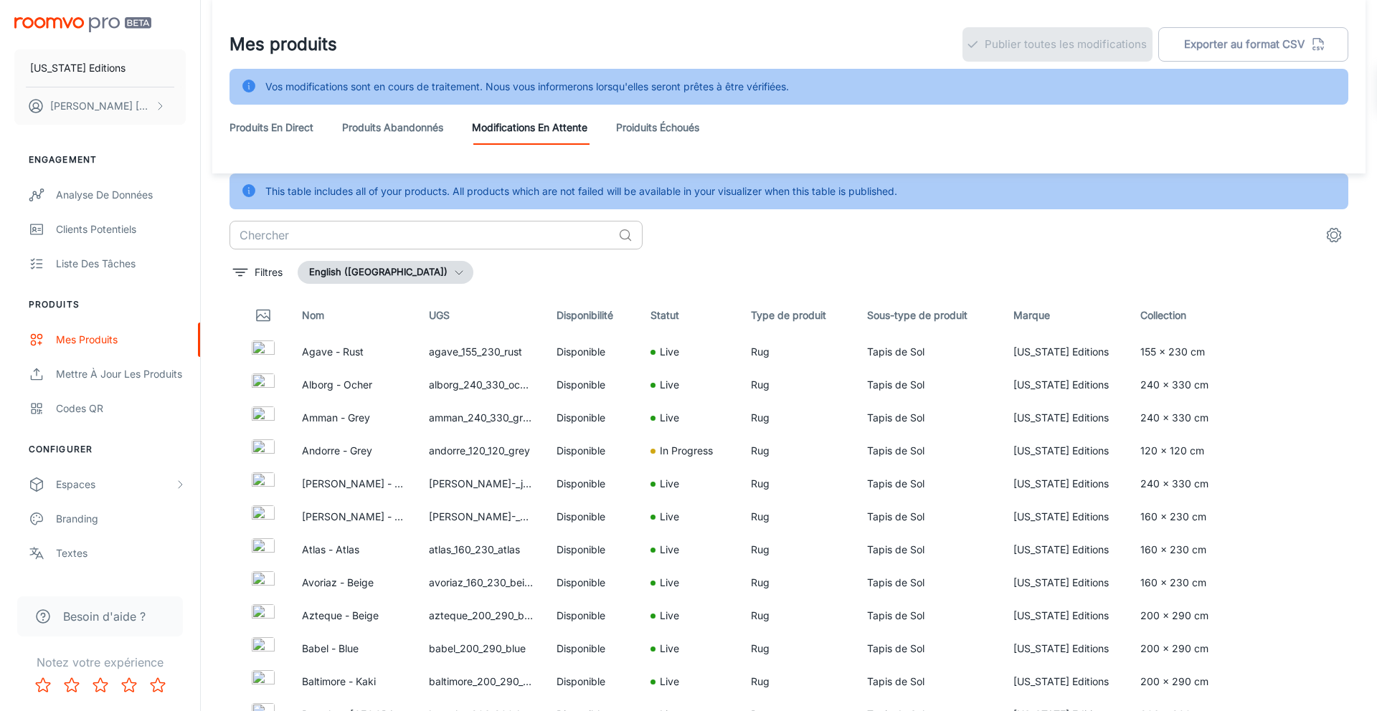
click at [387, 242] on input "text" at bounding box center [421, 235] width 383 height 29
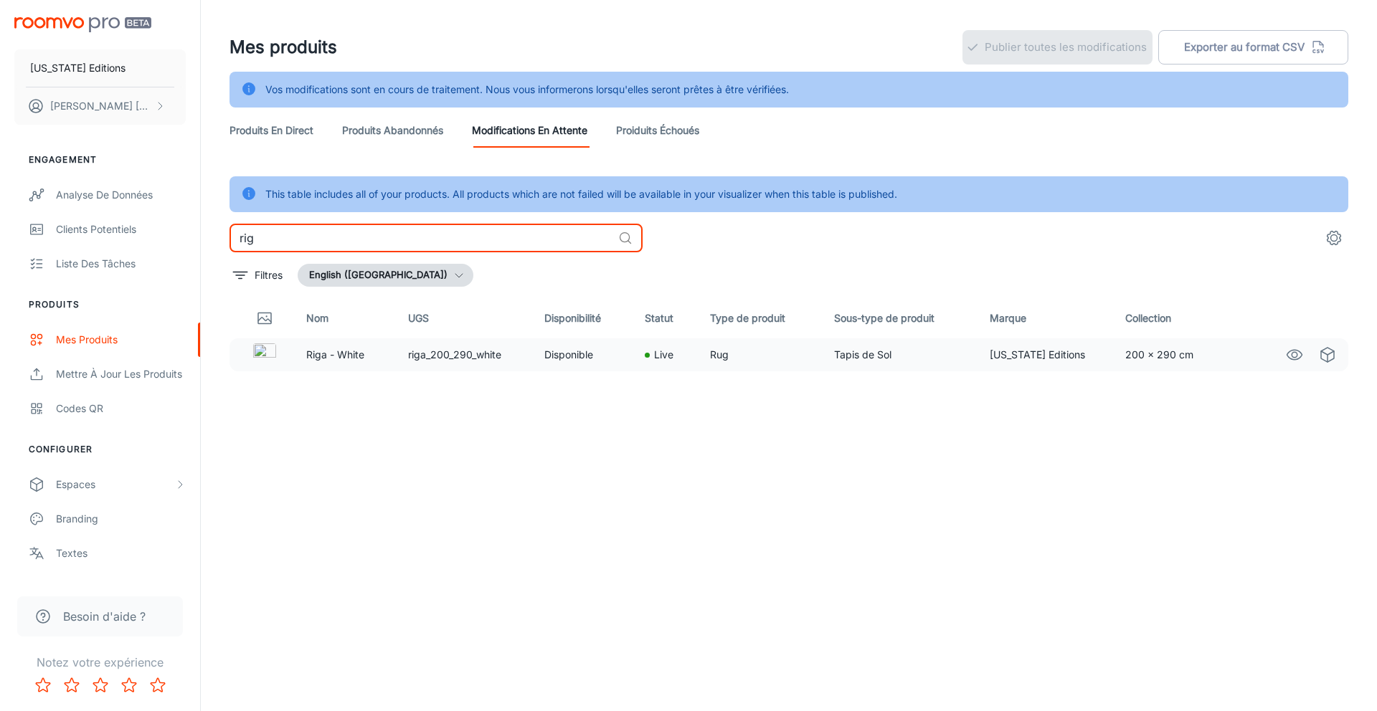
type input "rig"
click at [387, 364] on td "Riga - White" at bounding box center [346, 355] width 103 height 33
click at [270, 360] on img at bounding box center [264, 355] width 23 height 23
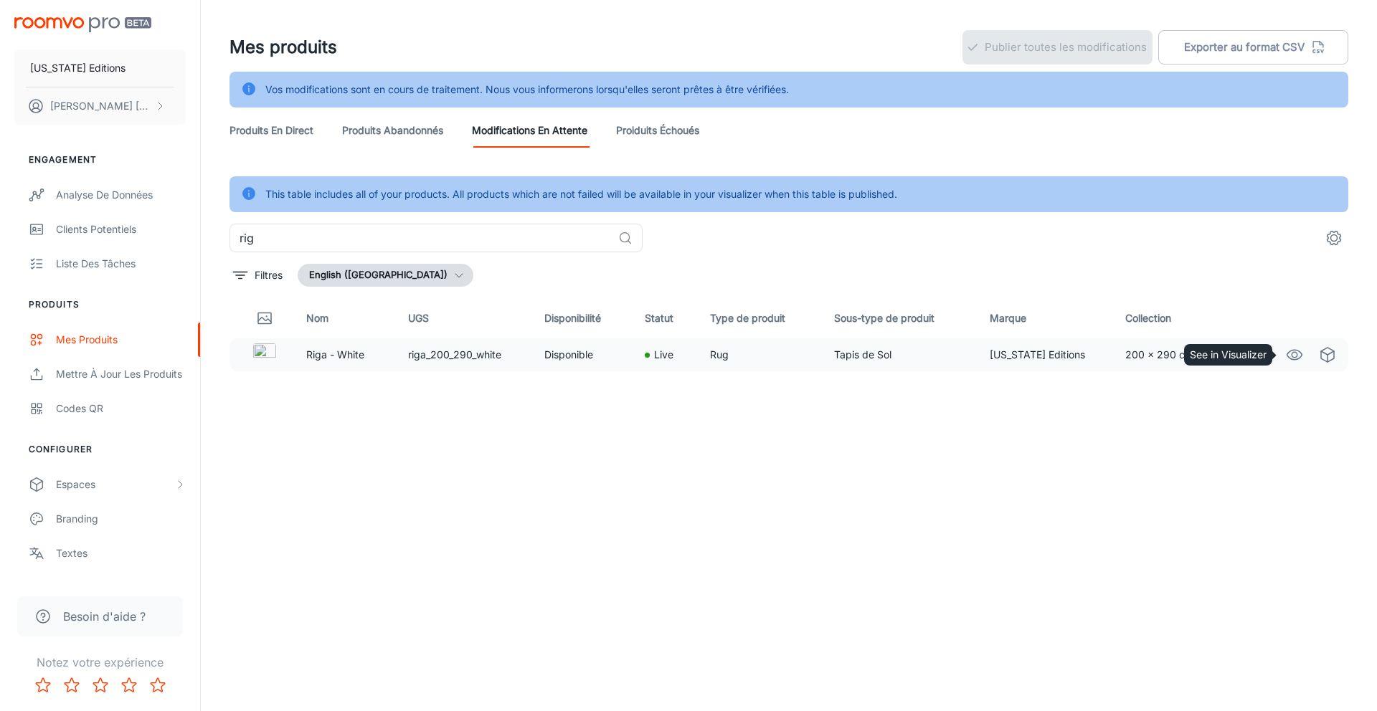
click at [1294, 352] on circle "See in Visualizer" at bounding box center [1295, 355] width 6 height 6
click at [1332, 235] on circle "settings" at bounding box center [1334, 238] width 6 height 6
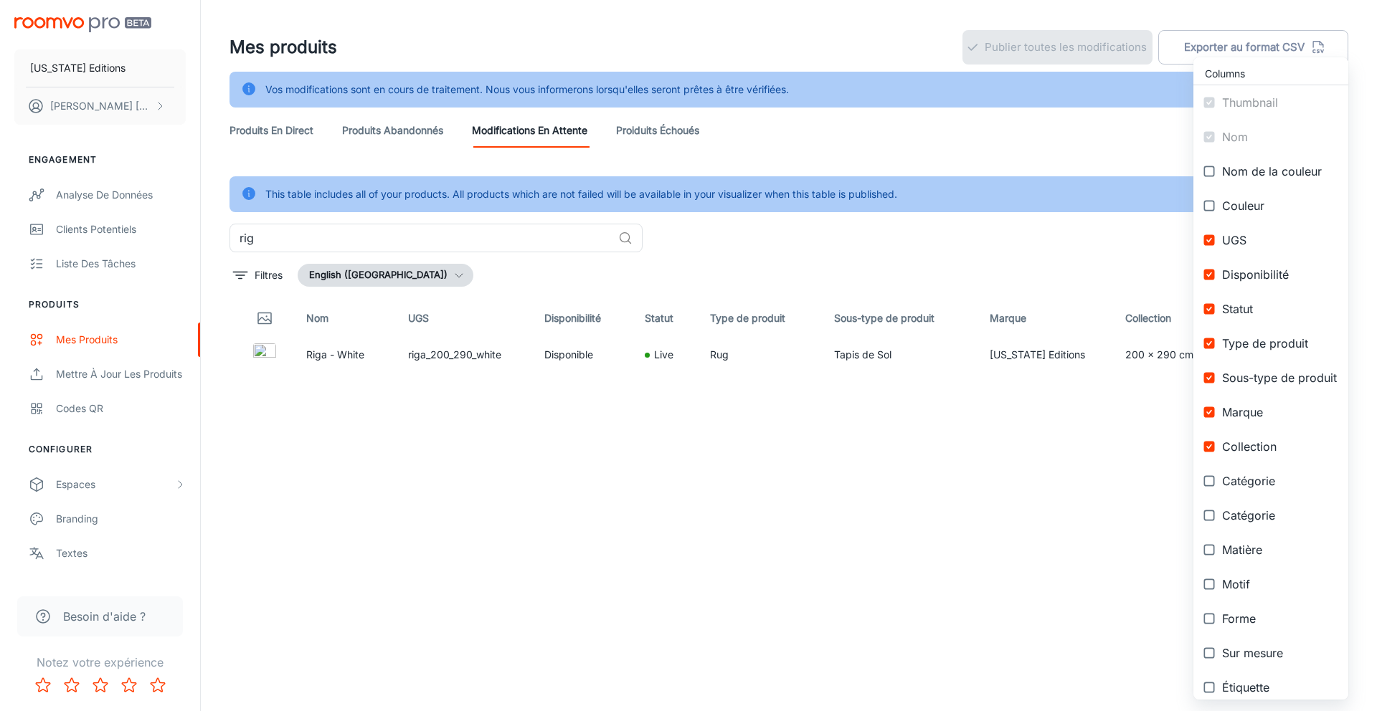
drag, startPoint x: 253, startPoint y: 278, endPoint x: 244, endPoint y: 277, distance: 9.4
click at [253, 278] on div at bounding box center [688, 355] width 1377 height 711
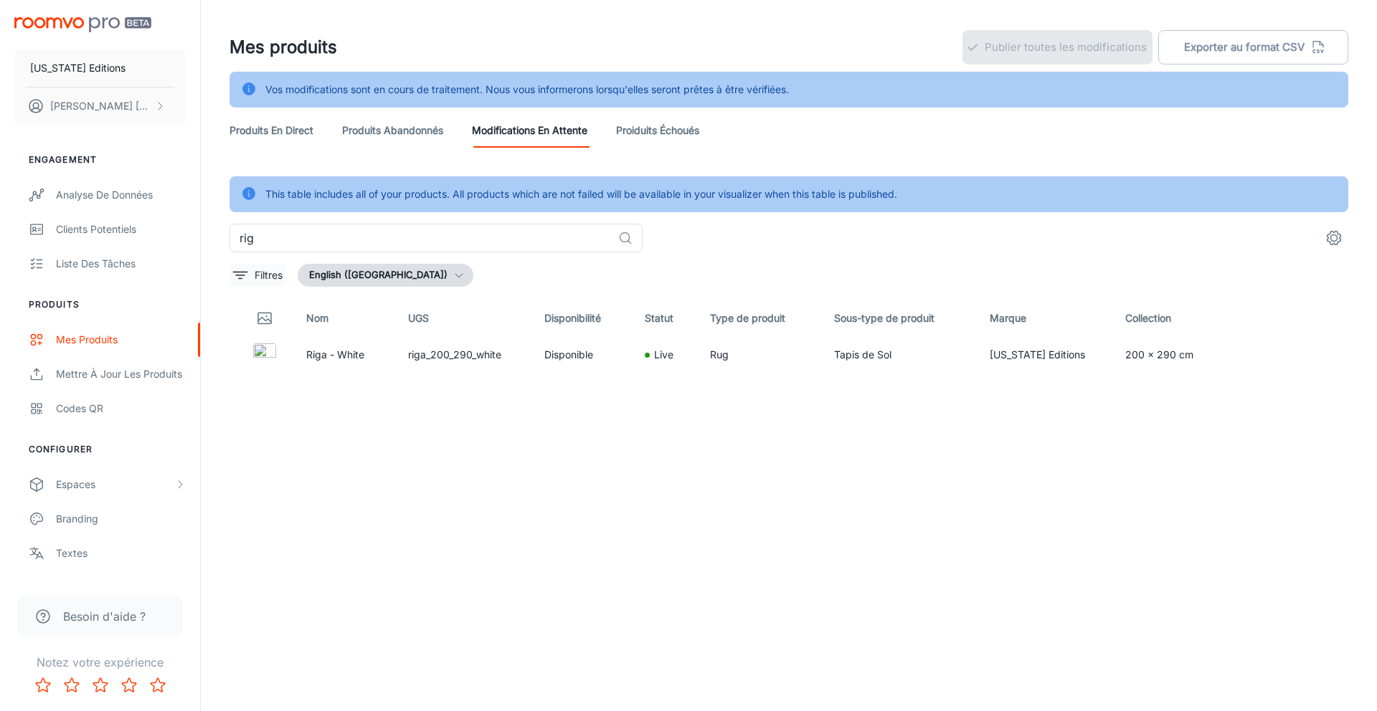
click at [245, 277] on div "Columns Thumbnail Nom Nom de la couleur Couleur UGS Disponibilité Statut Type d…" at bounding box center [688, 355] width 1377 height 711
click at [573, 241] on input "rig" at bounding box center [421, 238] width 383 height 29
drag, startPoint x: 435, startPoint y: 255, endPoint x: 322, endPoint y: 249, distance: 112.7
click at [345, 255] on div "This table includes all of your products. All products which are not failed wil…" at bounding box center [789, 456] width 1119 height 561
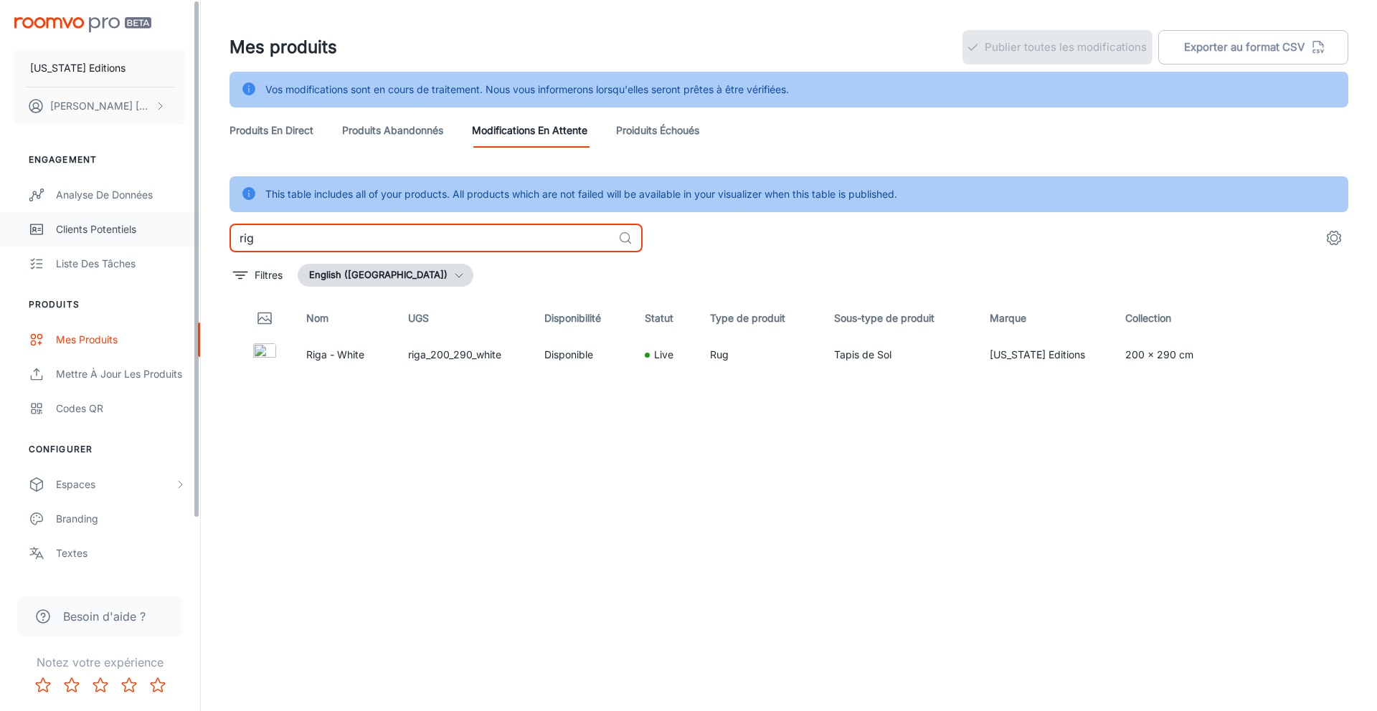
drag, startPoint x: 270, startPoint y: 245, endPoint x: 191, endPoint y: 245, distance: 78.9
click at [191, 245] on div "IDAHO Editions Mohamed Diallo Engagement Analyse de données Clients potentiels …" at bounding box center [688, 397] width 1377 height 795
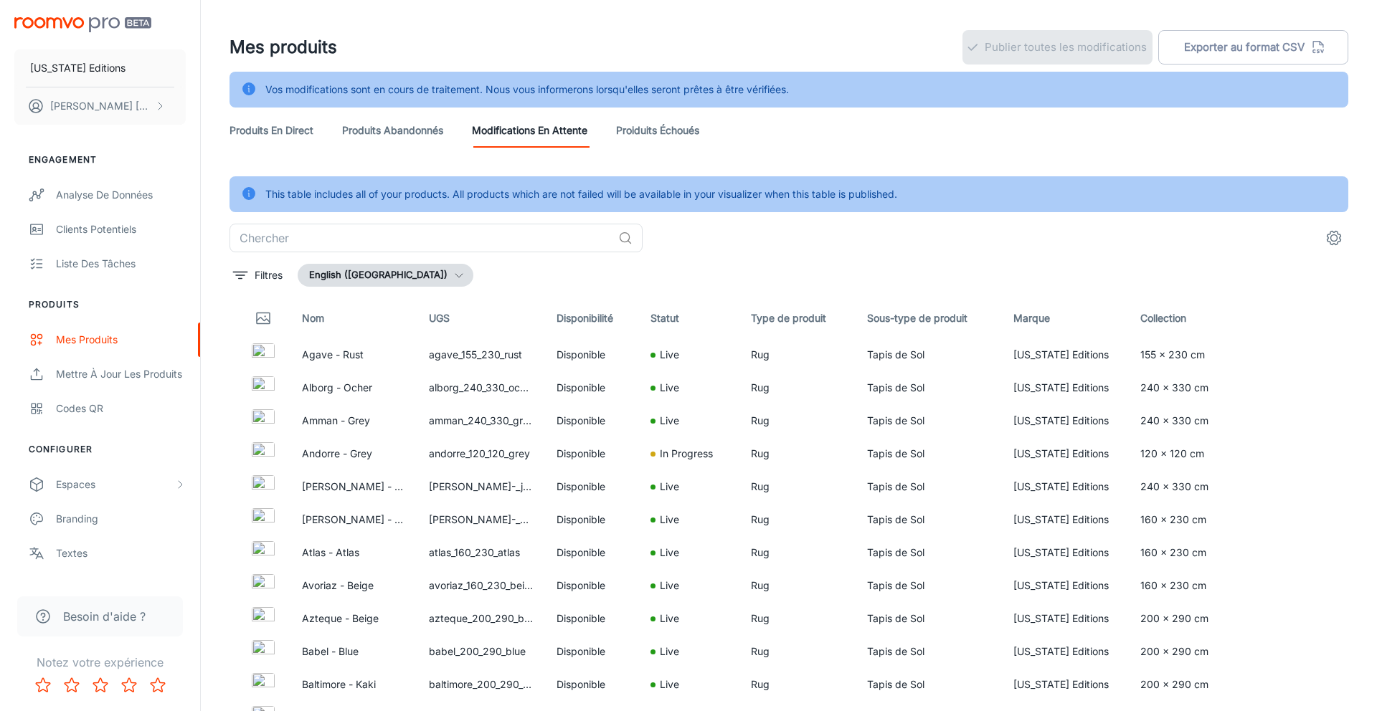
click at [848, 259] on div "This table includes all of your products. All products which are not failed wil…" at bounding box center [789, 456] width 1119 height 561
click at [245, 276] on icon "filter" at bounding box center [240, 275] width 17 height 17
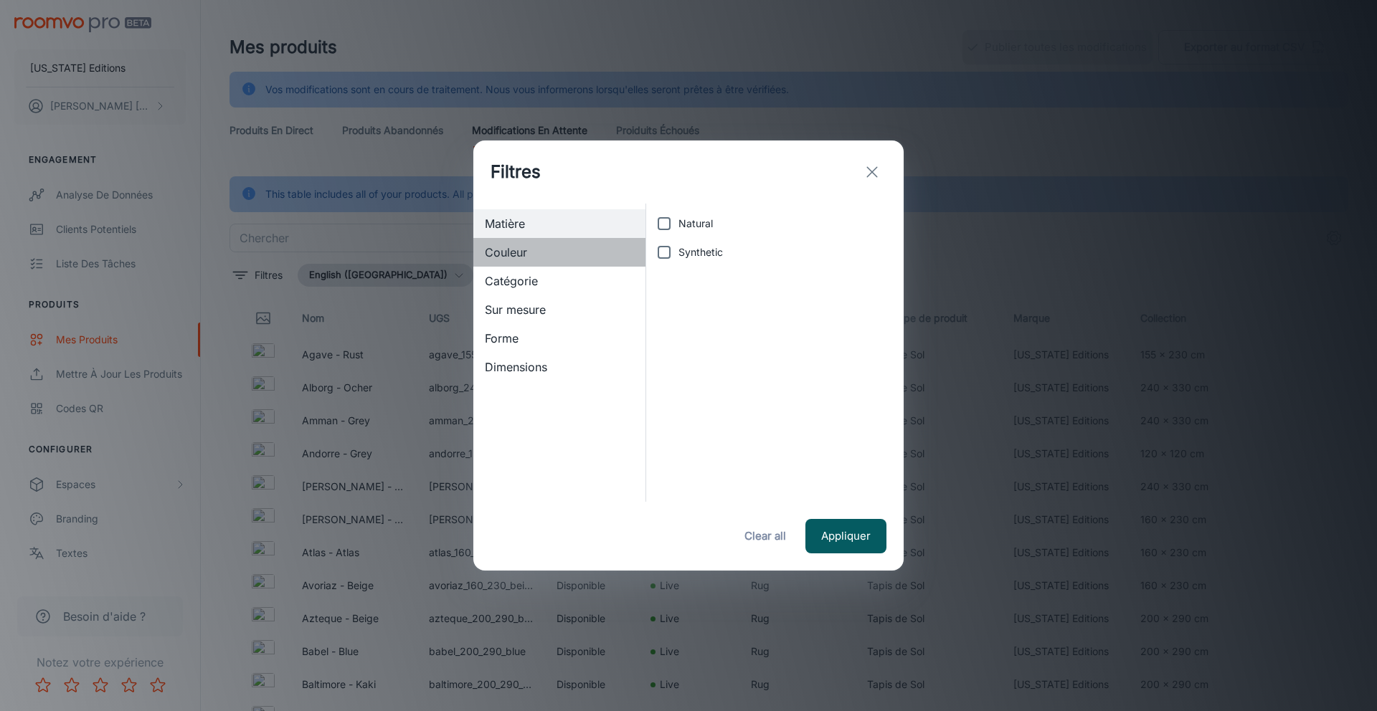
click at [554, 250] on span "Couleur" at bounding box center [559, 252] width 149 height 17
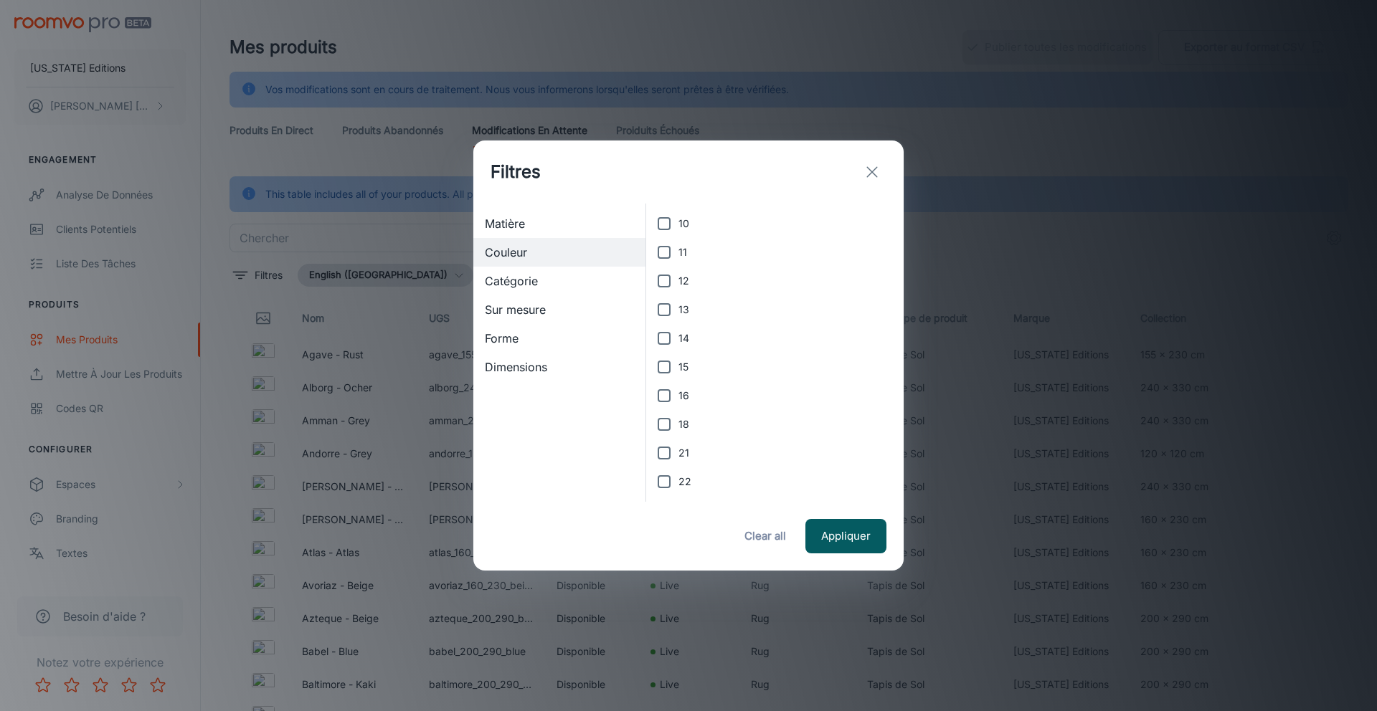
click at [545, 270] on div "Catégorie" at bounding box center [559, 281] width 172 height 29
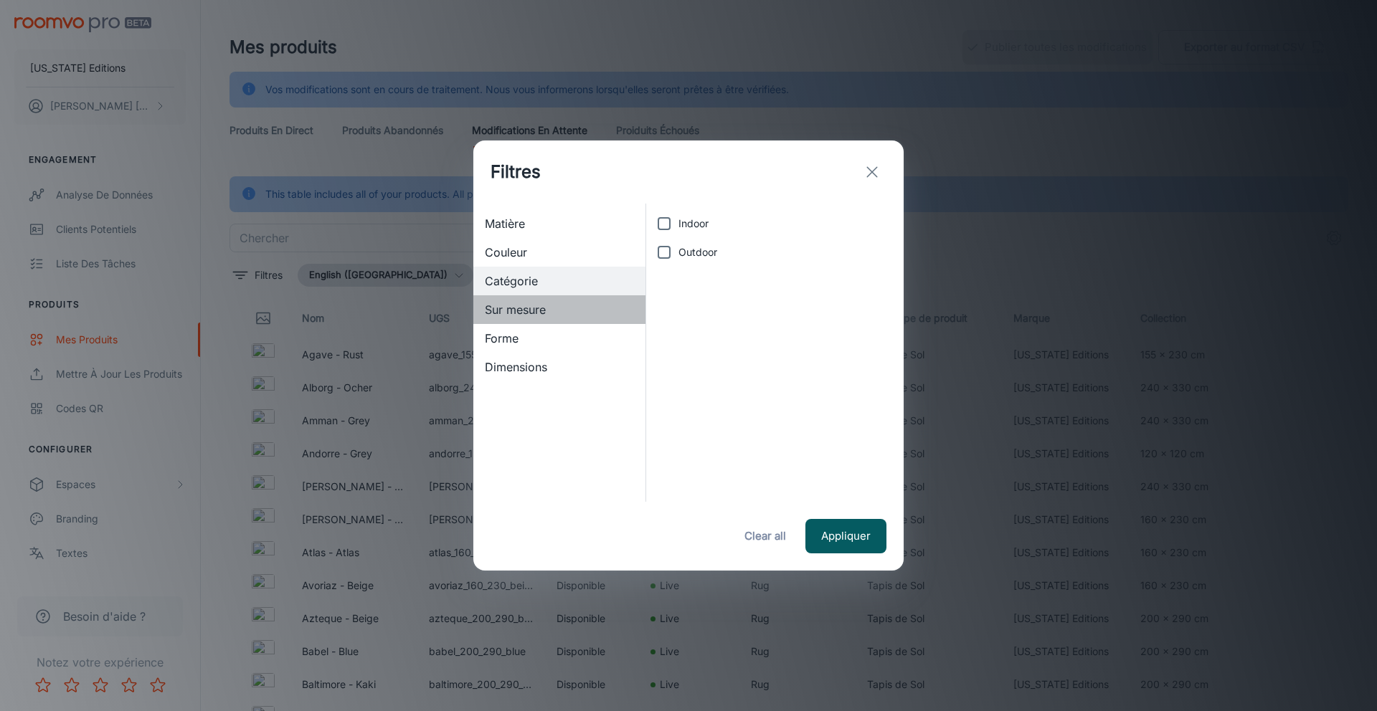
click at [548, 308] on span "Sur mesure" at bounding box center [559, 309] width 149 height 17
click at [538, 345] on span "Forme" at bounding box center [559, 338] width 149 height 17
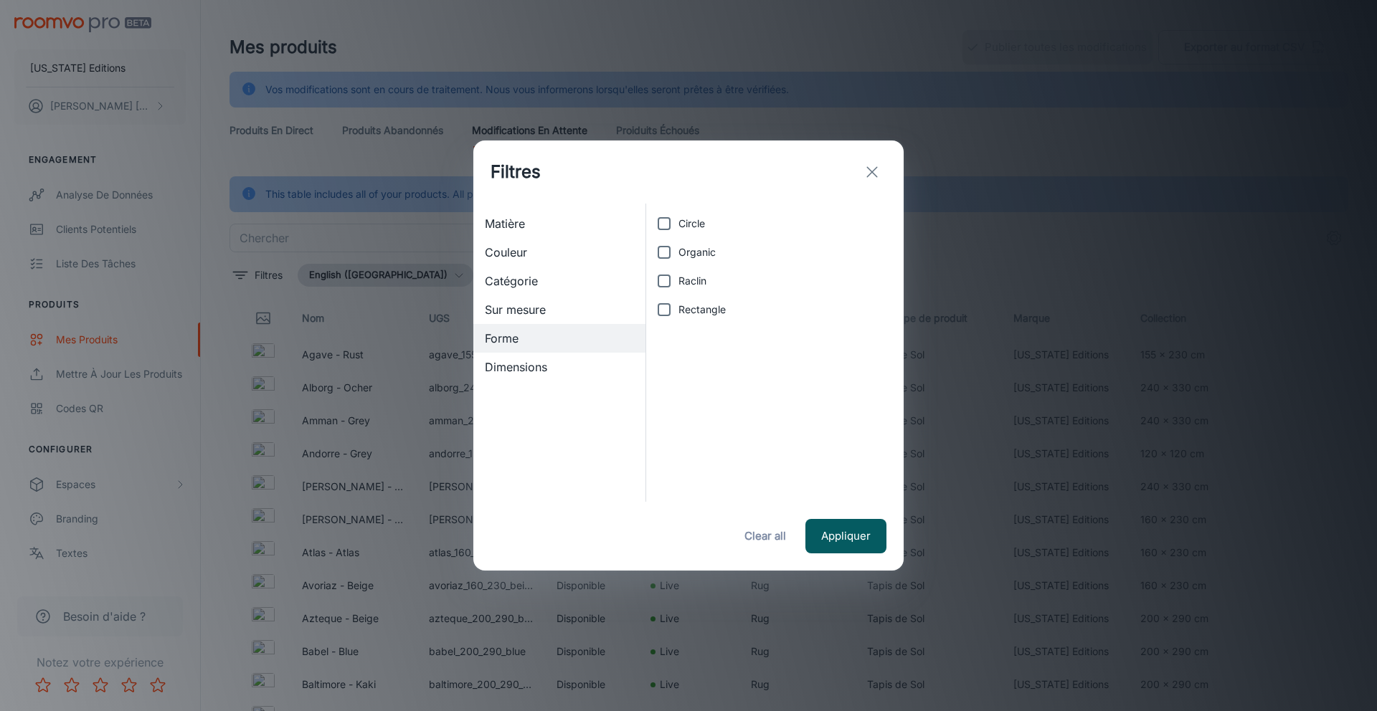
click at [663, 280] on input "Raclin" at bounding box center [664, 281] width 29 height 29
checkbox input "false"
click at [664, 307] on input "Rectangle" at bounding box center [664, 309] width 29 height 29
checkbox input "true"
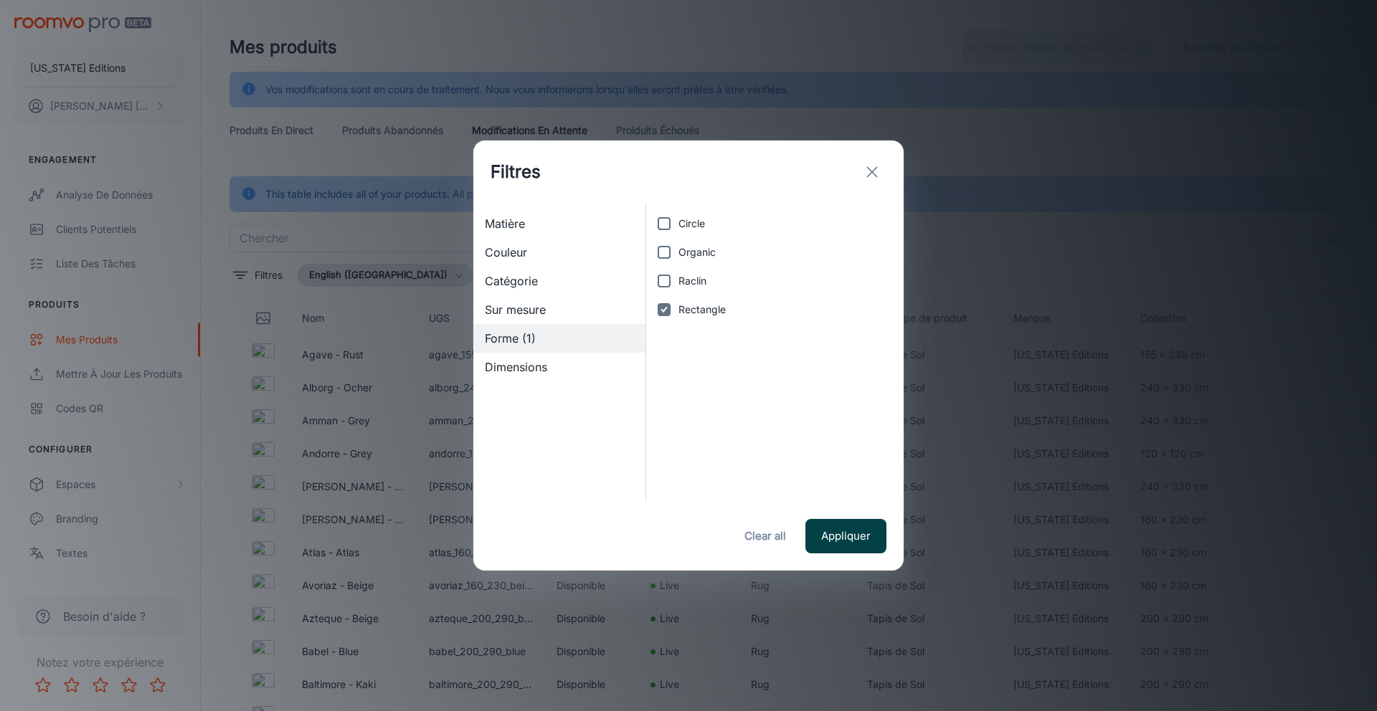
click at [842, 536] on button "Appliquer" at bounding box center [845, 536] width 81 height 34
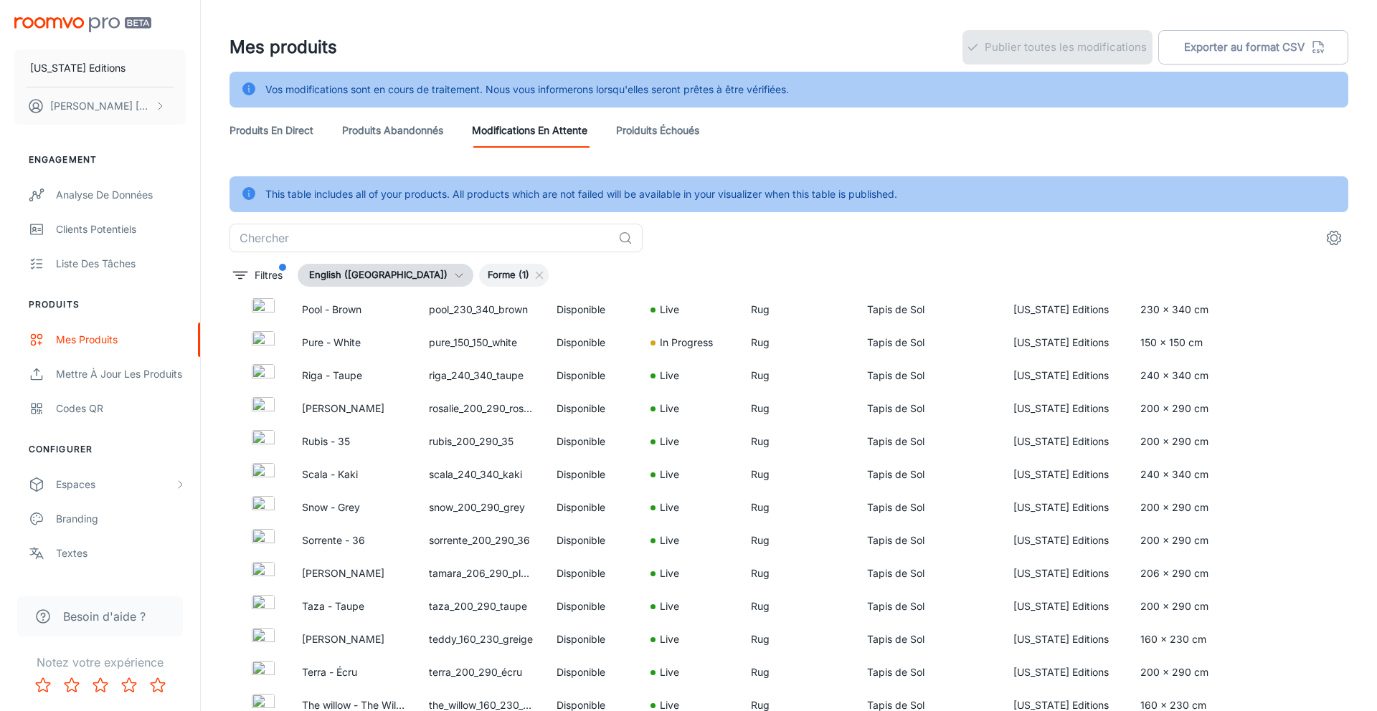
scroll to position [2926, 0]
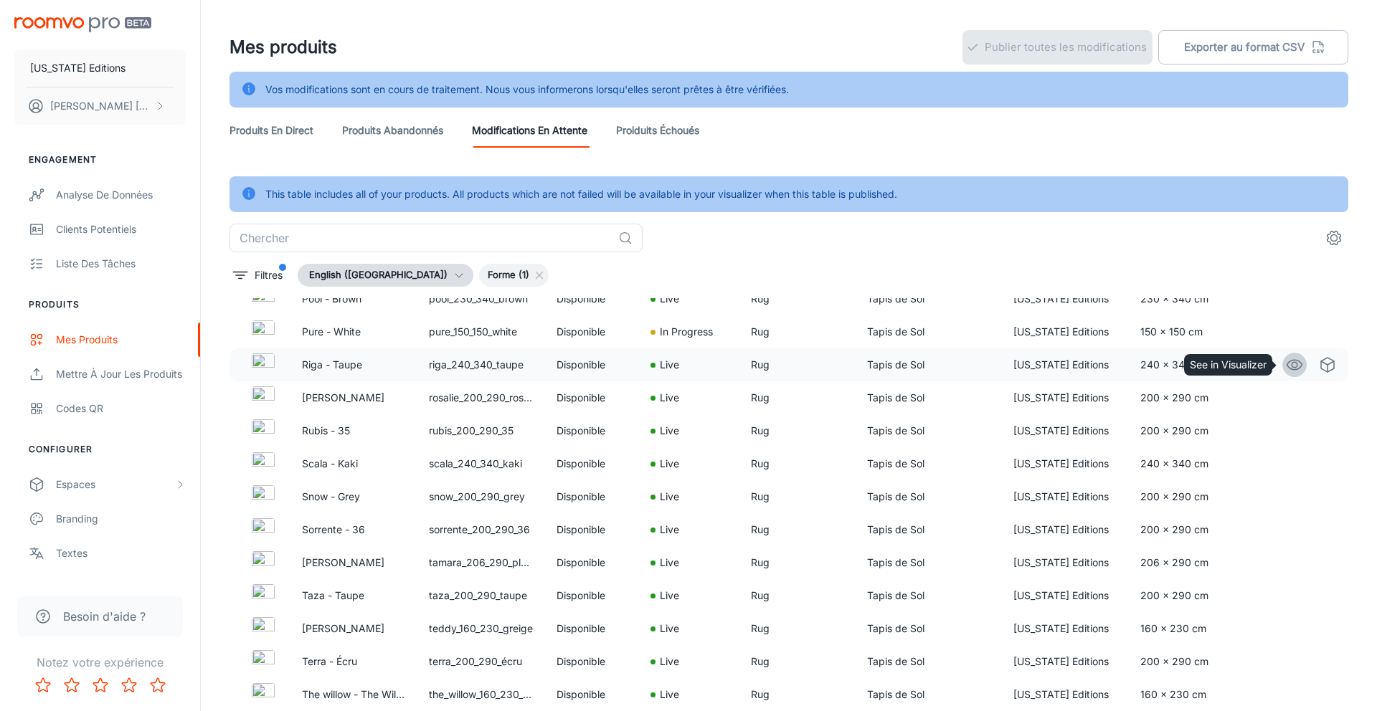
click at [1290, 361] on icon "See in Visualizer" at bounding box center [1294, 364] width 17 height 17
click at [760, 247] on div "​" at bounding box center [789, 238] width 1119 height 29
click at [536, 273] on line at bounding box center [539, 276] width 6 height 6
click at [511, 273] on div "Filtres English (United Kingdom) Forme (1)" at bounding box center [789, 275] width 1119 height 23
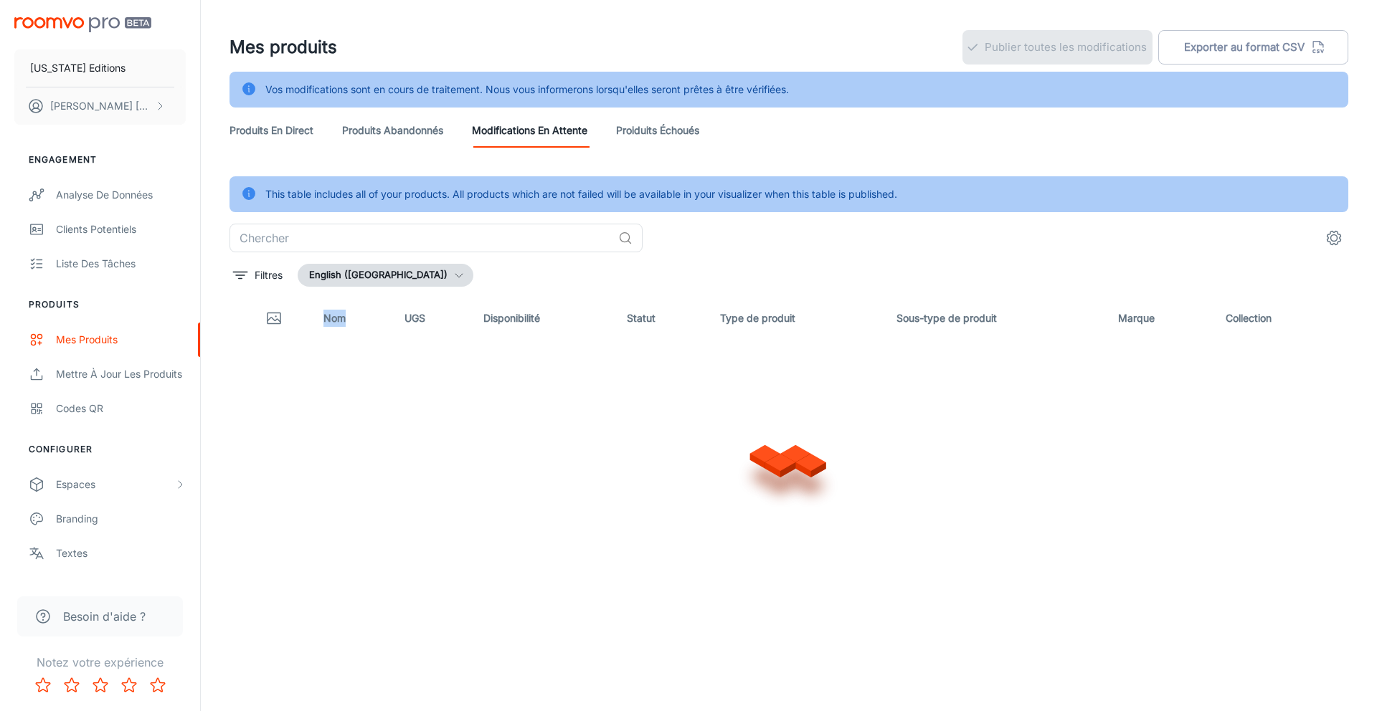
scroll to position [0, 0]
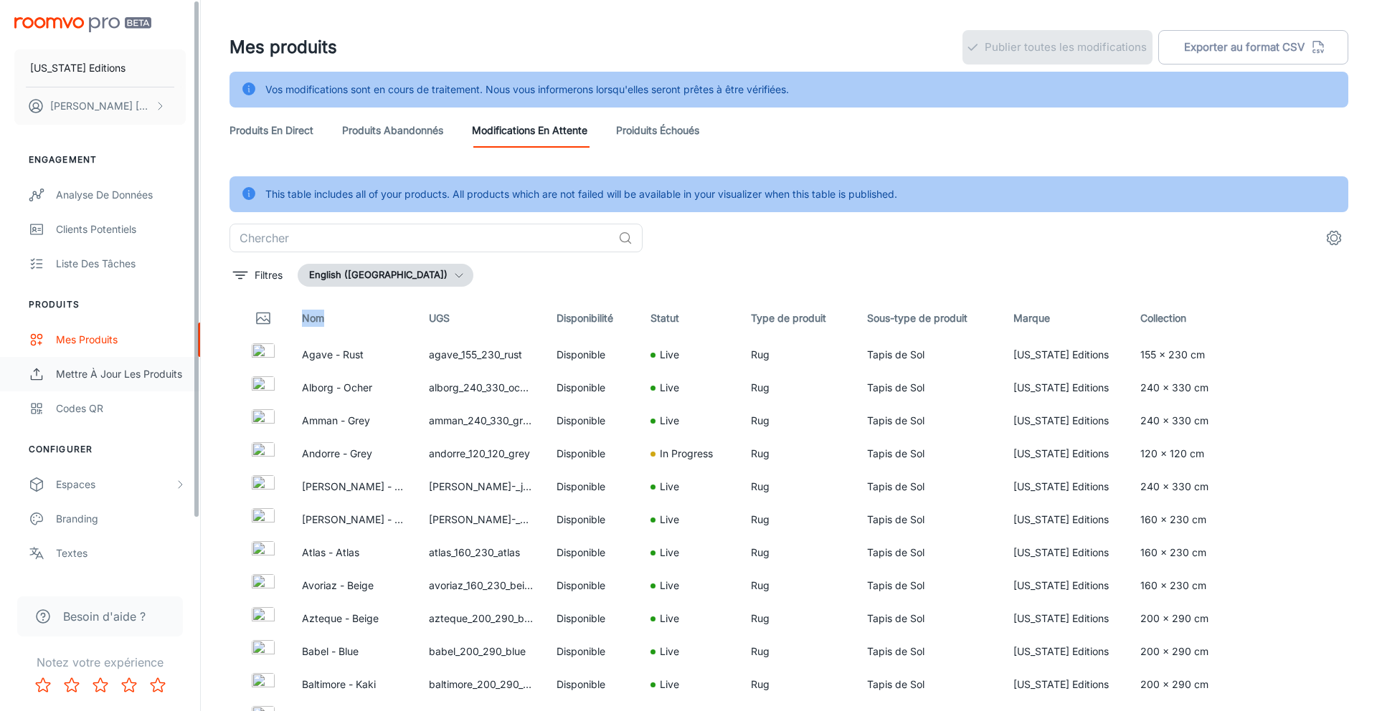
click at [110, 381] on div "Mettre à jour les produits" at bounding box center [121, 374] width 130 height 16
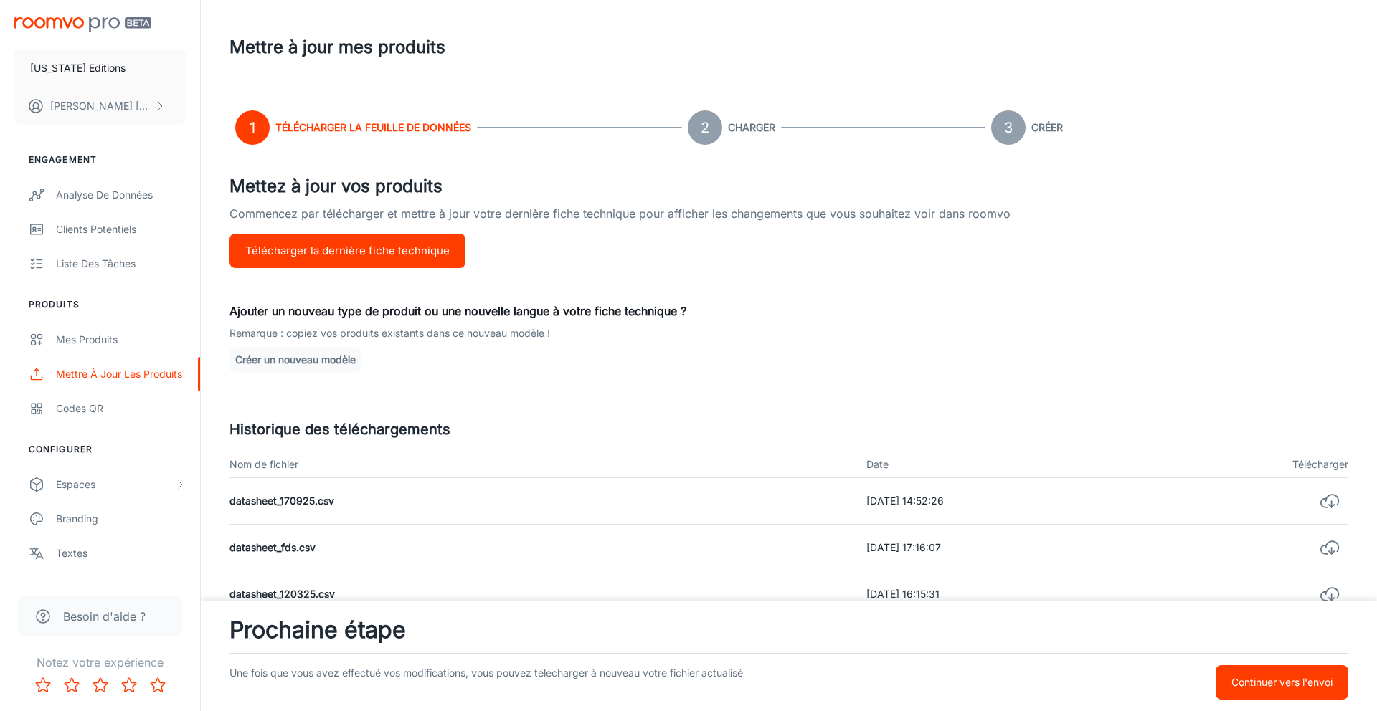
click at [1276, 678] on p "Continuer vers l'envoi" at bounding box center [1281, 683] width 101 height 16
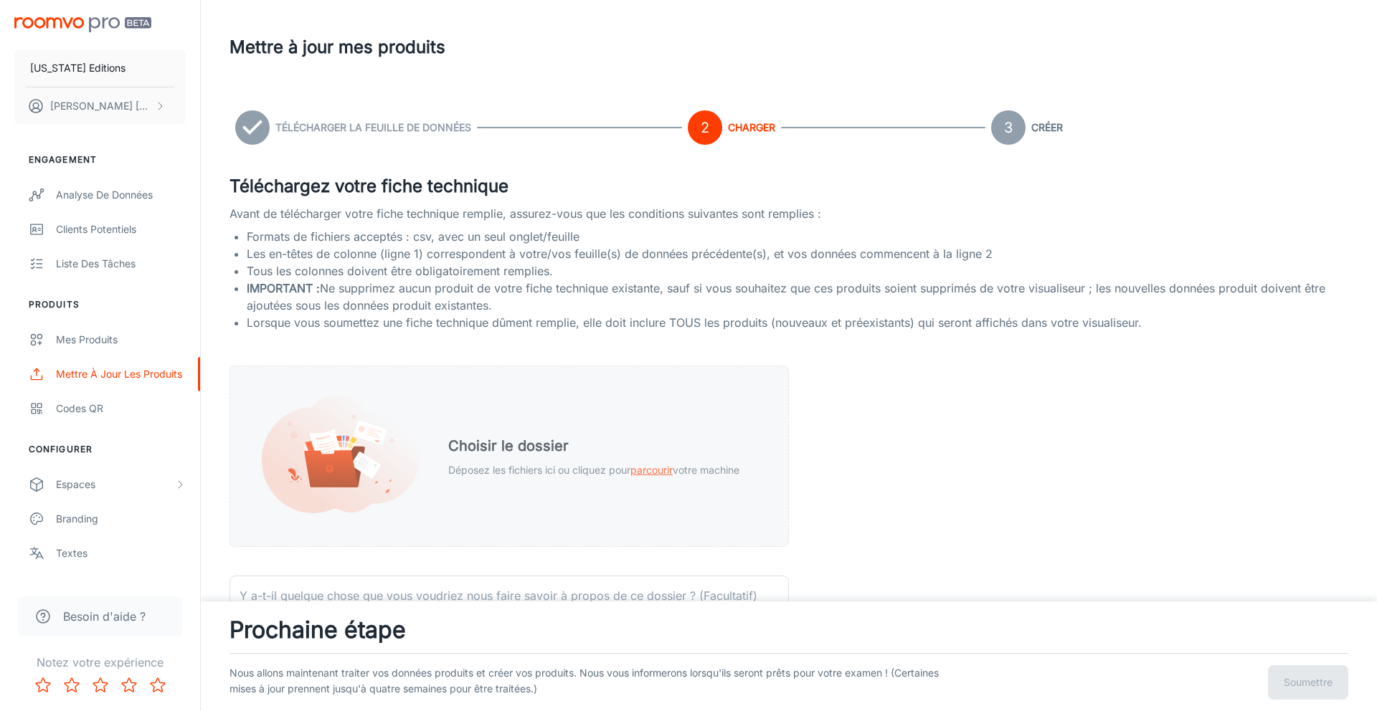
click at [675, 473] on p "Déposez les fichiers ici ou cliquez pour parcourir votre machine" at bounding box center [593, 471] width 291 height 16
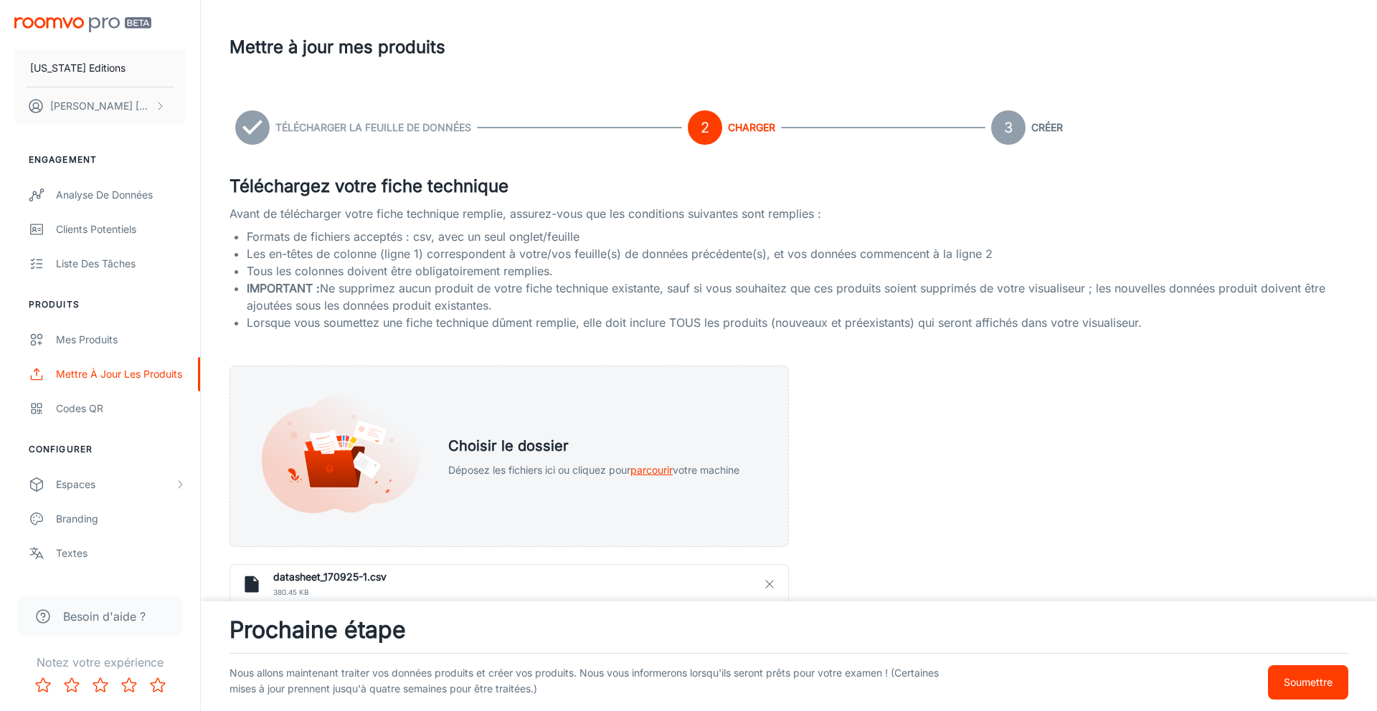
click at [1291, 685] on p "Soumettre" at bounding box center [1308, 683] width 49 height 16
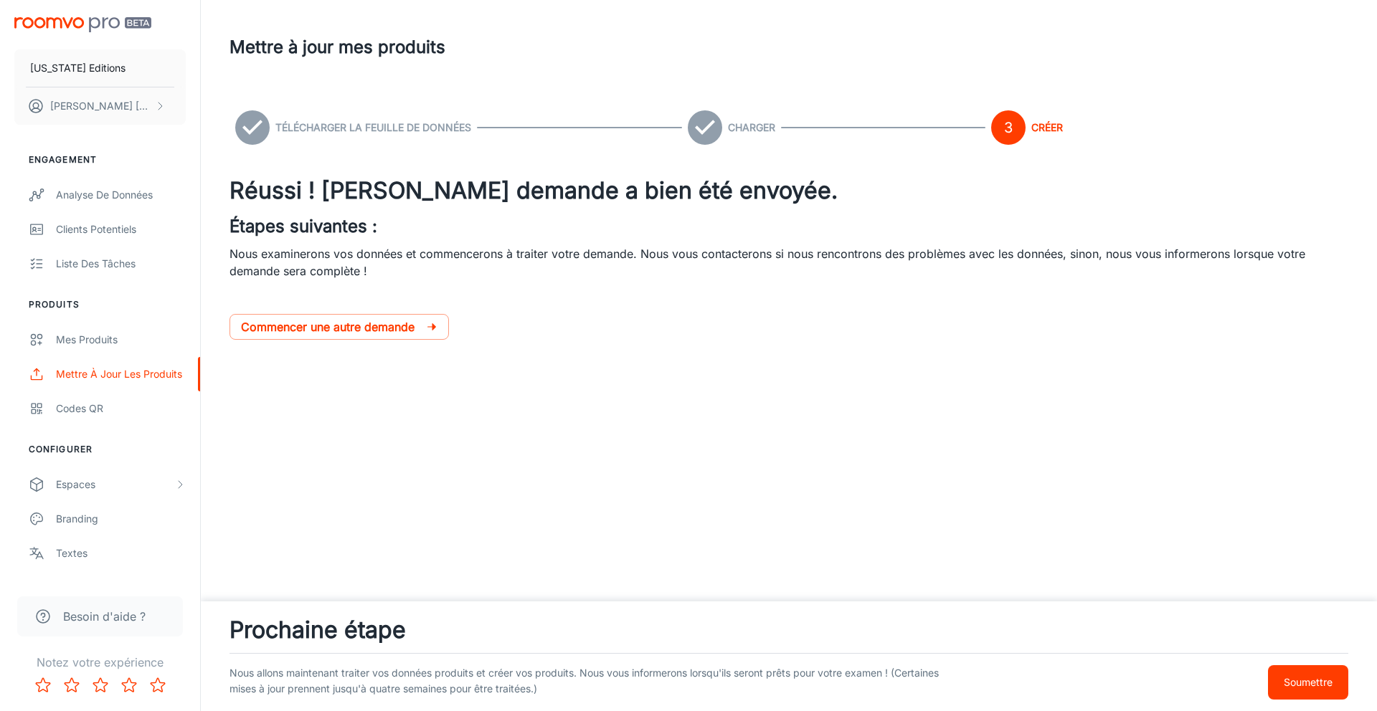
drag, startPoint x: 755, startPoint y: 408, endPoint x: 765, endPoint y: 408, distance: 10.0
click at [754, 408] on div at bounding box center [789, 397] width 1119 height 57
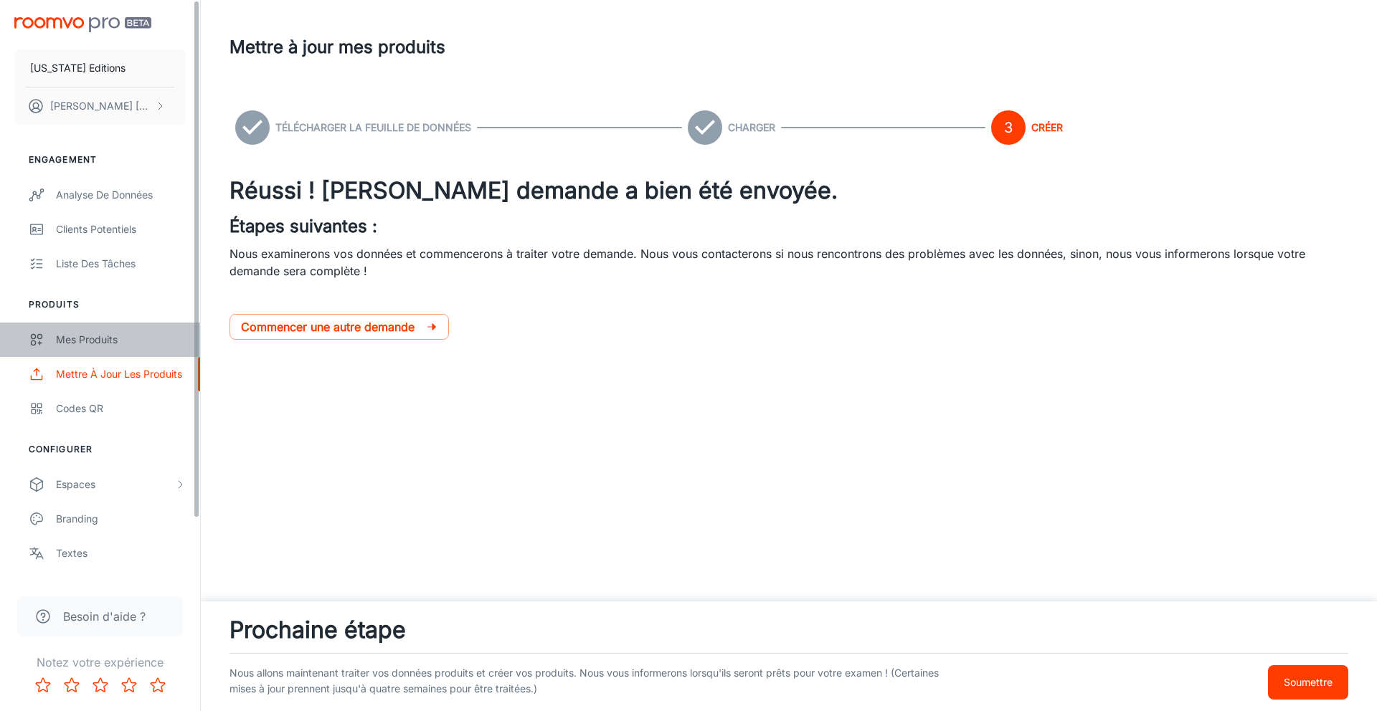
click at [106, 334] on div "Mes produits" at bounding box center [121, 340] width 130 height 16
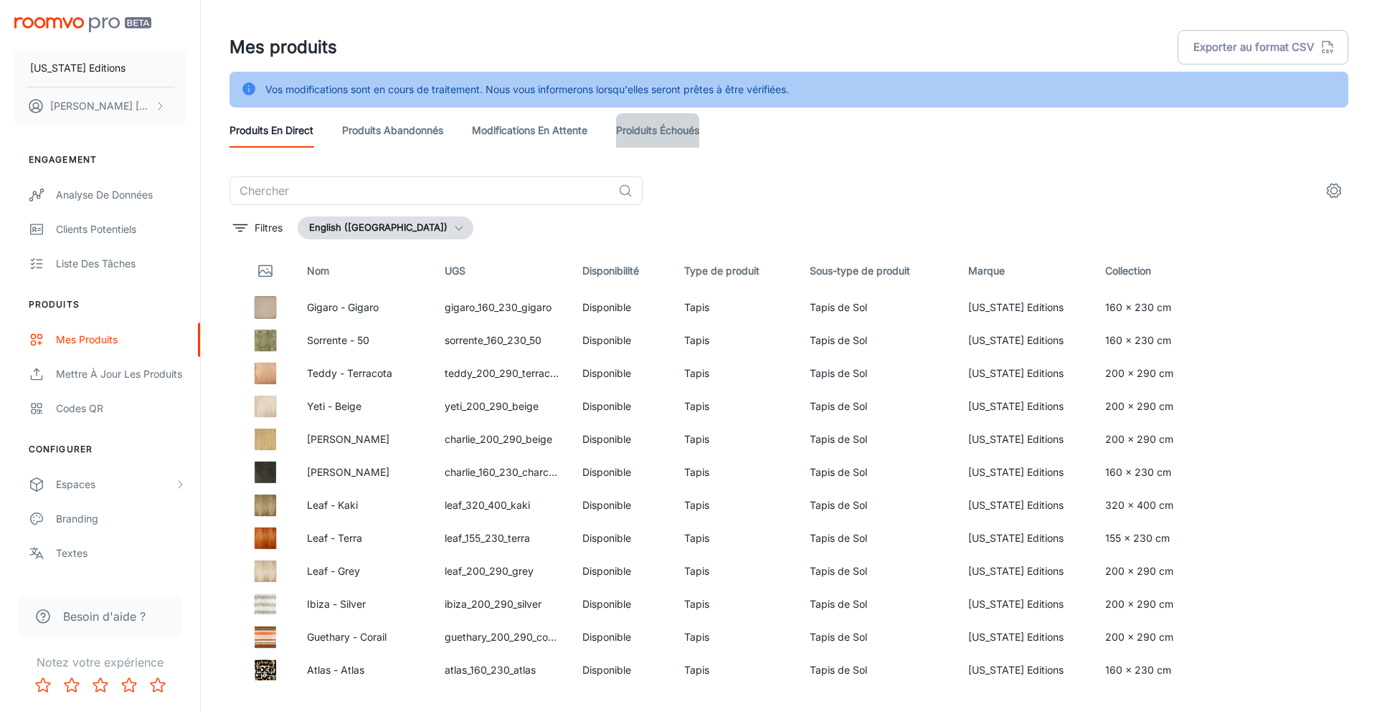
click at [680, 127] on link "Proiduits Échoués" at bounding box center [657, 130] width 83 height 34
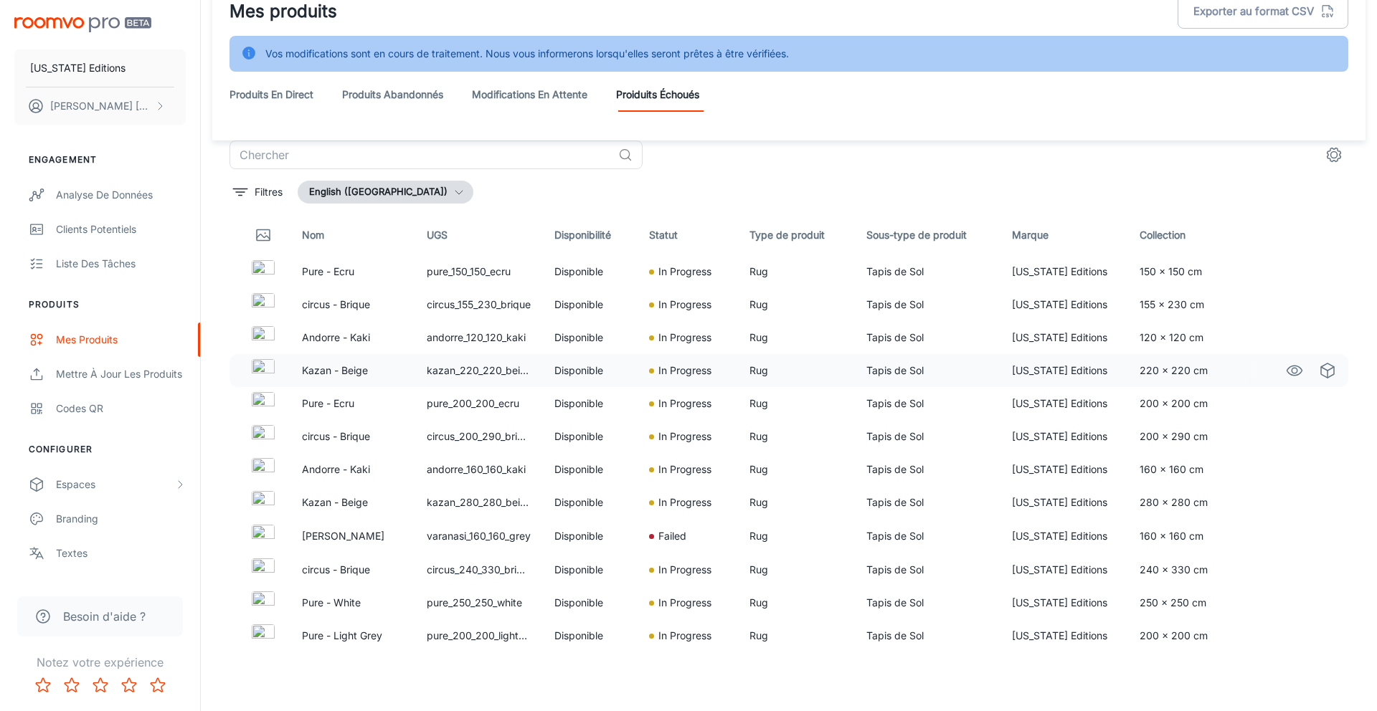
click at [440, 371] on td "kazan_220_220_beige" at bounding box center [479, 370] width 128 height 33
click at [1315, 534] on button "Détails" at bounding box center [1310, 537] width 57 height 26
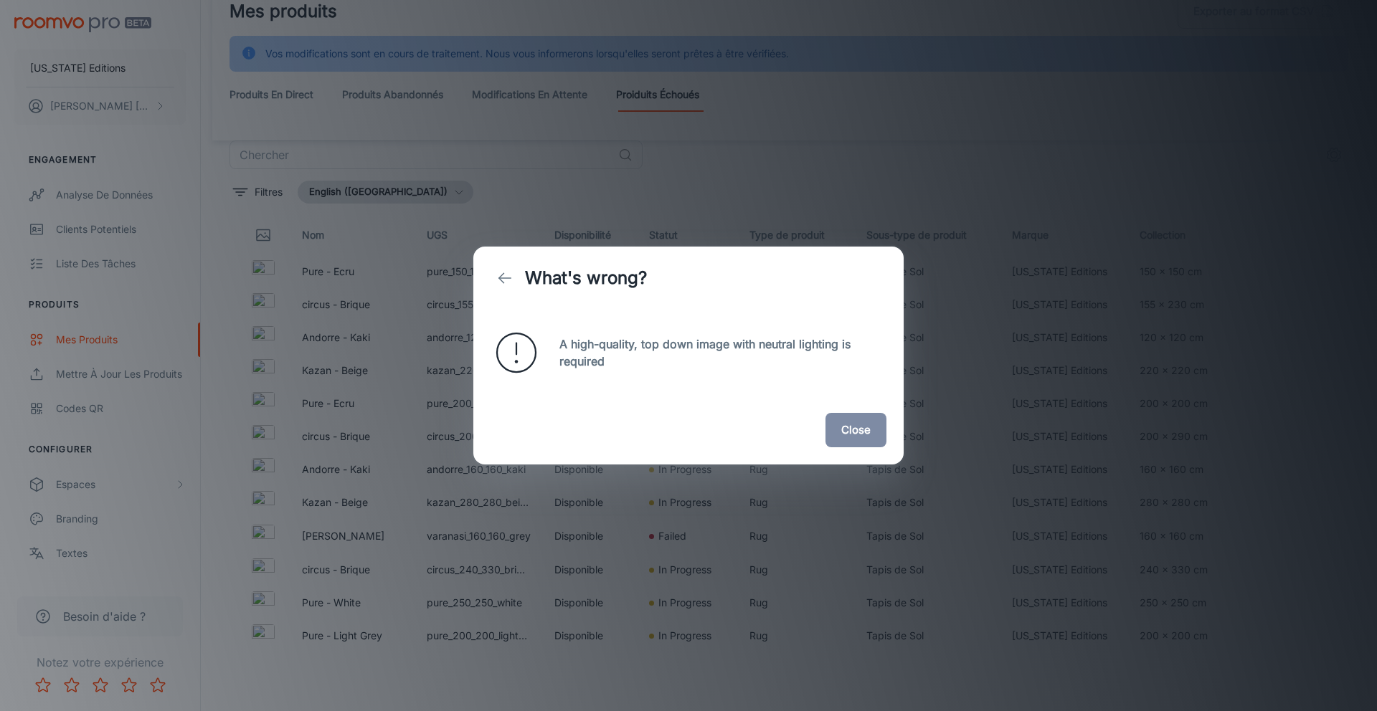
click at [863, 425] on button "Close" at bounding box center [856, 430] width 61 height 34
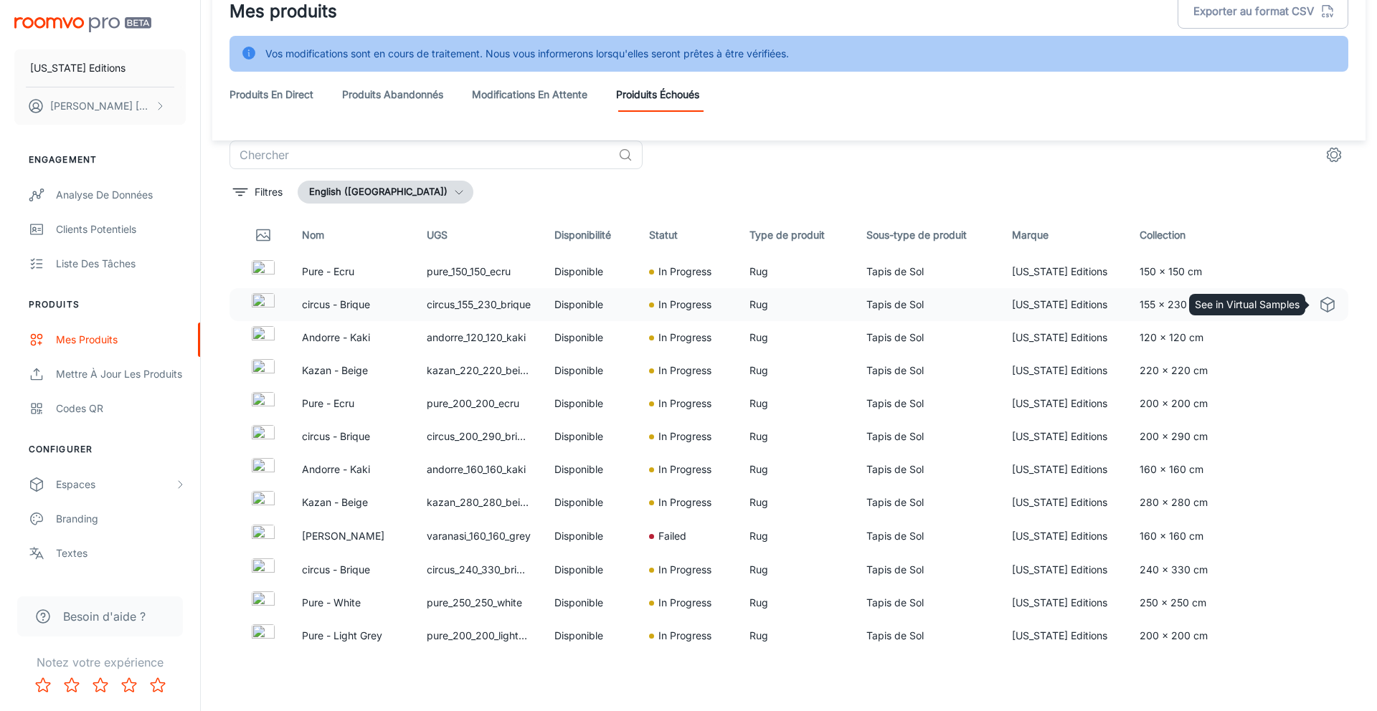
click at [1323, 305] on icon "See in Virtual Samples" at bounding box center [1327, 304] width 17 height 17
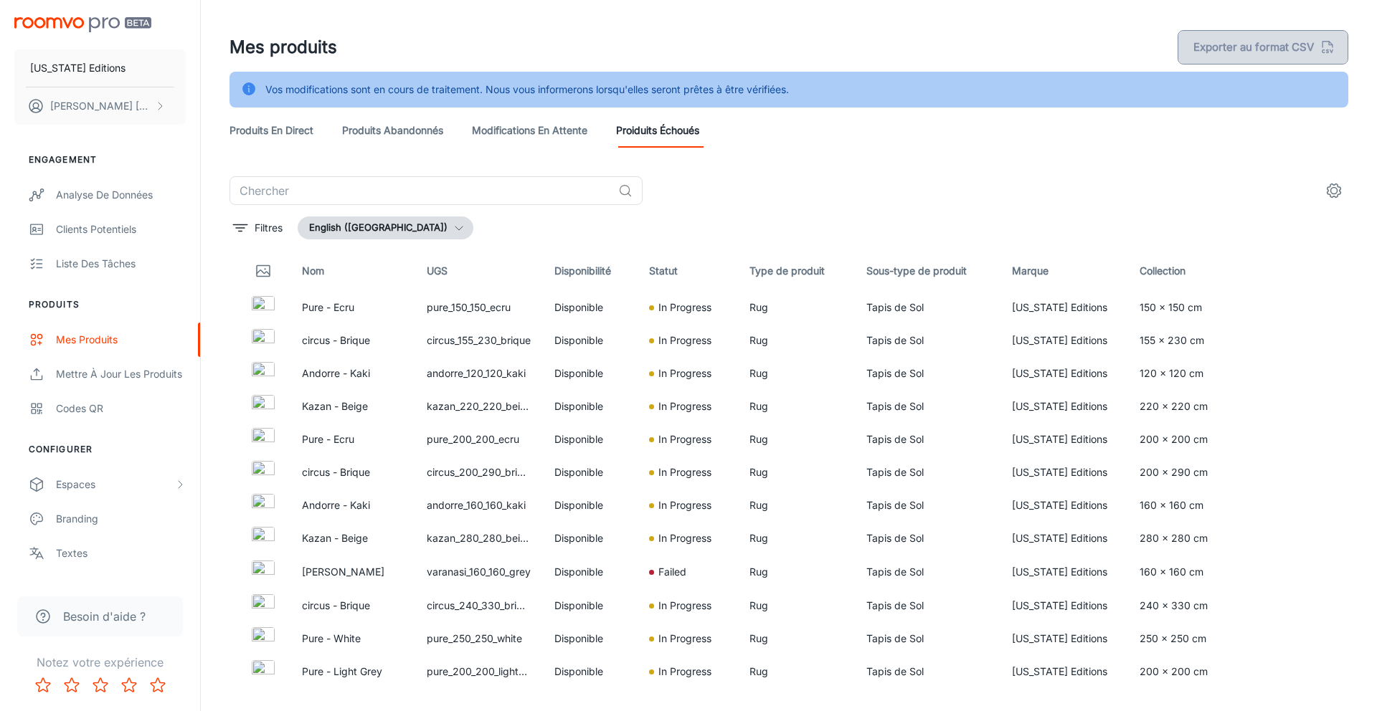
click at [1216, 45] on button "Exporter au format CSV" at bounding box center [1263, 47] width 171 height 34
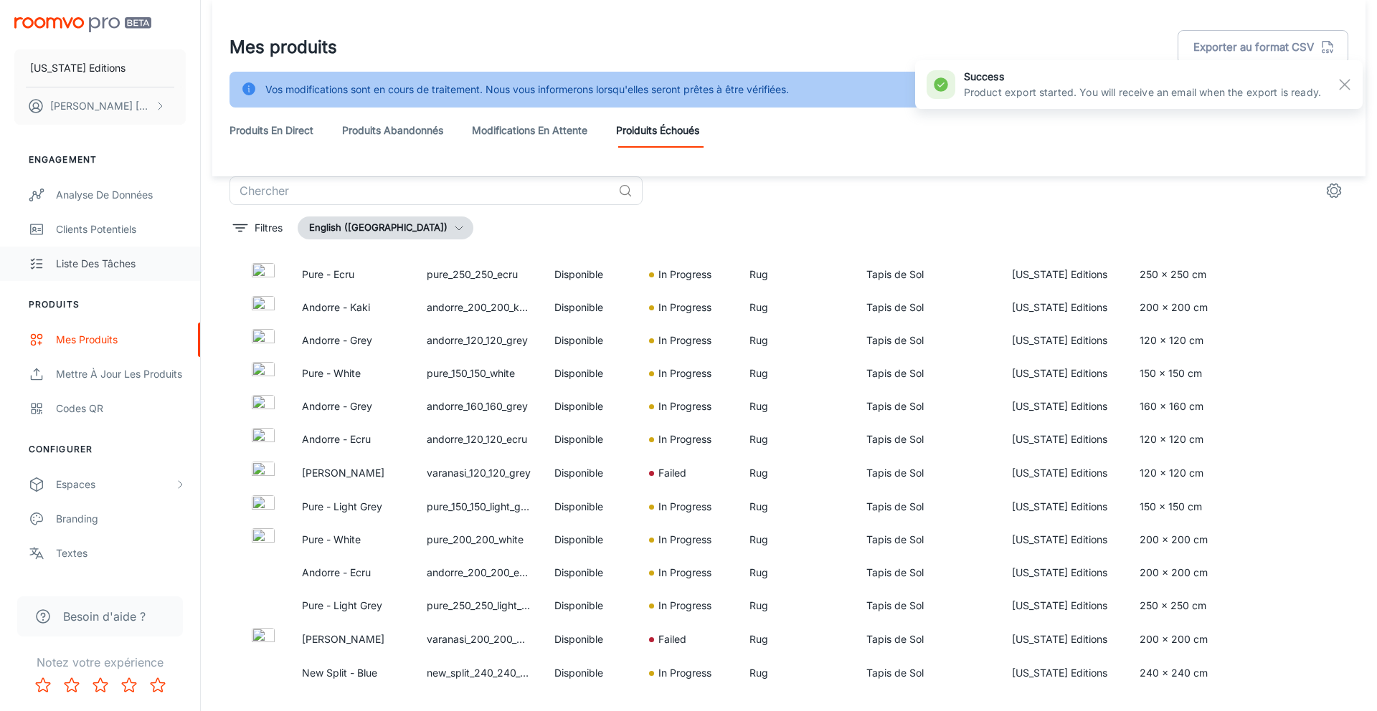
scroll to position [36, 0]
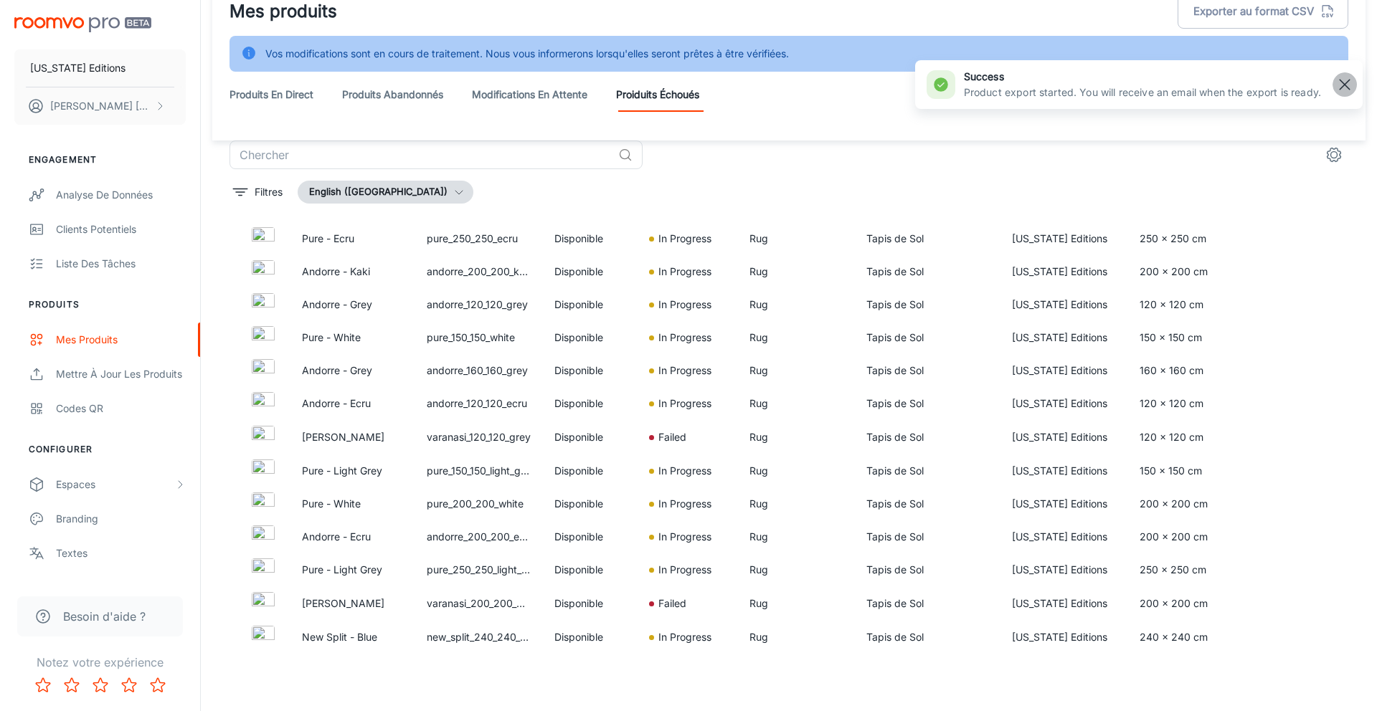
click at [1344, 84] on line "button" at bounding box center [1345, 85] width 10 height 10
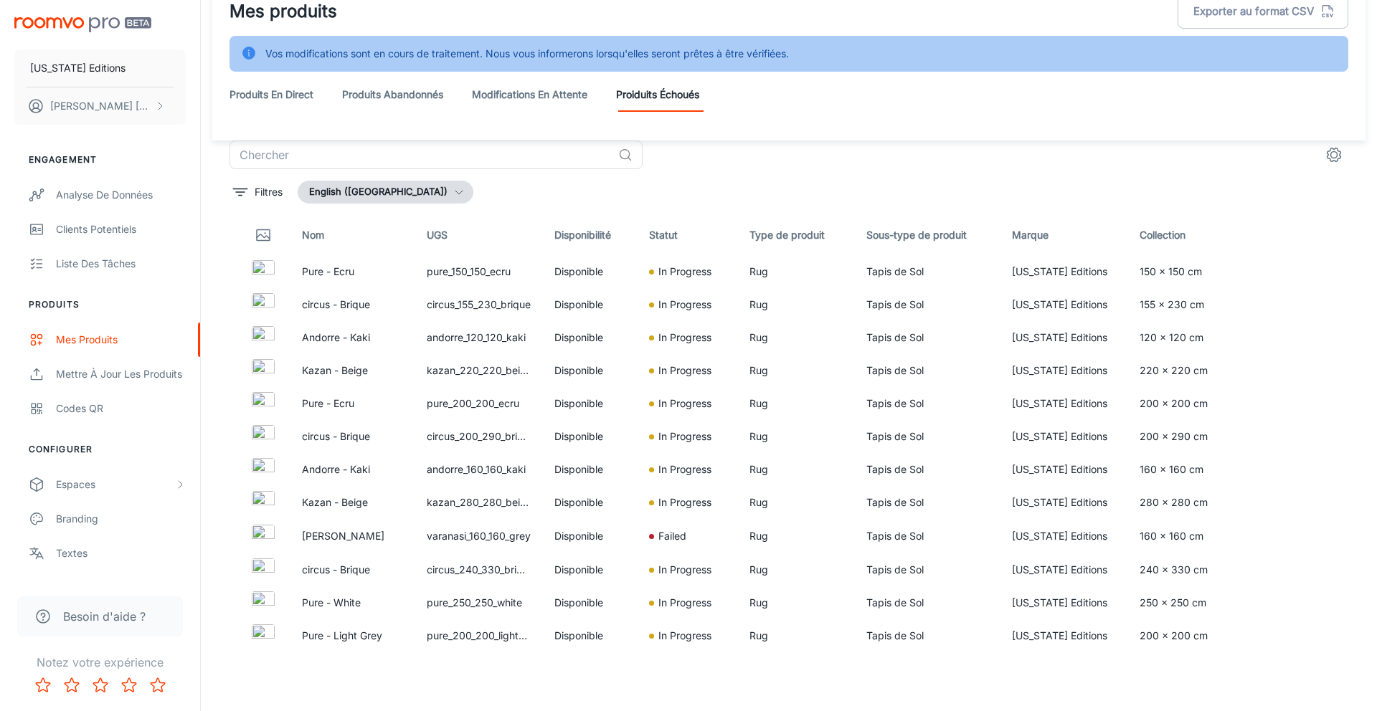
scroll to position [0, 0]
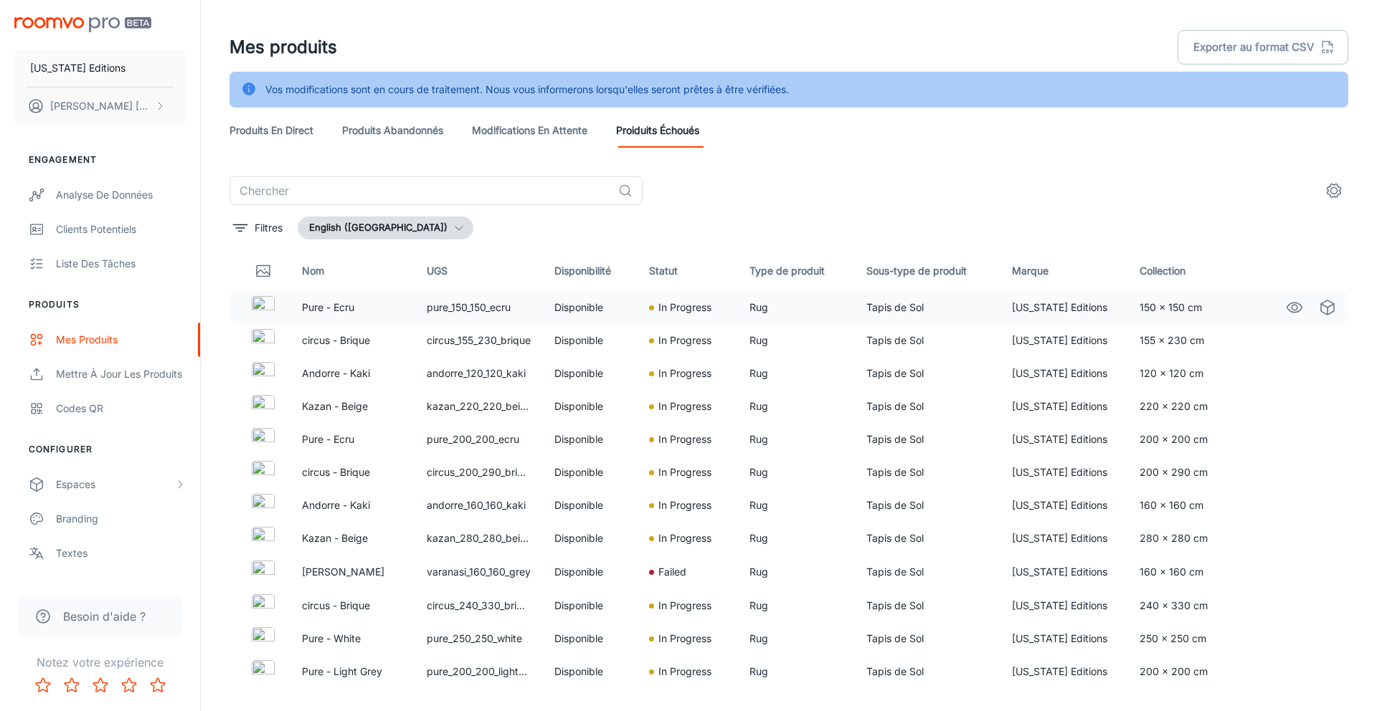
drag, startPoint x: 609, startPoint y: 311, endPoint x: 549, endPoint y: 313, distance: 60.3
click at [605, 312] on td "Disponible" at bounding box center [590, 307] width 94 height 33
click at [335, 311] on p "Pure - Ecru" at bounding box center [353, 308] width 102 height 16
drag, startPoint x: 265, startPoint y: 313, endPoint x: 352, endPoint y: 310, distance: 86.9
click at [266, 313] on img at bounding box center [263, 307] width 23 height 23
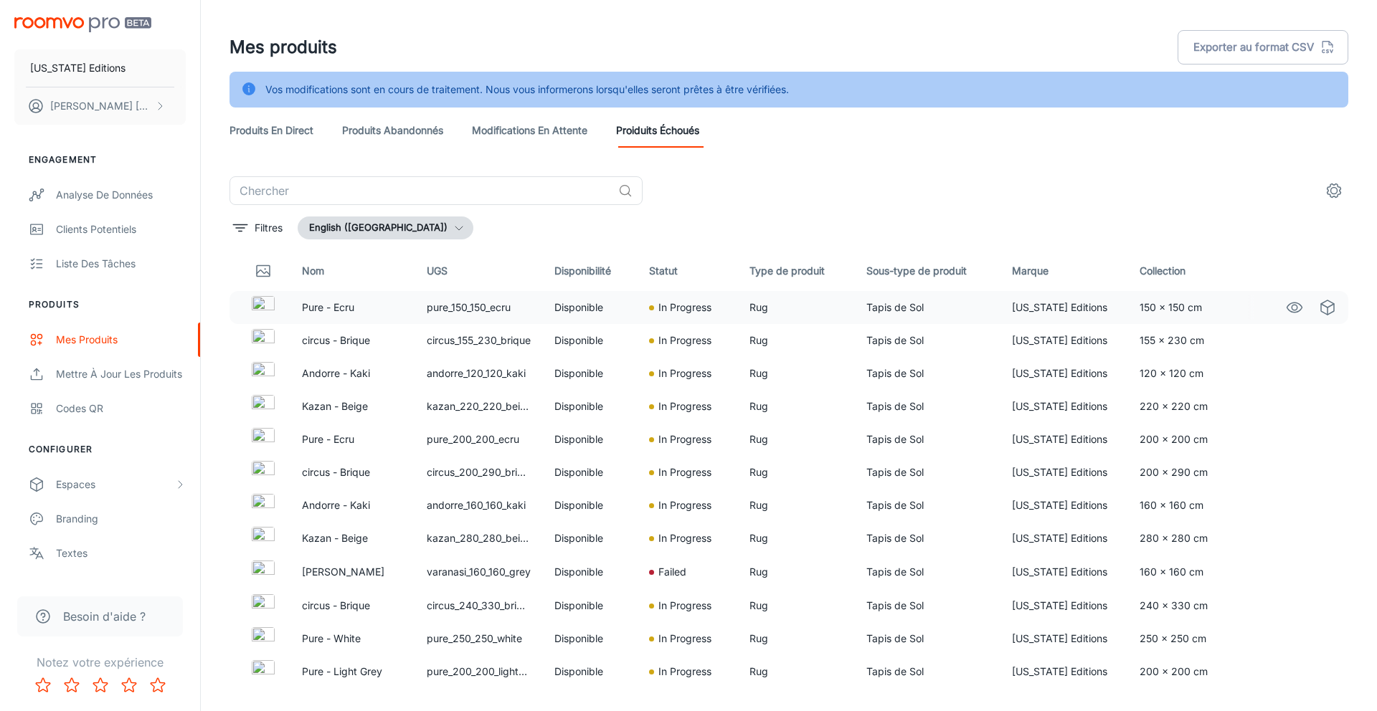
click at [340, 308] on p "Pure - Ecru" at bounding box center [353, 308] width 102 height 16
click at [108, 367] on div "Mettre à jour les produits" at bounding box center [121, 374] width 130 height 16
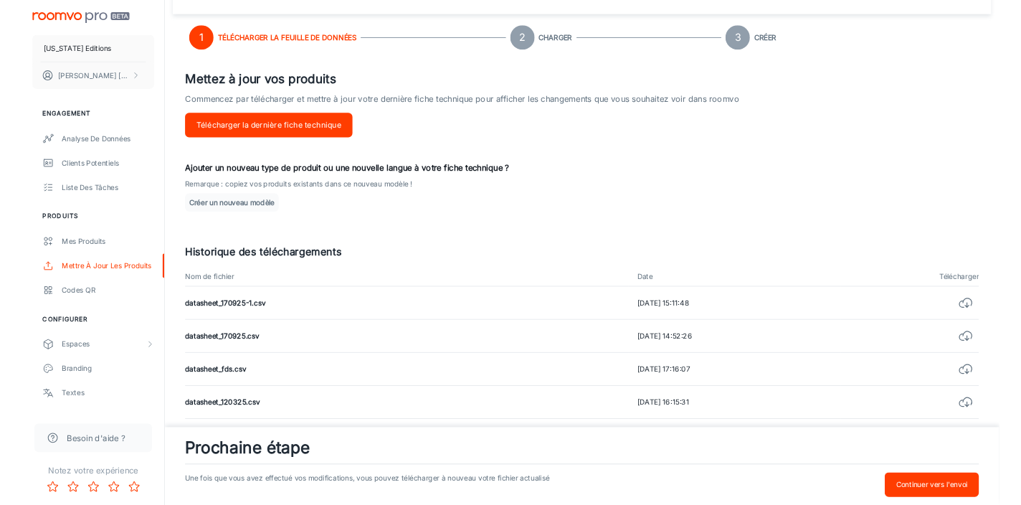
scroll to position [76, 0]
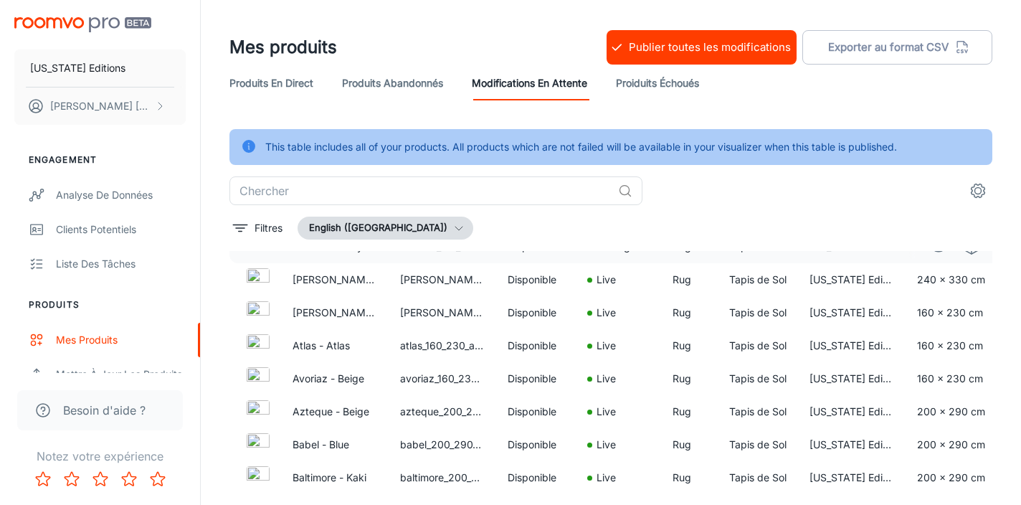
scroll to position [174, 0]
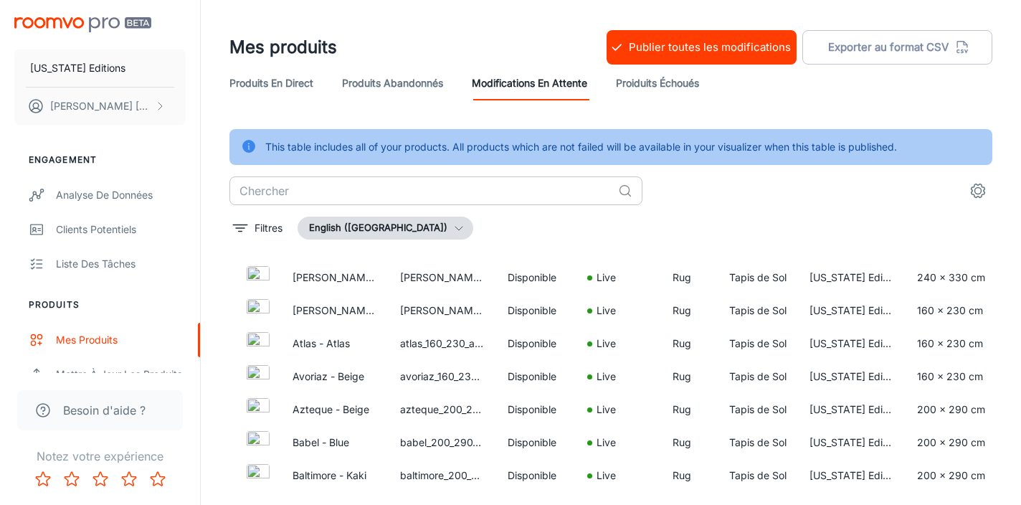
click at [470, 190] on input "text" at bounding box center [421, 190] width 383 height 29
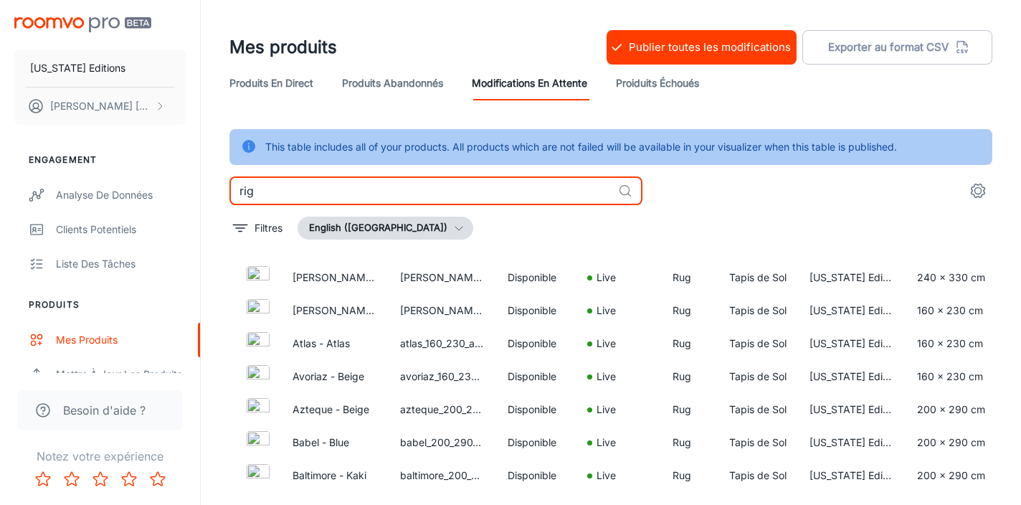
scroll to position [46, 0]
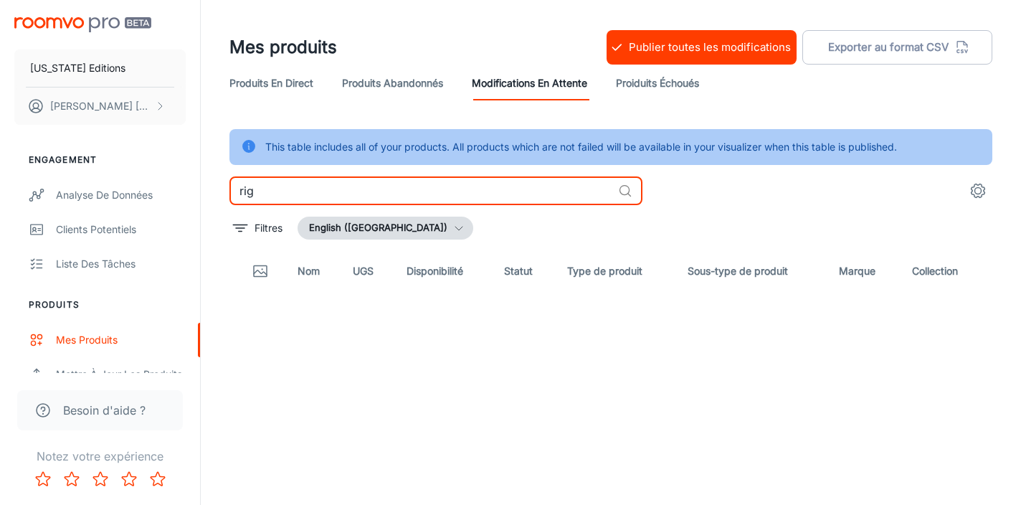
type input "rig"
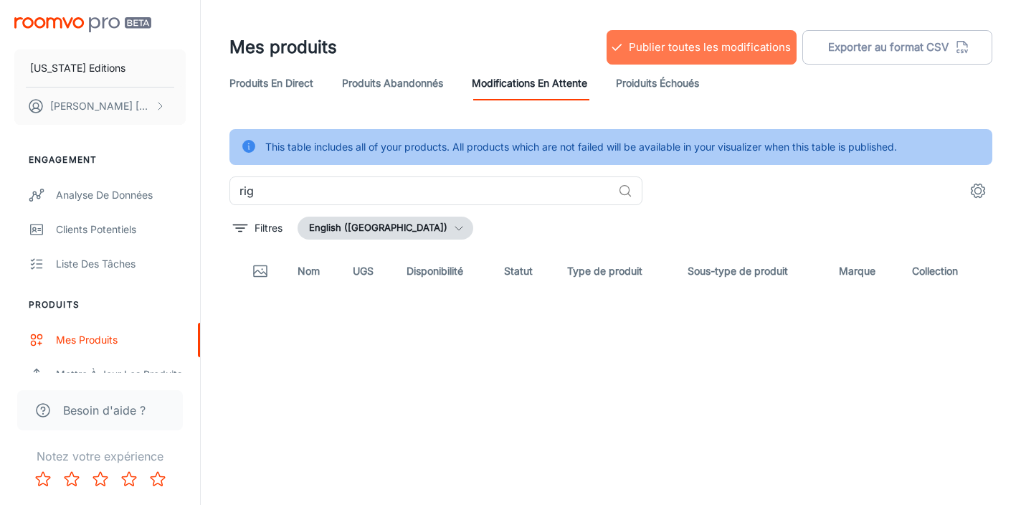
click at [666, 45] on button "Publier toutes les modifications" at bounding box center [702, 47] width 190 height 34
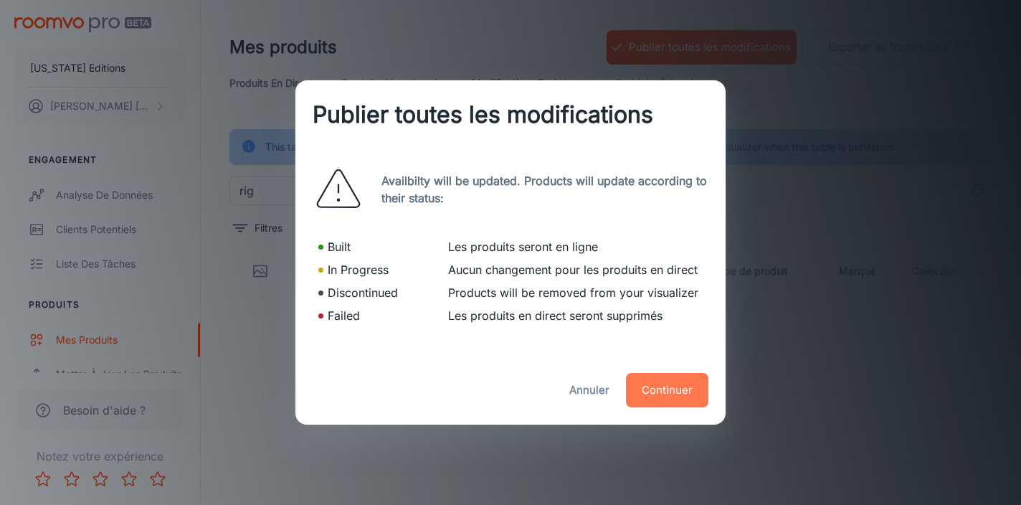
click at [659, 385] on button "Continuer" at bounding box center [667, 390] width 82 height 34
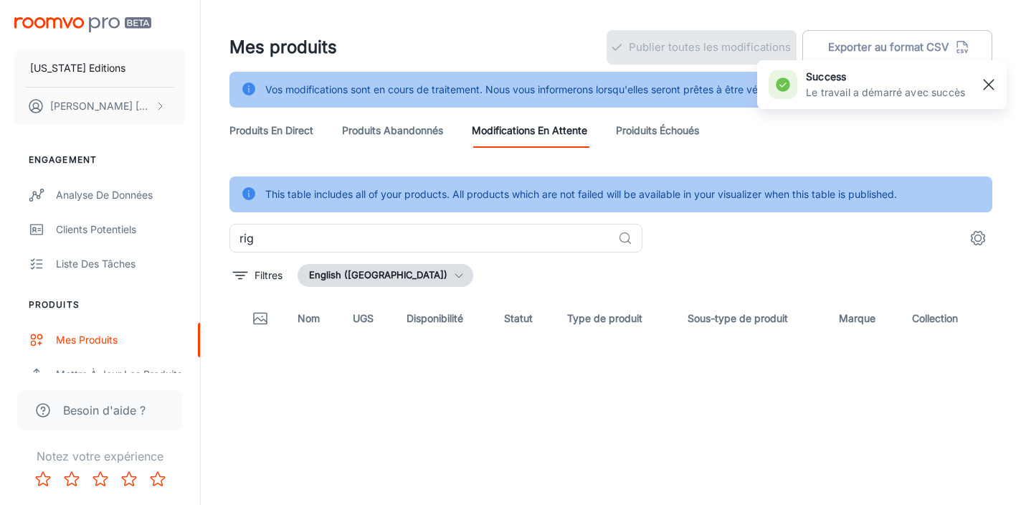
click at [992, 82] on line "button" at bounding box center [989, 85] width 10 height 10
